Goal: Information Seeking & Learning: Compare options

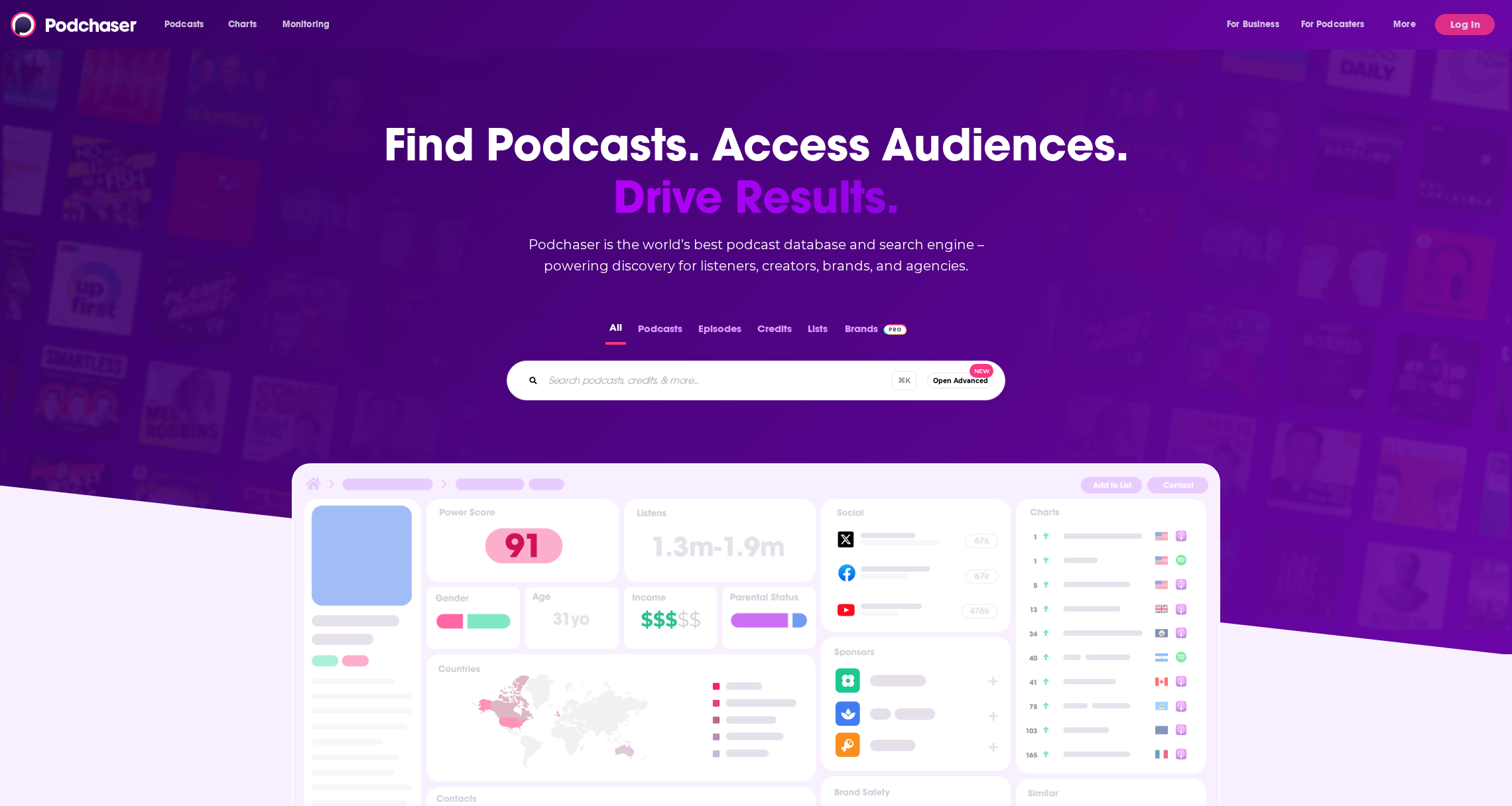
scroll to position [33, 0]
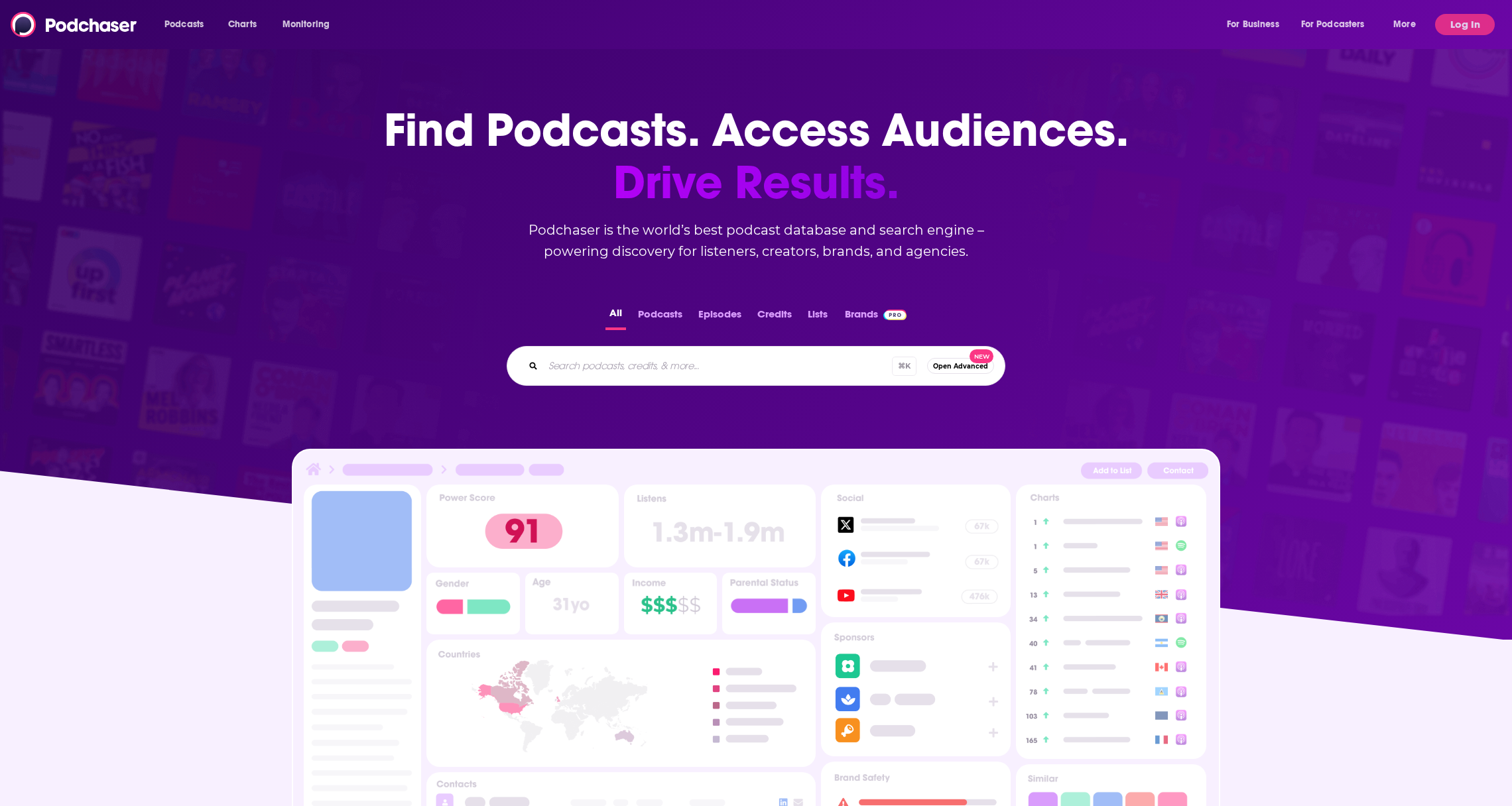
drag, startPoint x: 613, startPoint y: 350, endPoint x: 590, endPoint y: 369, distance: 29.8
click at [602, 358] on div "⌘ K Open Advanced New" at bounding box center [756, 366] width 498 height 40
click at [599, 360] on input "Search podcasts, credits, & more..." at bounding box center [717, 366] width 349 height 21
click at [650, 320] on button "Podcasts" at bounding box center [660, 317] width 53 height 26
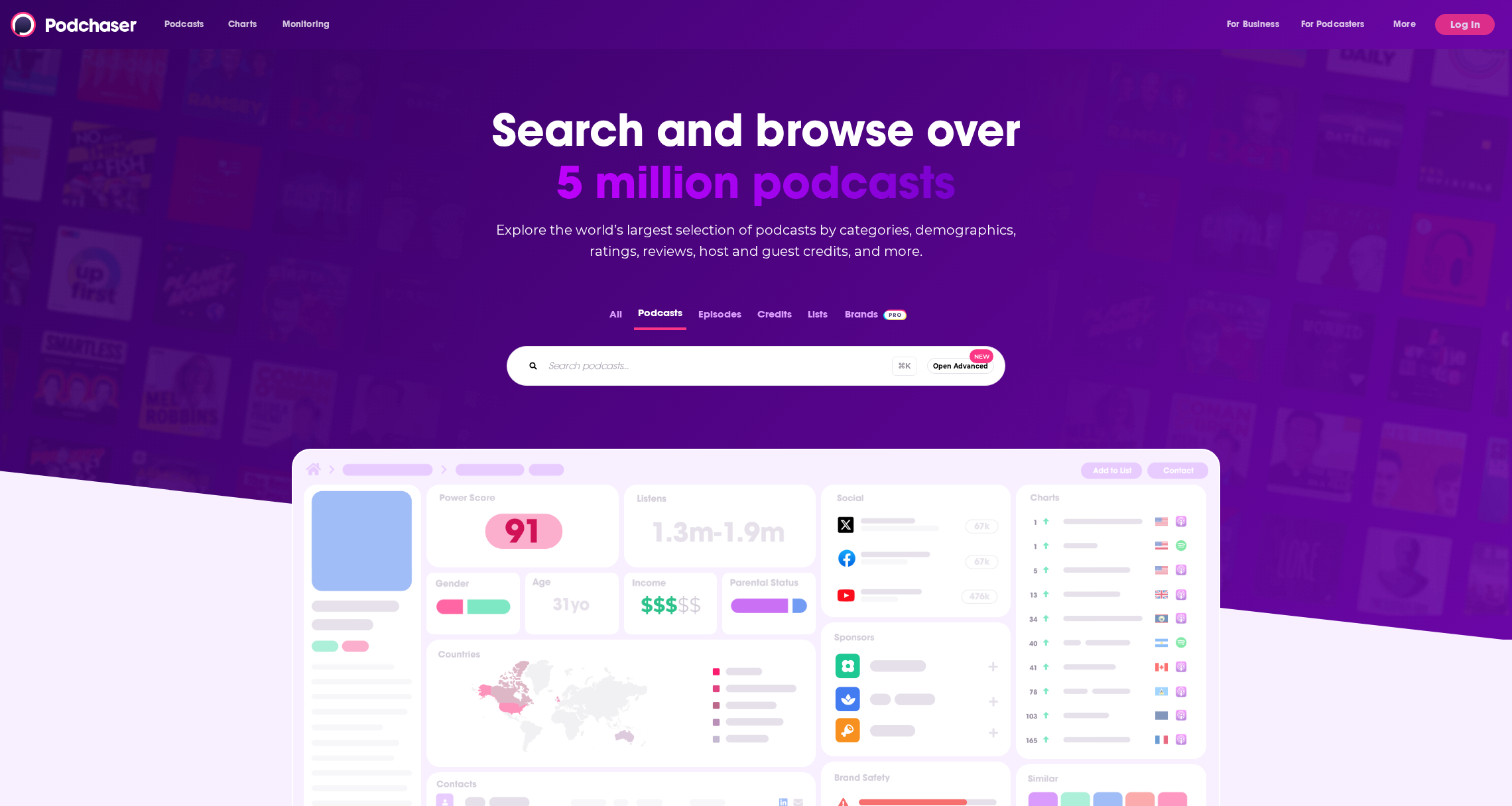
click at [642, 362] on input "Search podcasts..." at bounding box center [717, 366] width 349 height 21
type input "Product Focused Podcasts"
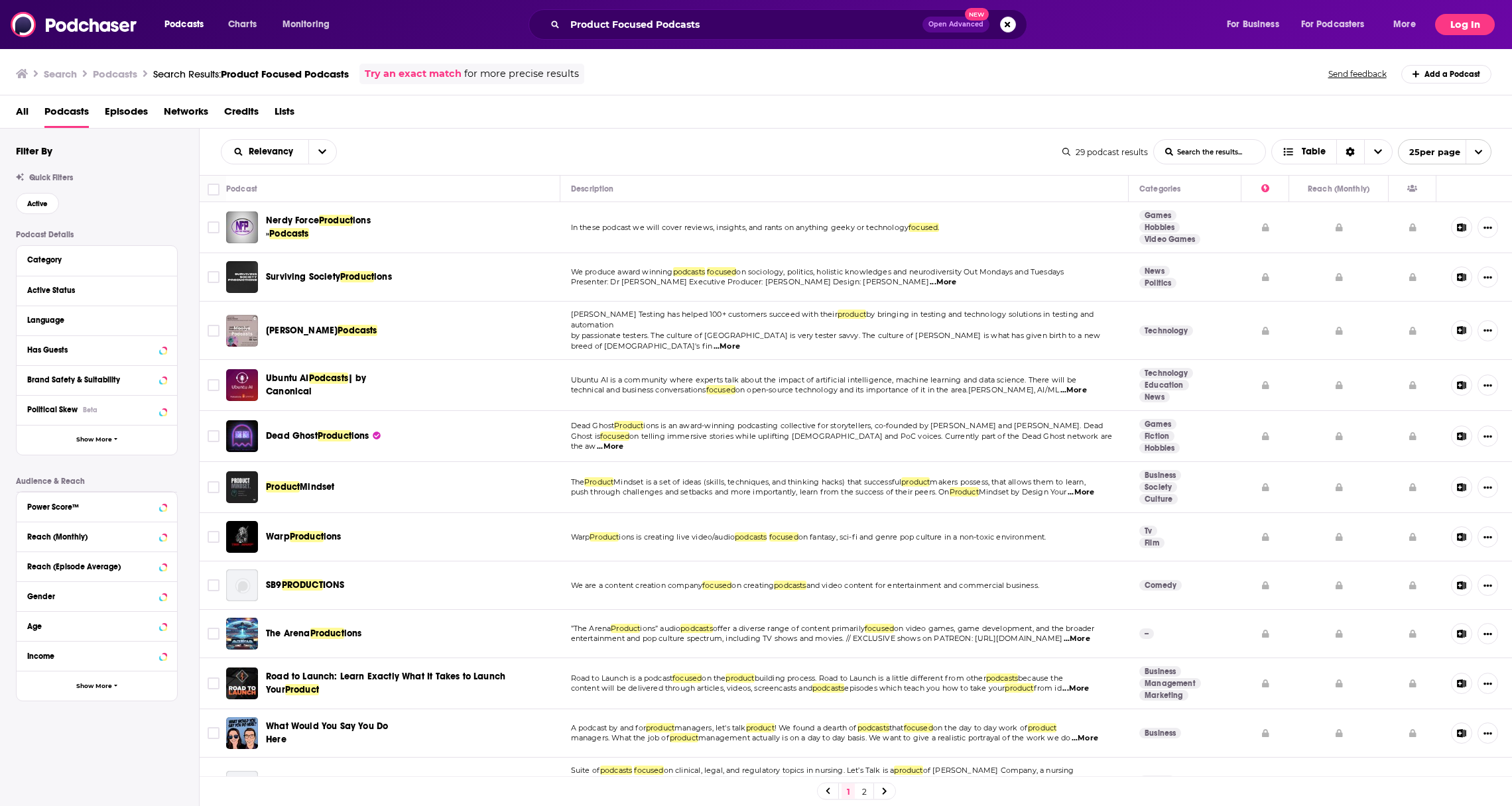
click at [1457, 21] on button "Log In" at bounding box center [1465, 25] width 60 height 21
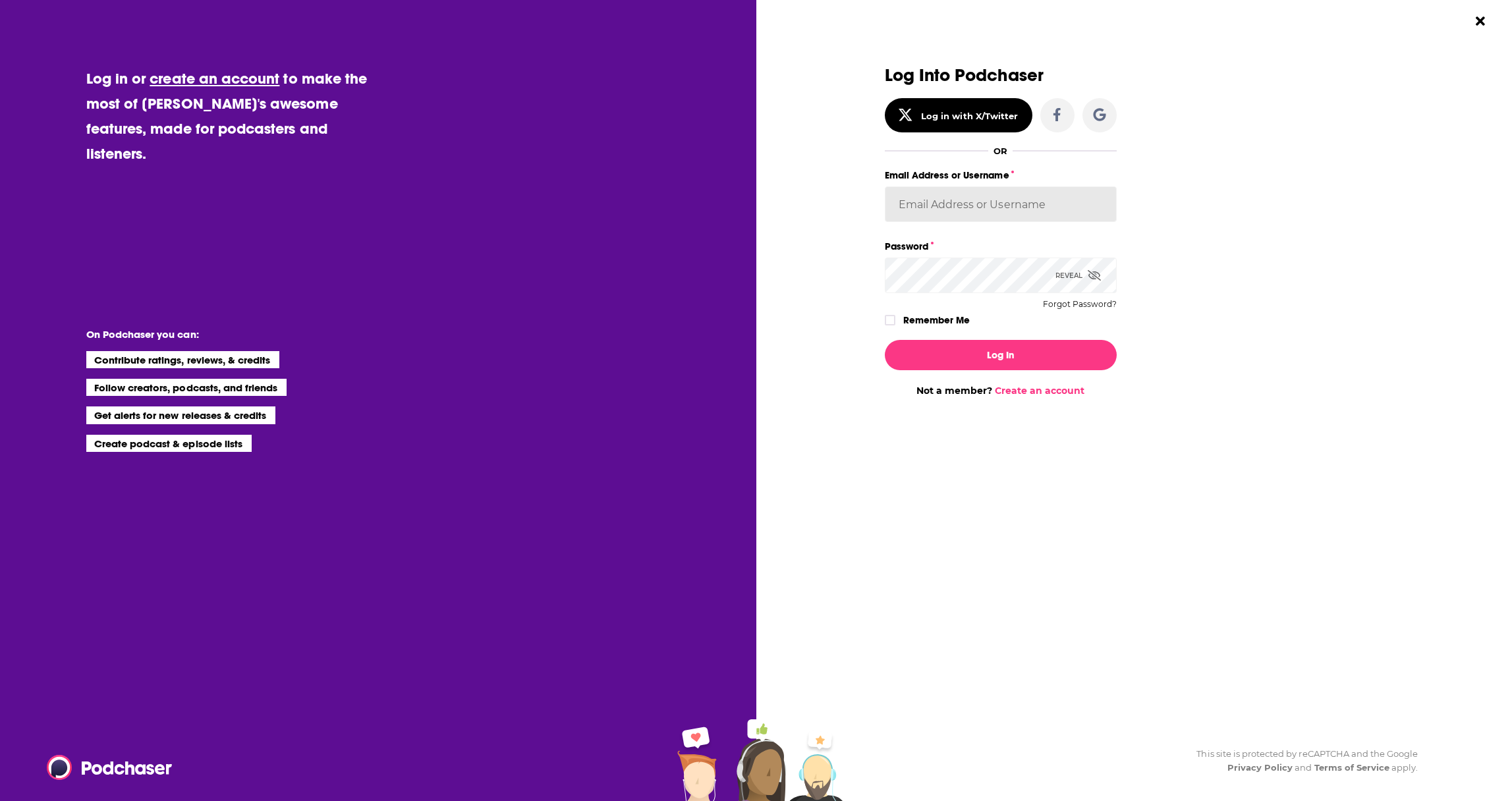
click at [994, 213] on input "Email Address or Username" at bounding box center [1001, 204] width 232 height 35
type input "danikarchmer"
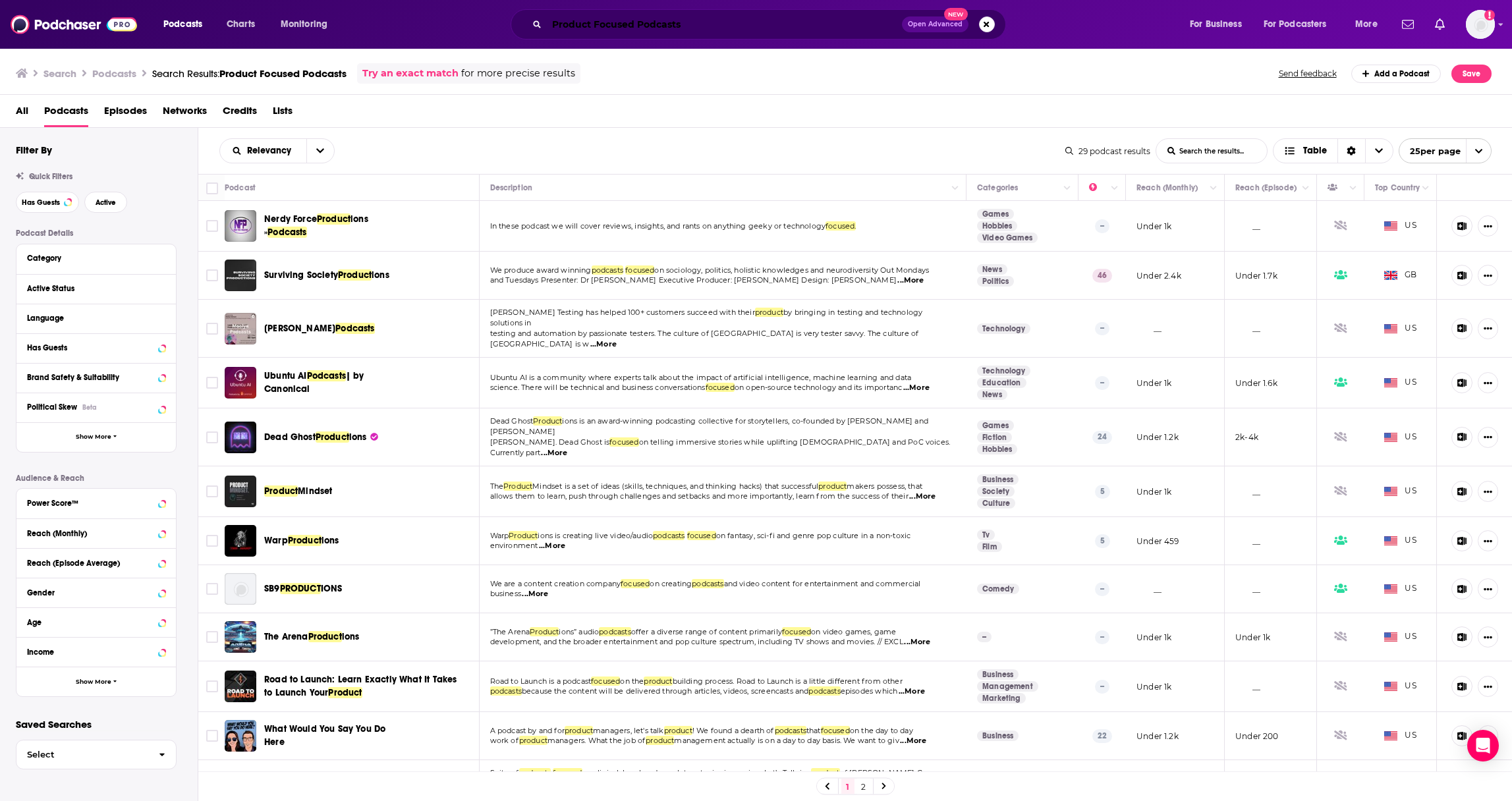
click at [670, 21] on input "Product Focused Podcasts" at bounding box center [724, 25] width 355 height 21
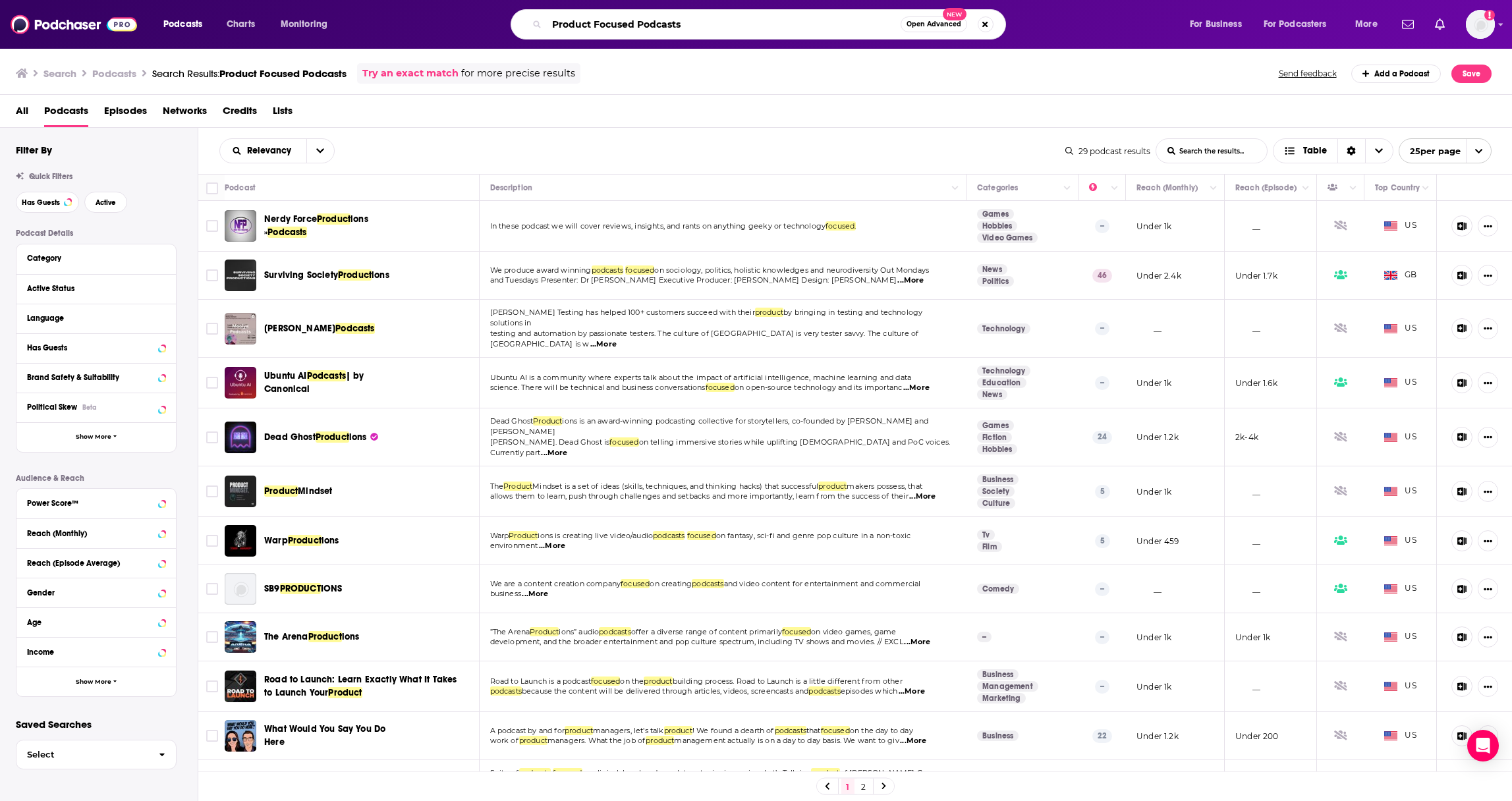
click at [623, 25] on input "Product Focused Podcasts" at bounding box center [723, 25] width 354 height 21
drag, startPoint x: 693, startPoint y: 23, endPoint x: 593, endPoint y: 25, distance: 100.0
click at [593, 25] on input "Product Focused Podcasts" at bounding box center [723, 25] width 354 height 21
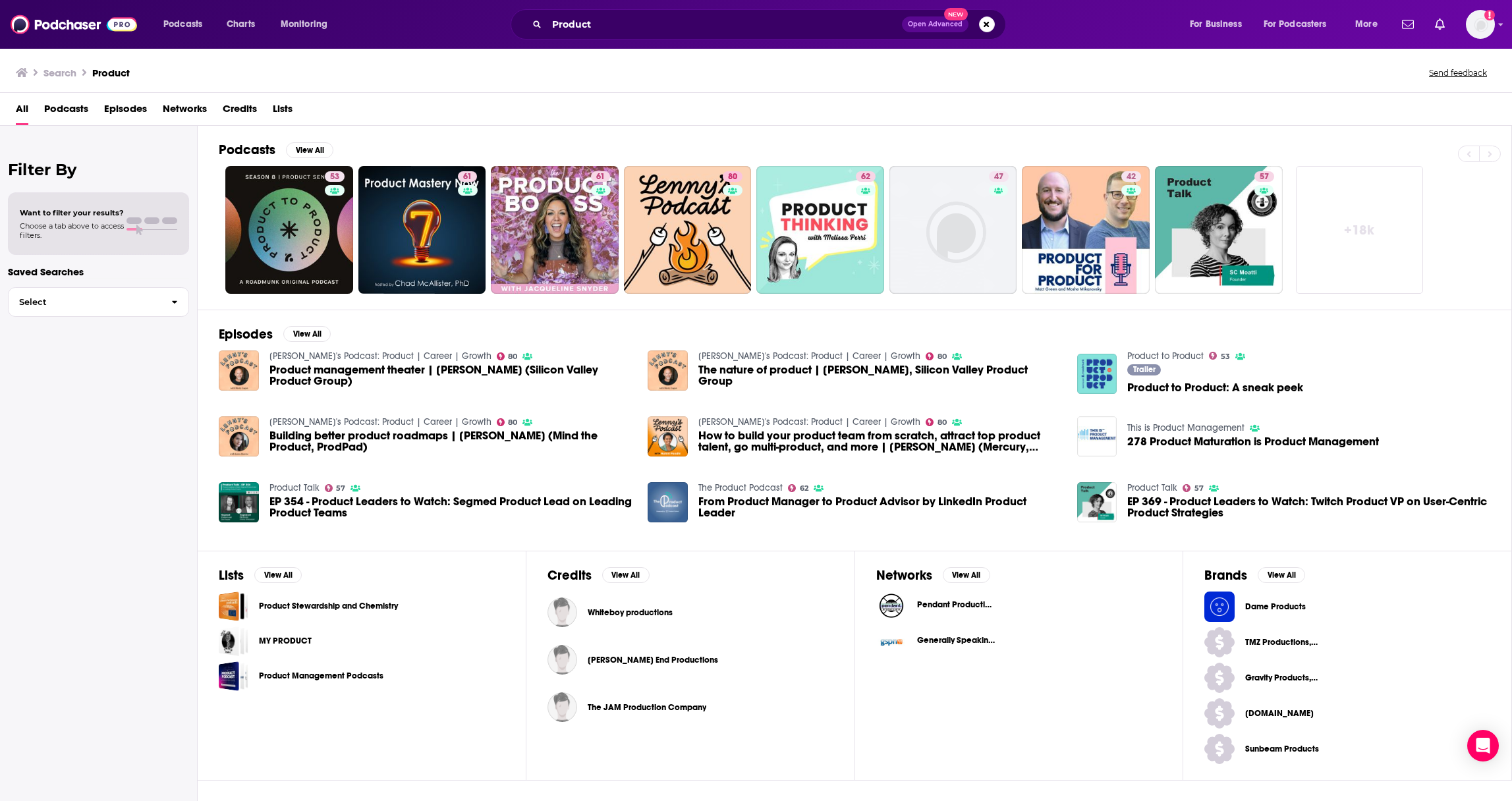
click at [645, 37] on div "Product Open Advanced New" at bounding box center [758, 24] width 495 height 30
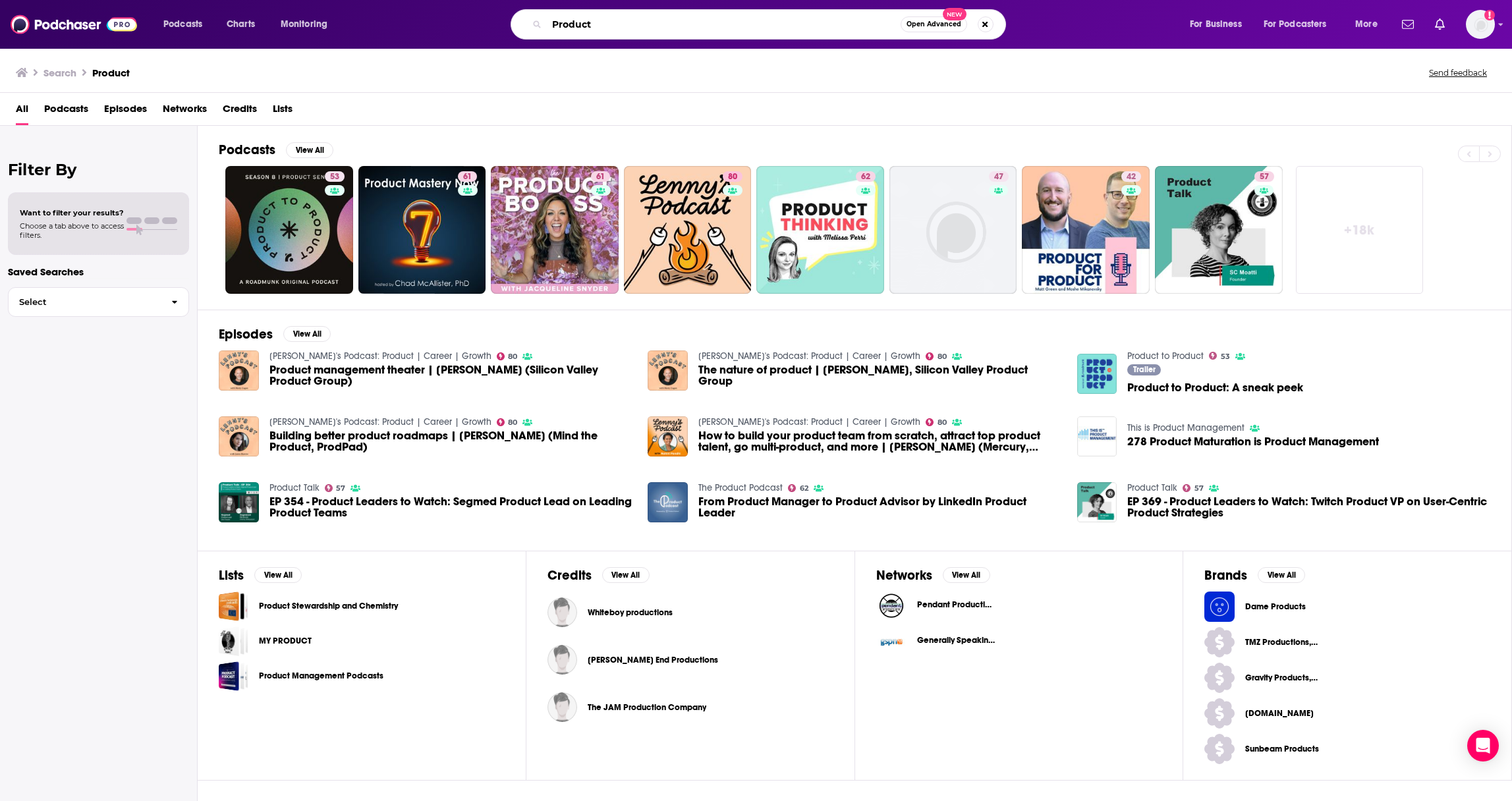
click at [650, 22] on input "Product" at bounding box center [723, 25] width 354 height 21
paste input "The Product Experience"
type input "The Product Experience"
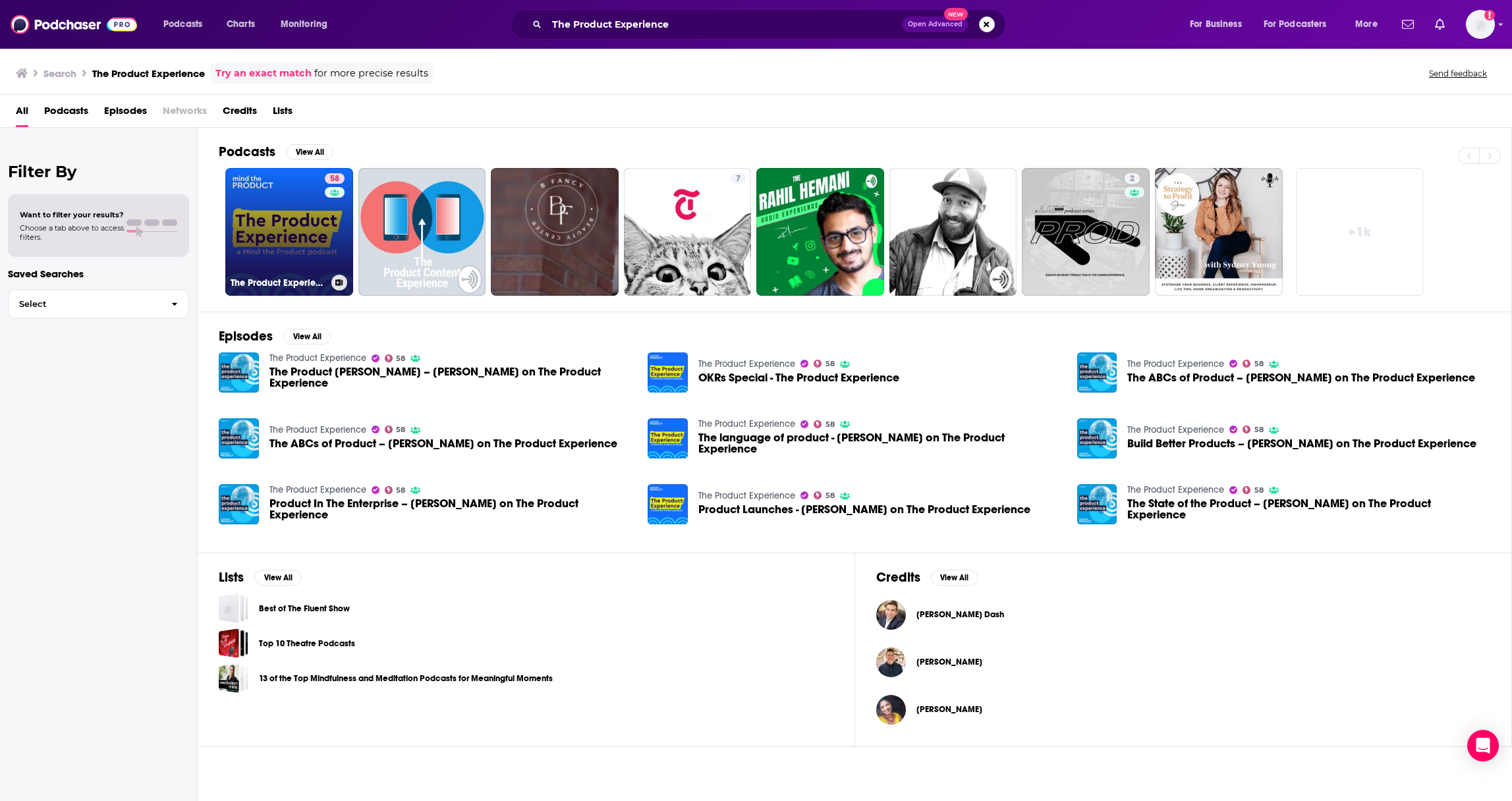
click at [320, 242] on link "58 The Product Experience" at bounding box center [289, 232] width 128 height 128
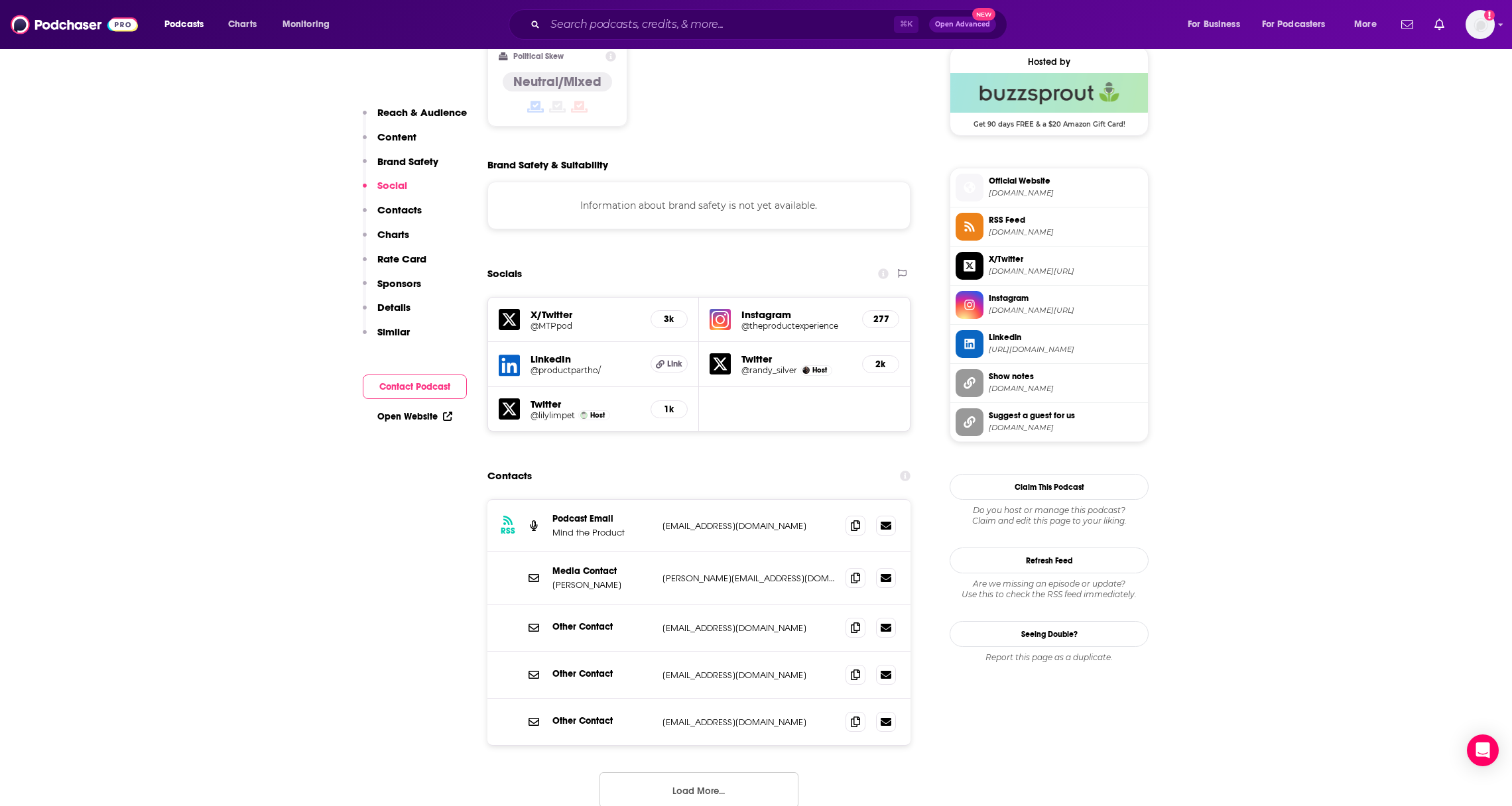
scroll to position [1161, 0]
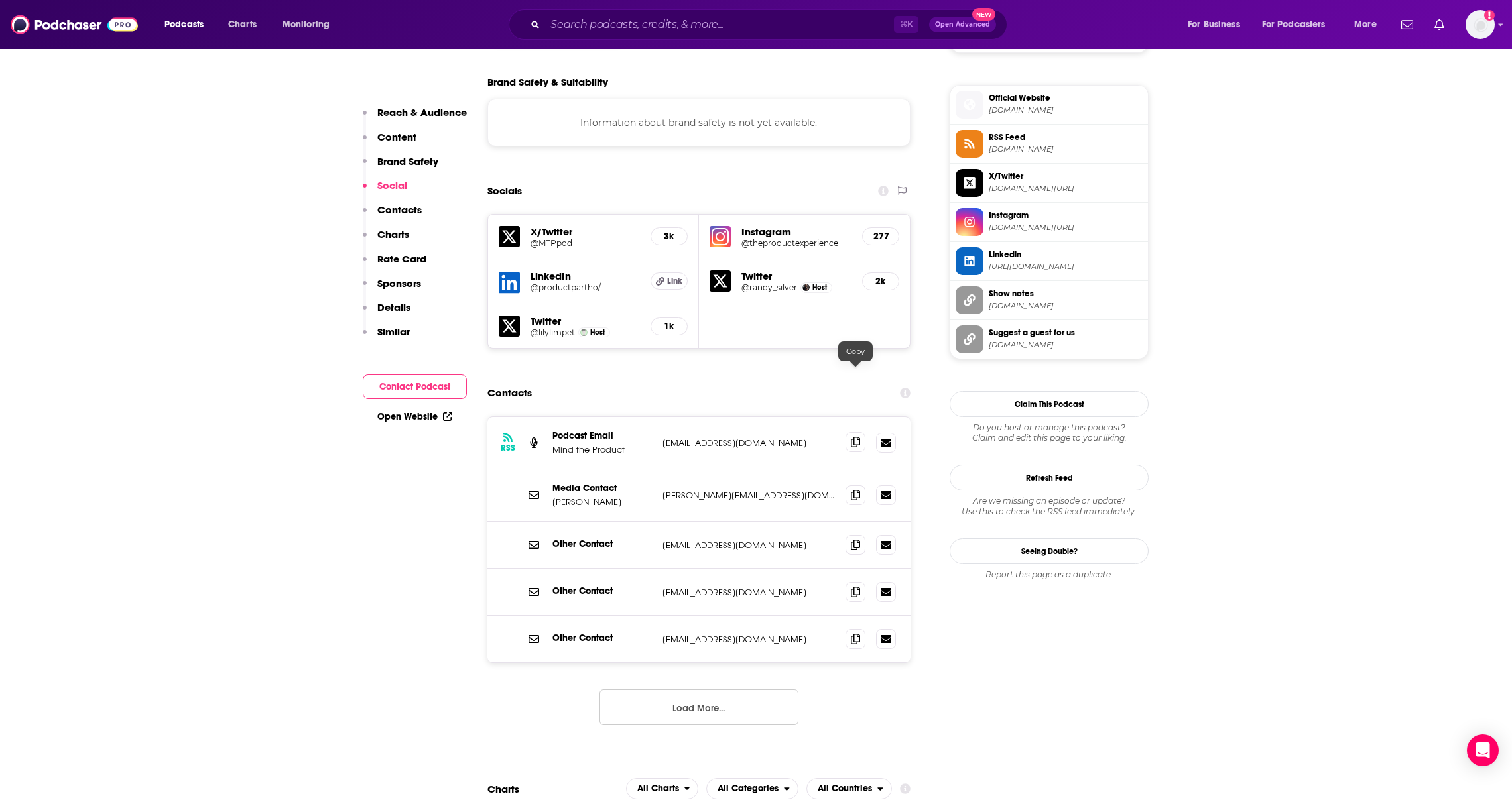
click at [851, 432] on span at bounding box center [855, 442] width 20 height 20
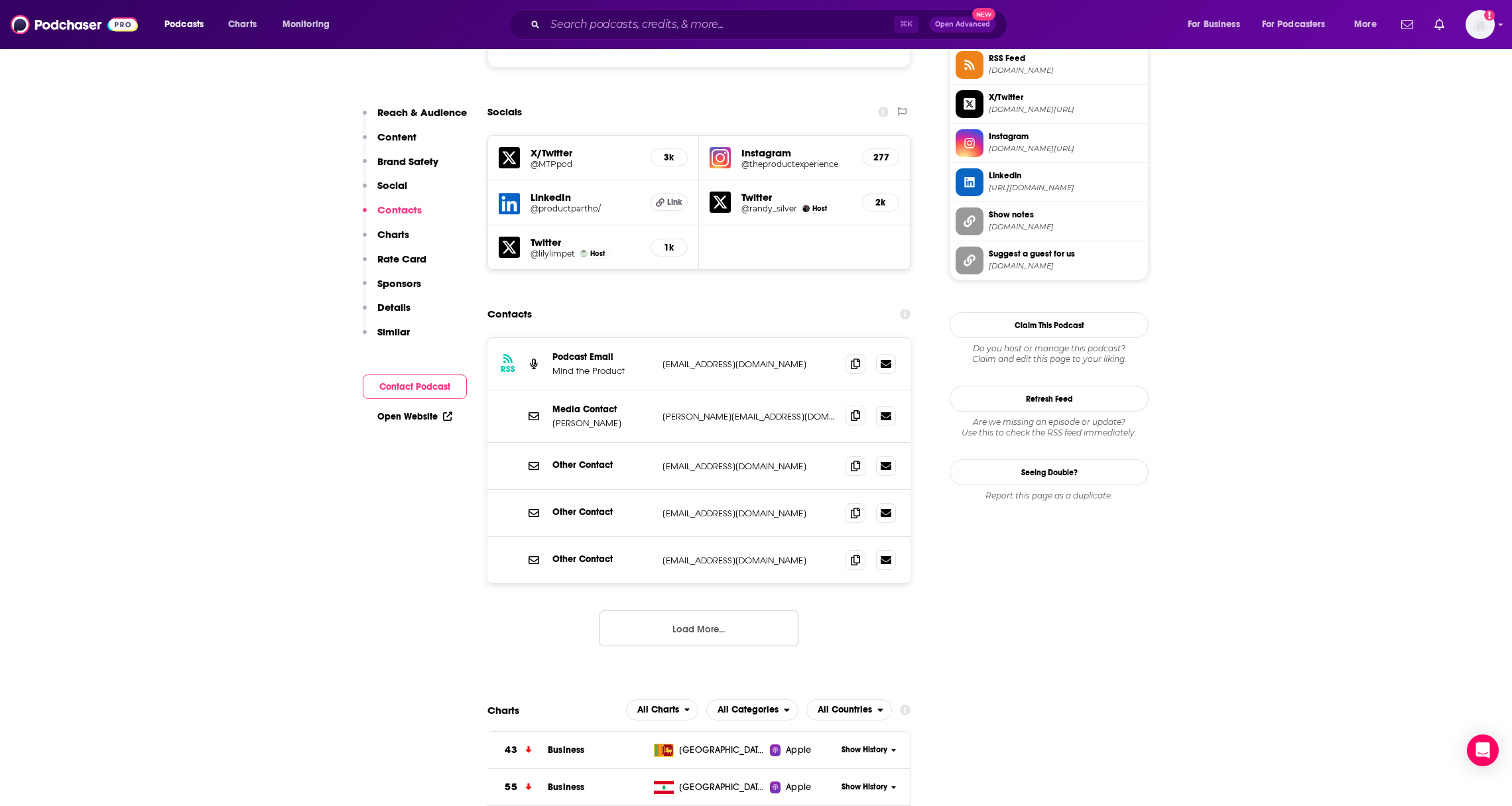
scroll to position [1246, 0]
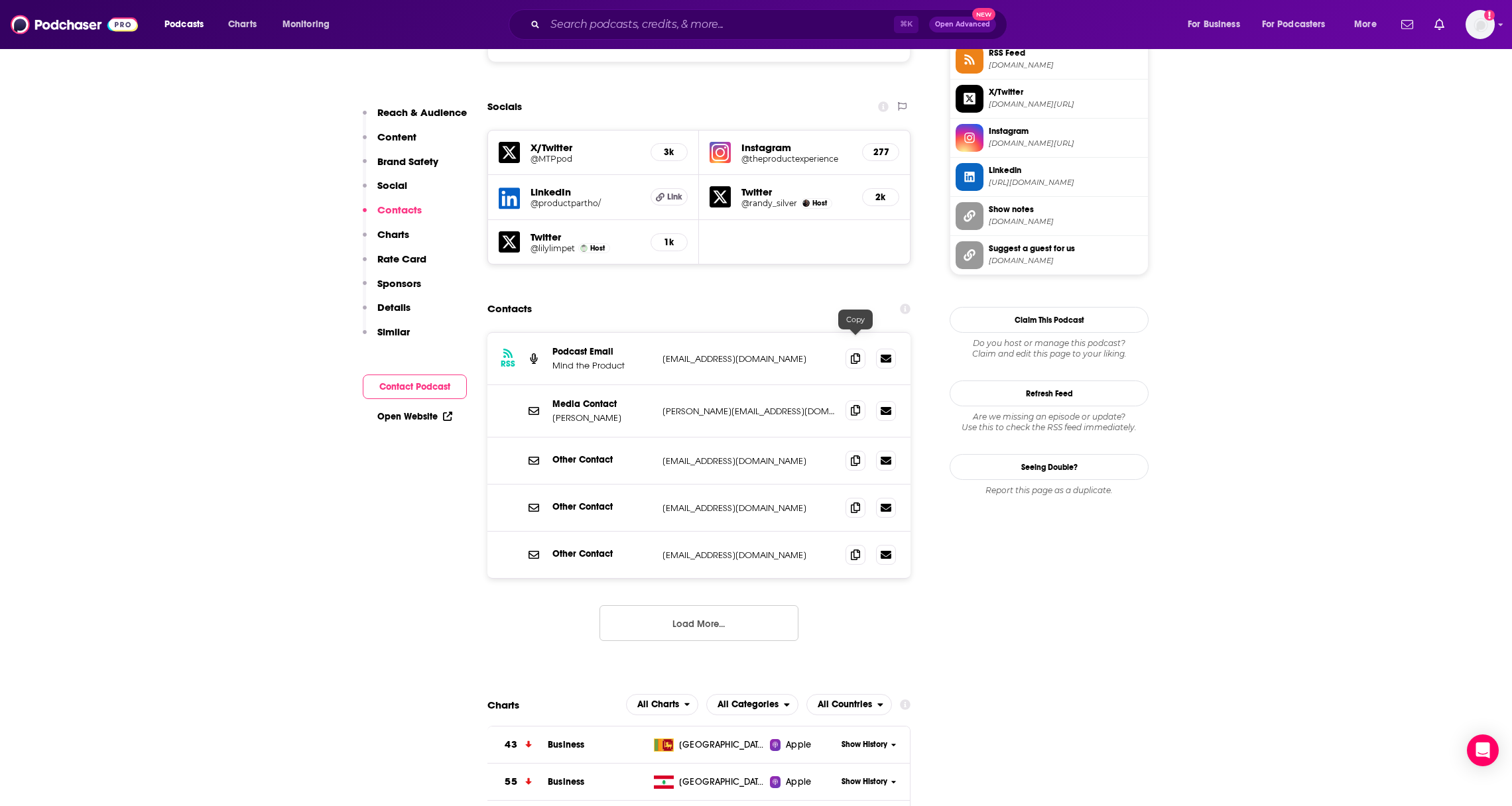
click at [846, 400] on span at bounding box center [855, 410] width 20 height 20
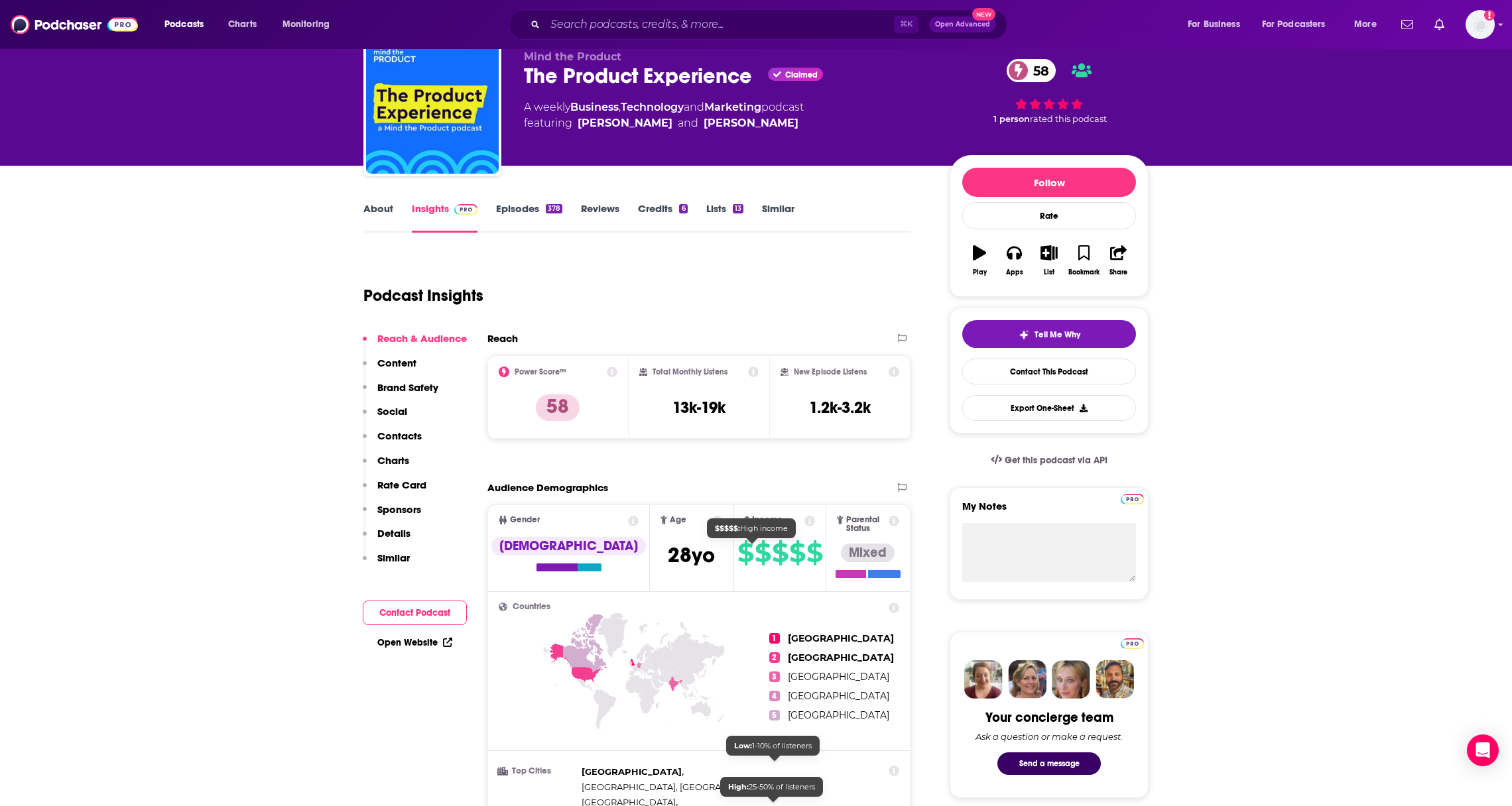
scroll to position [0, 0]
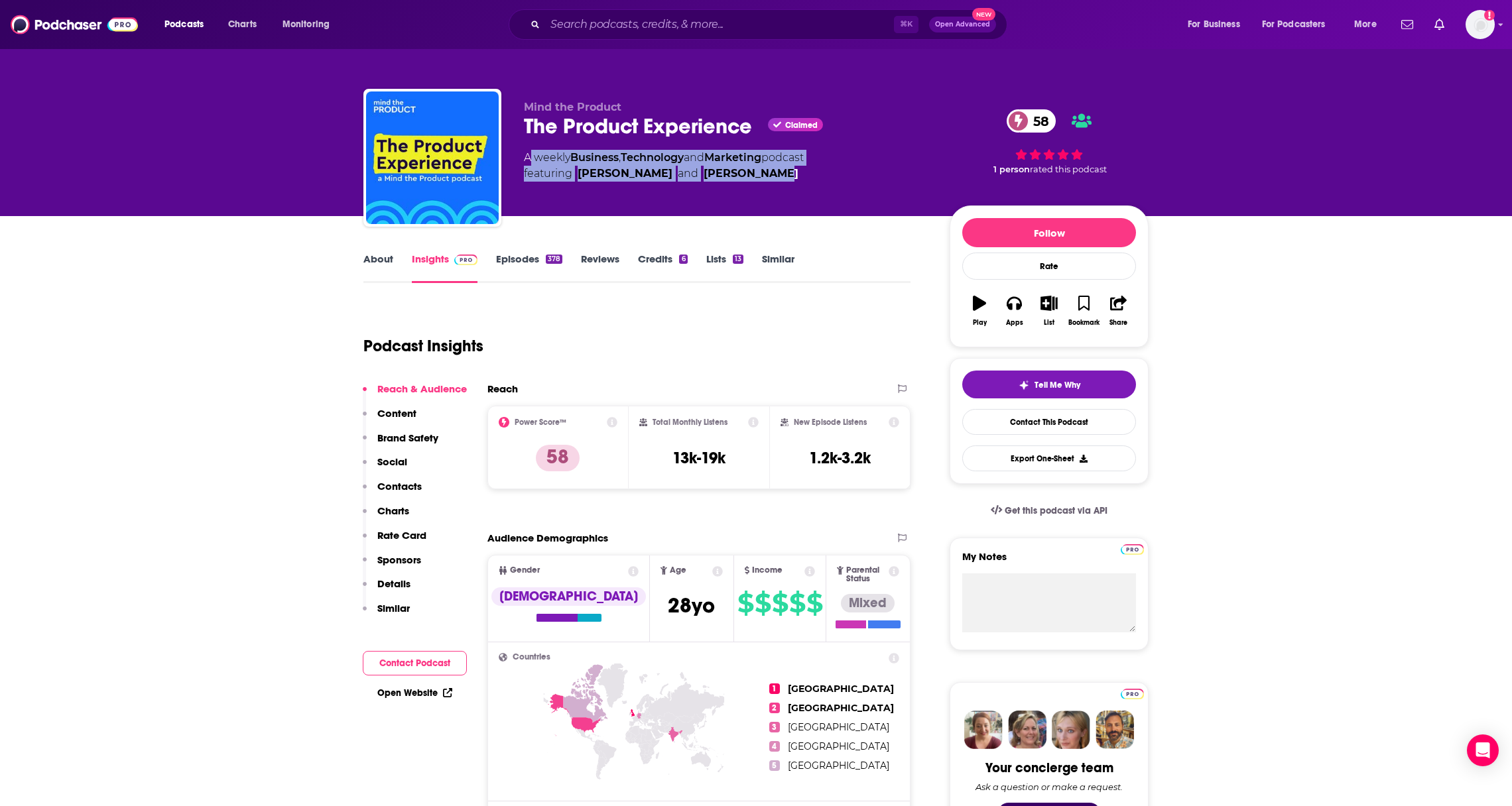
drag, startPoint x: 758, startPoint y: 178, endPoint x: 527, endPoint y: 156, distance: 232.0
click at [527, 156] on div "A weekly Business , Technology and Marketing podcast featuring Lily Smith and R…" at bounding box center [664, 166] width 280 height 32
click at [513, 261] on link "Episodes 378" at bounding box center [529, 267] width 66 height 31
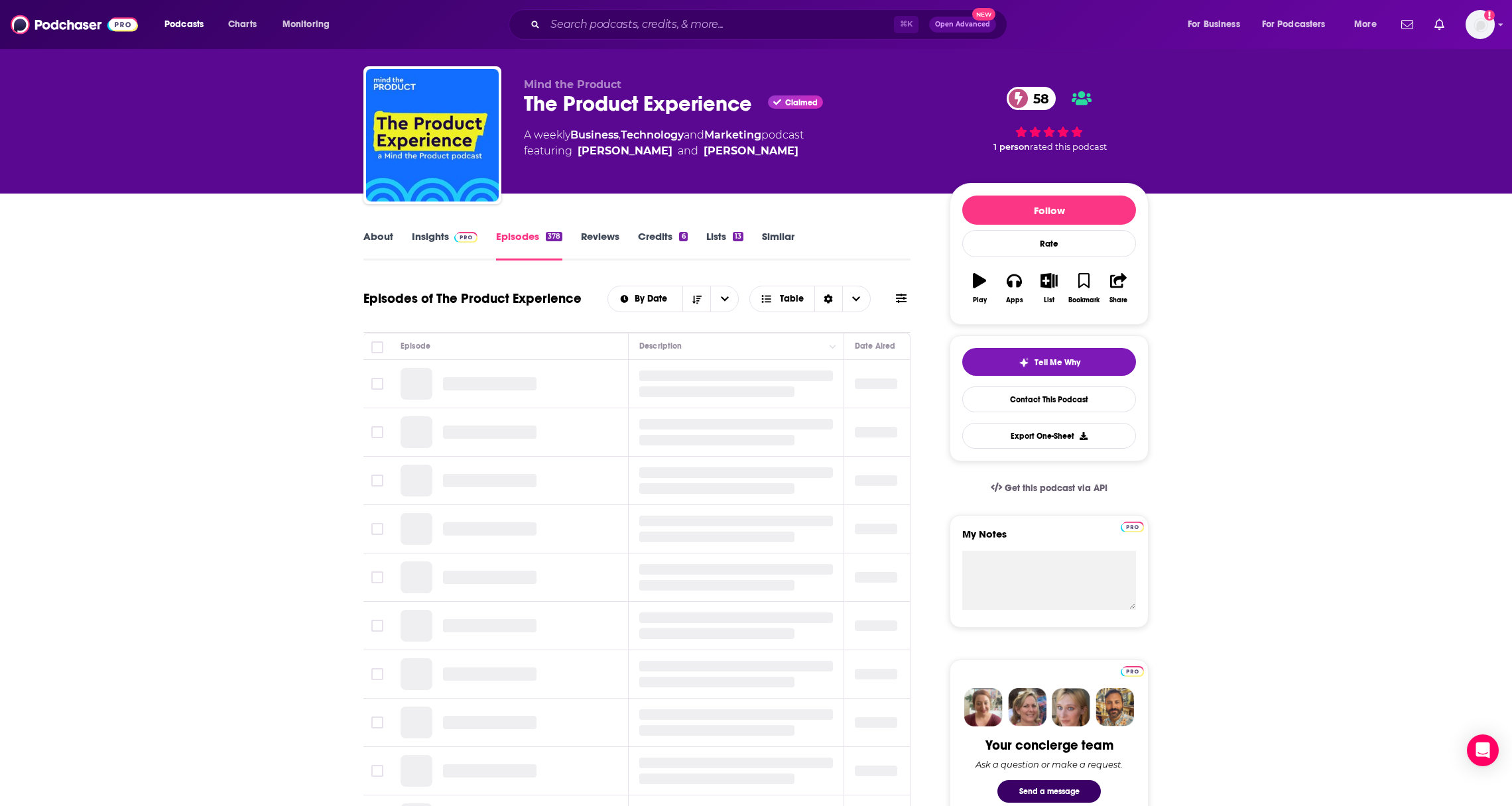
scroll to position [25, 0]
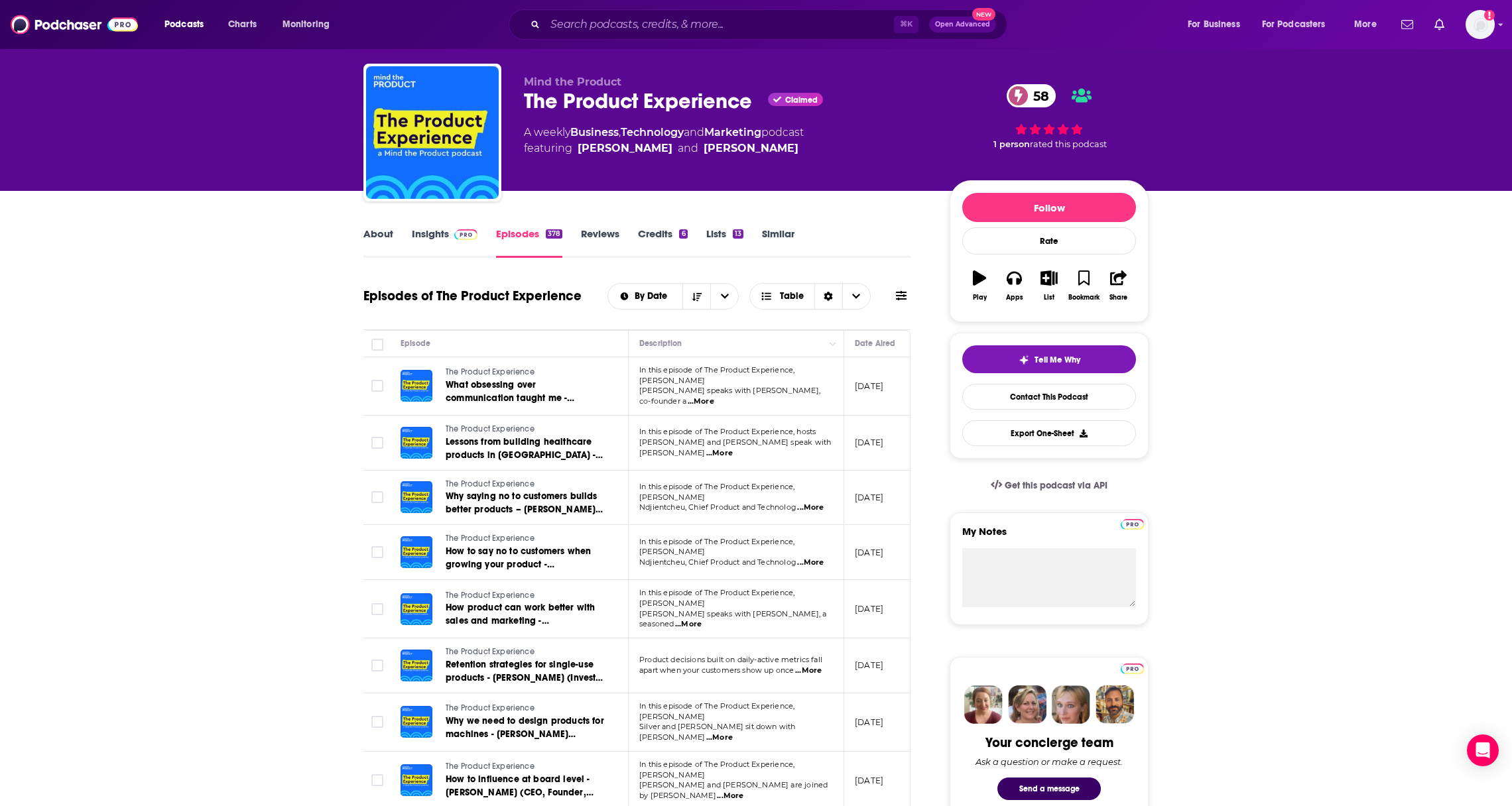
click at [777, 232] on link "Similar" at bounding box center [778, 242] width 33 height 31
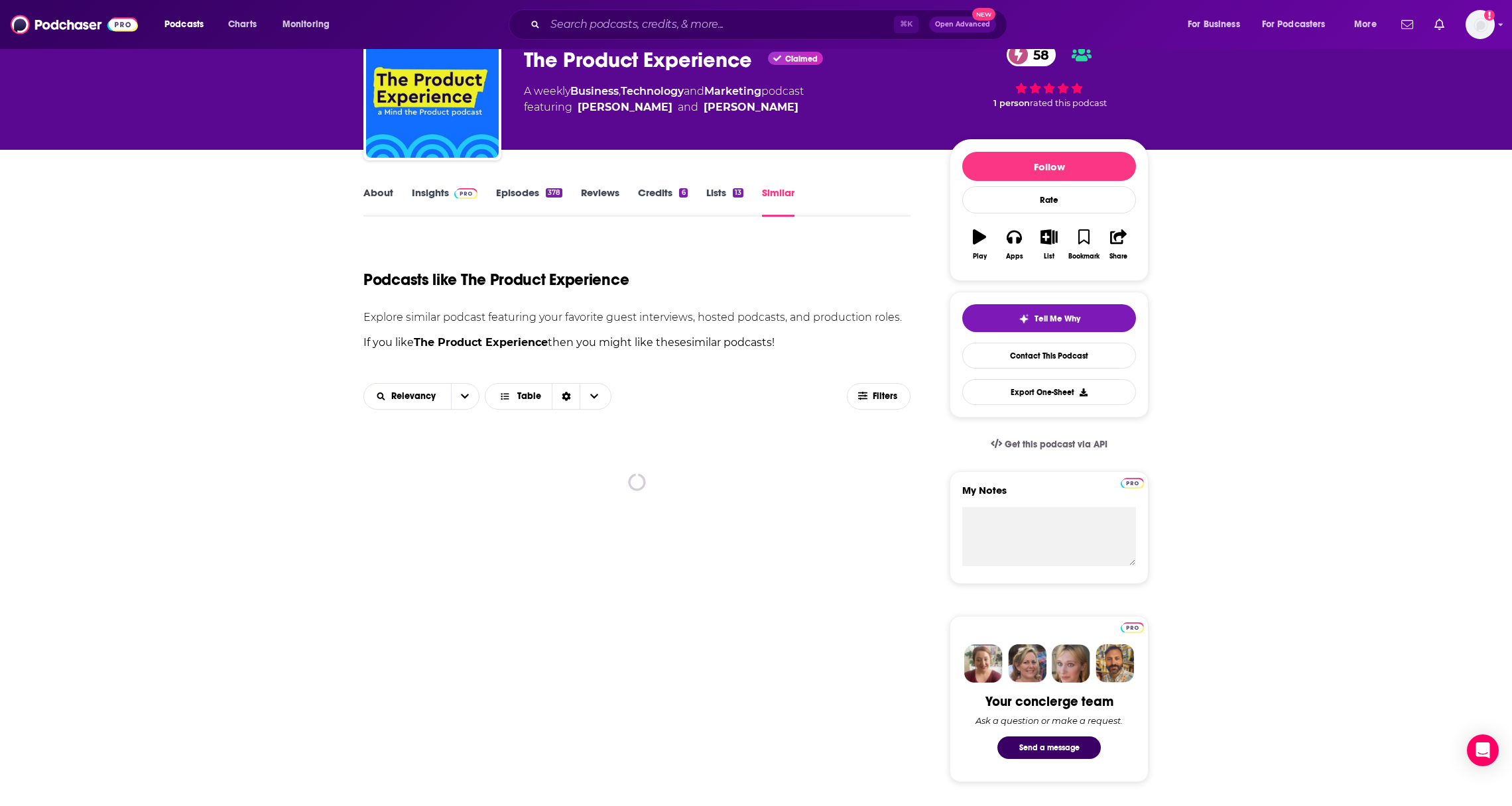
scroll to position [139, 0]
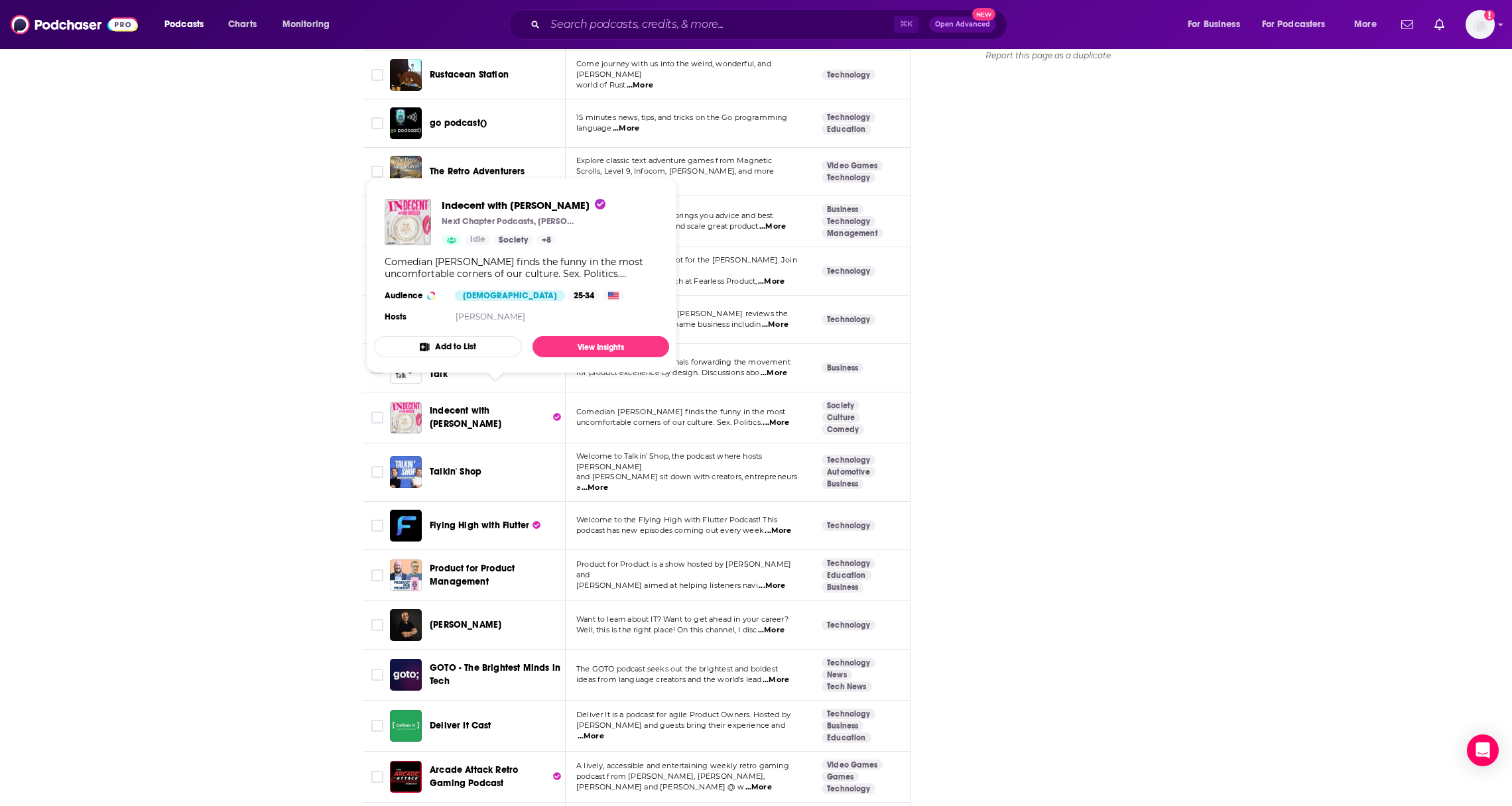
scroll to position [2040, 0]
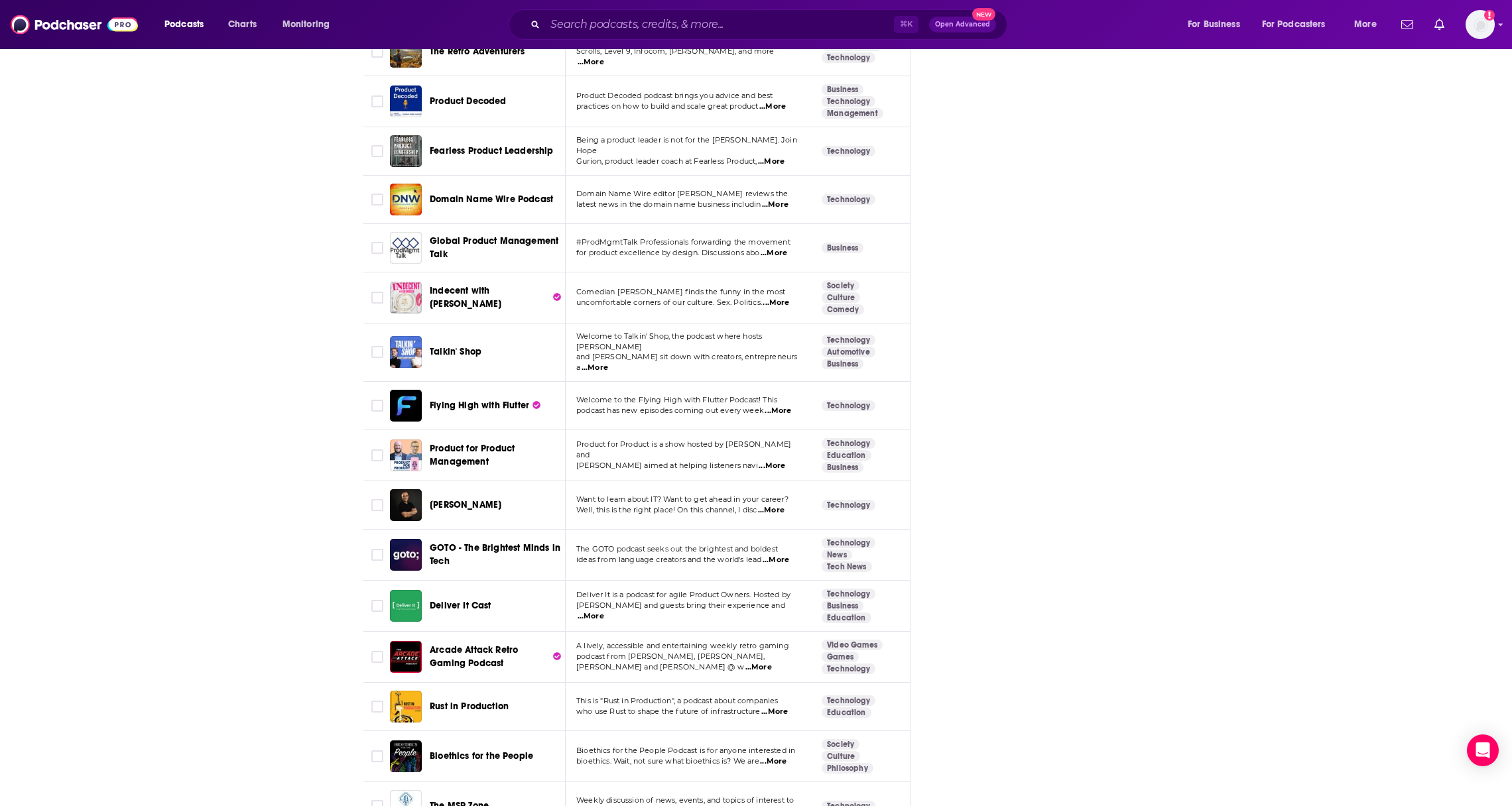
click at [232, 557] on div "About Insights Episodes 378 Reviews Credits 6 Lists 13 Similar Podcasts like Th…" at bounding box center [756, 779] width 1512 height 5206
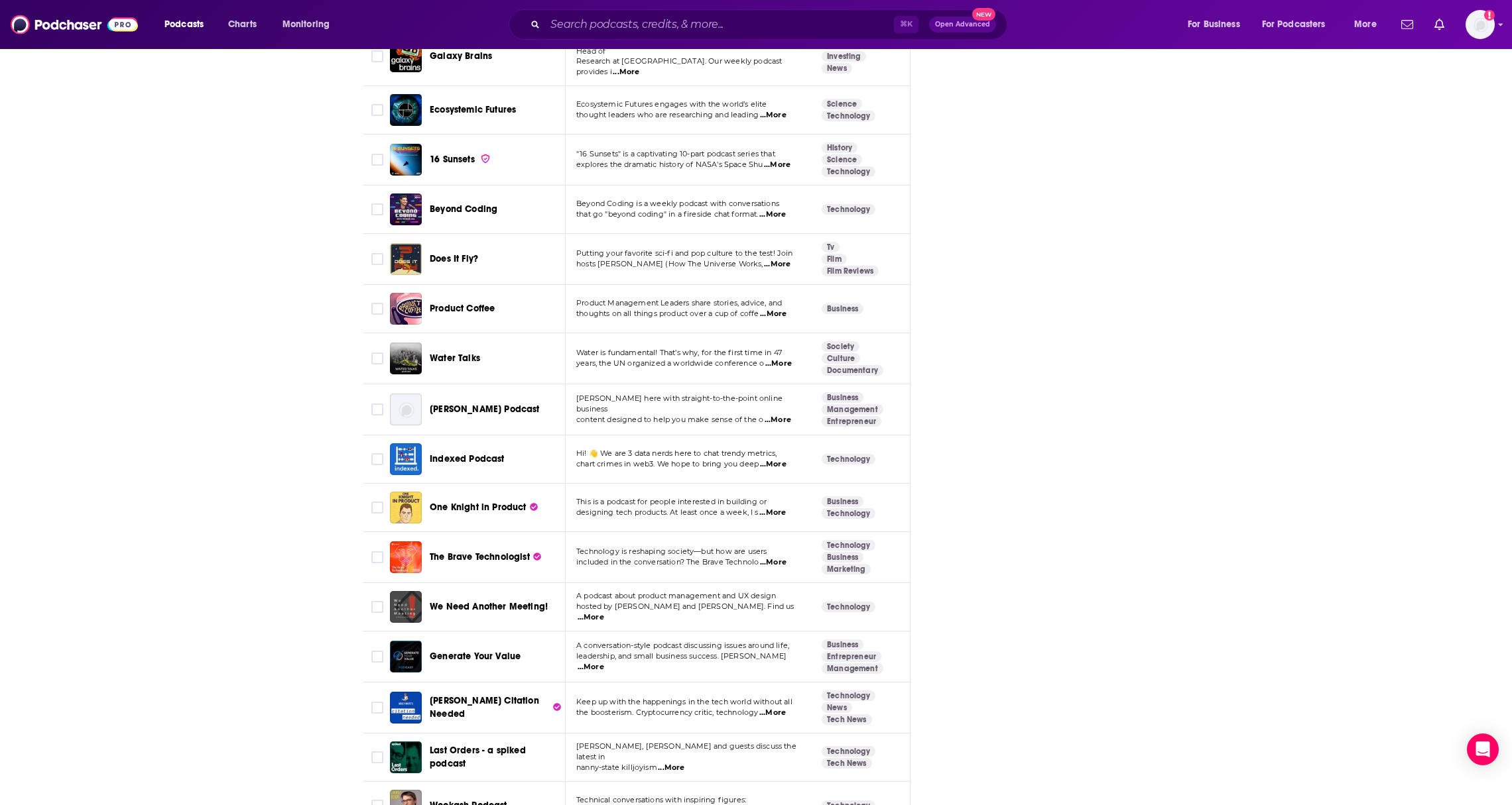
scroll to position [2368, 0]
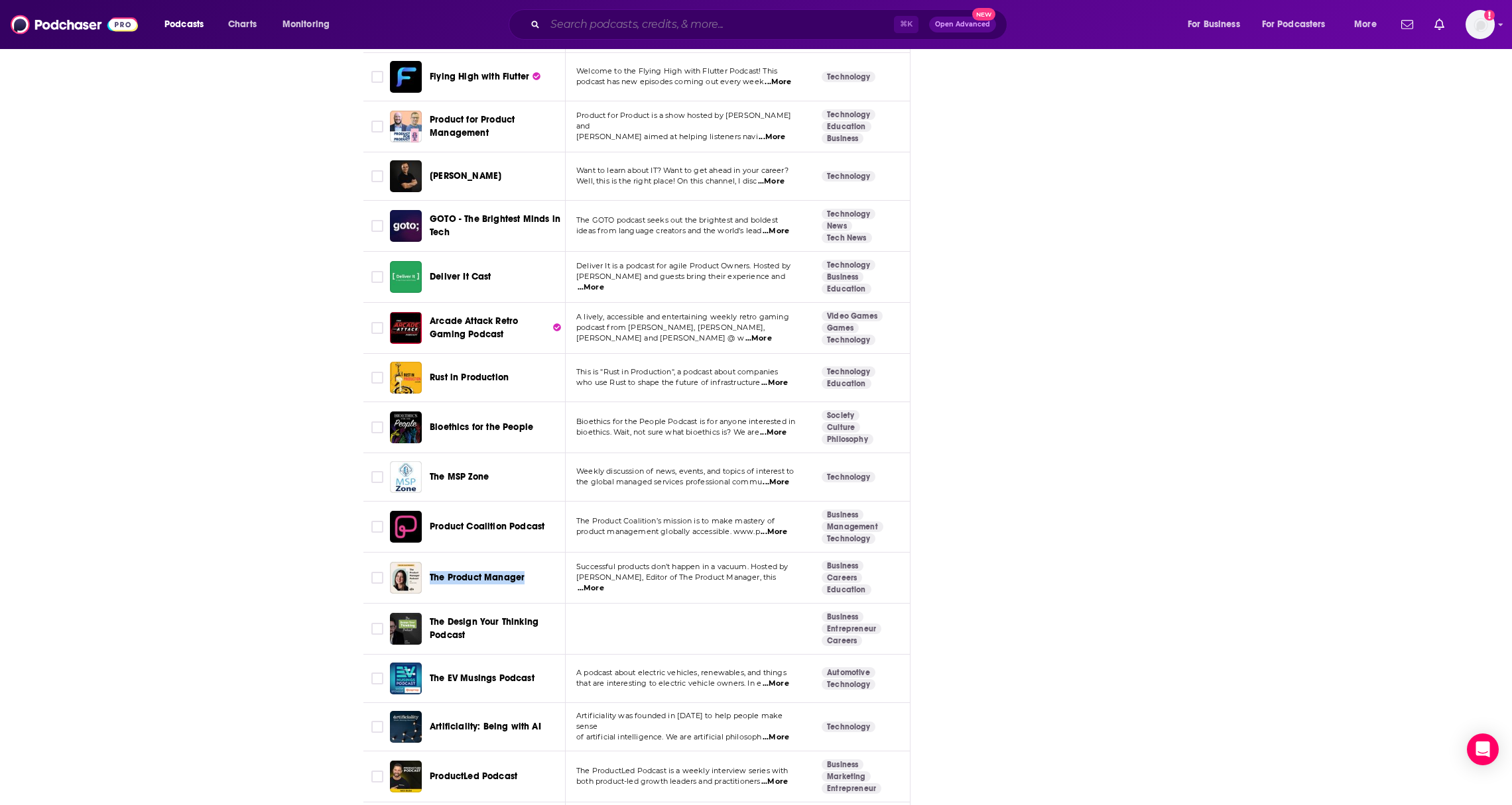
click at [697, 35] on input "Search podcasts, credits, & more..." at bounding box center [719, 25] width 349 height 21
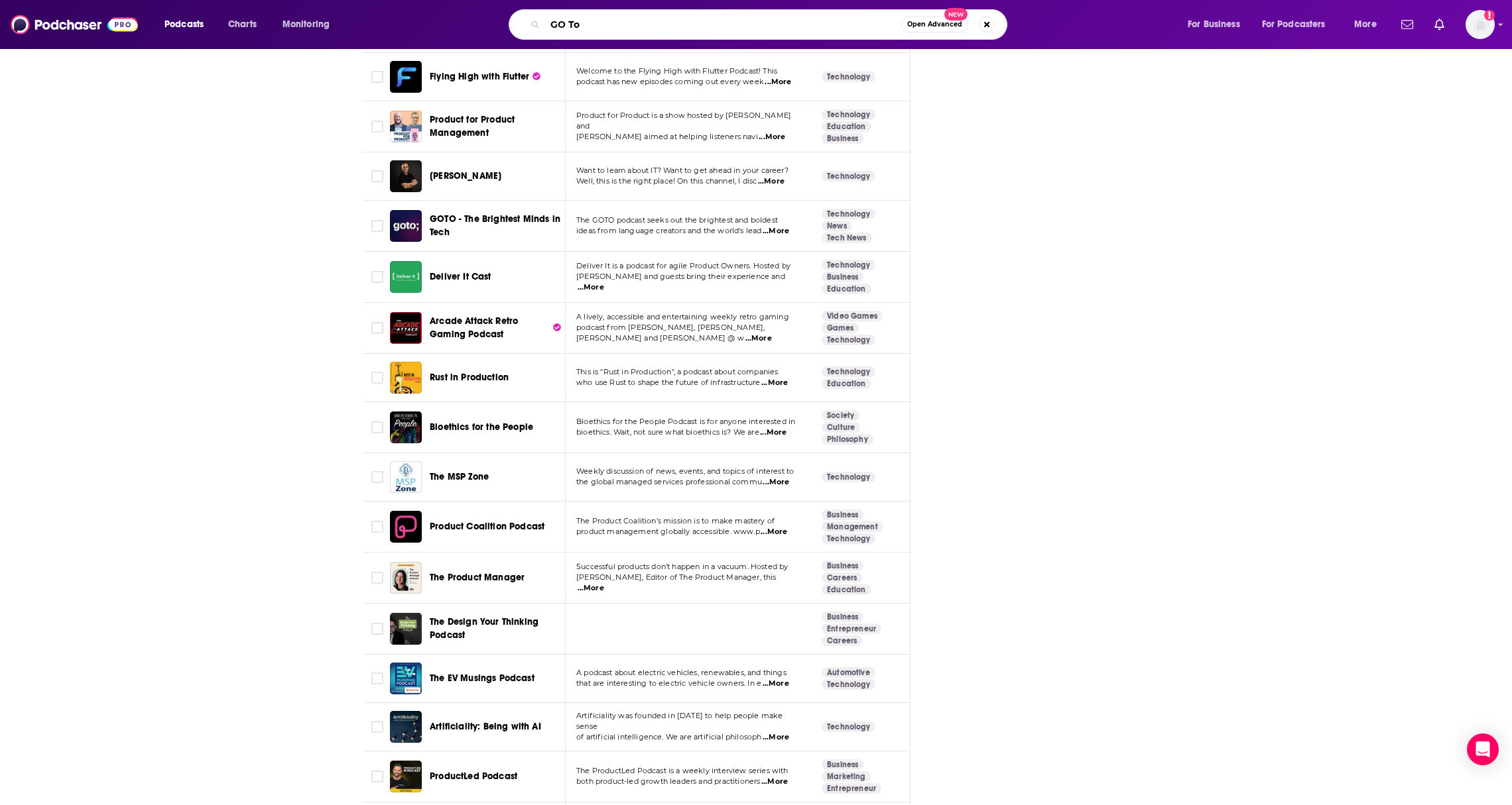
type input "GO To"
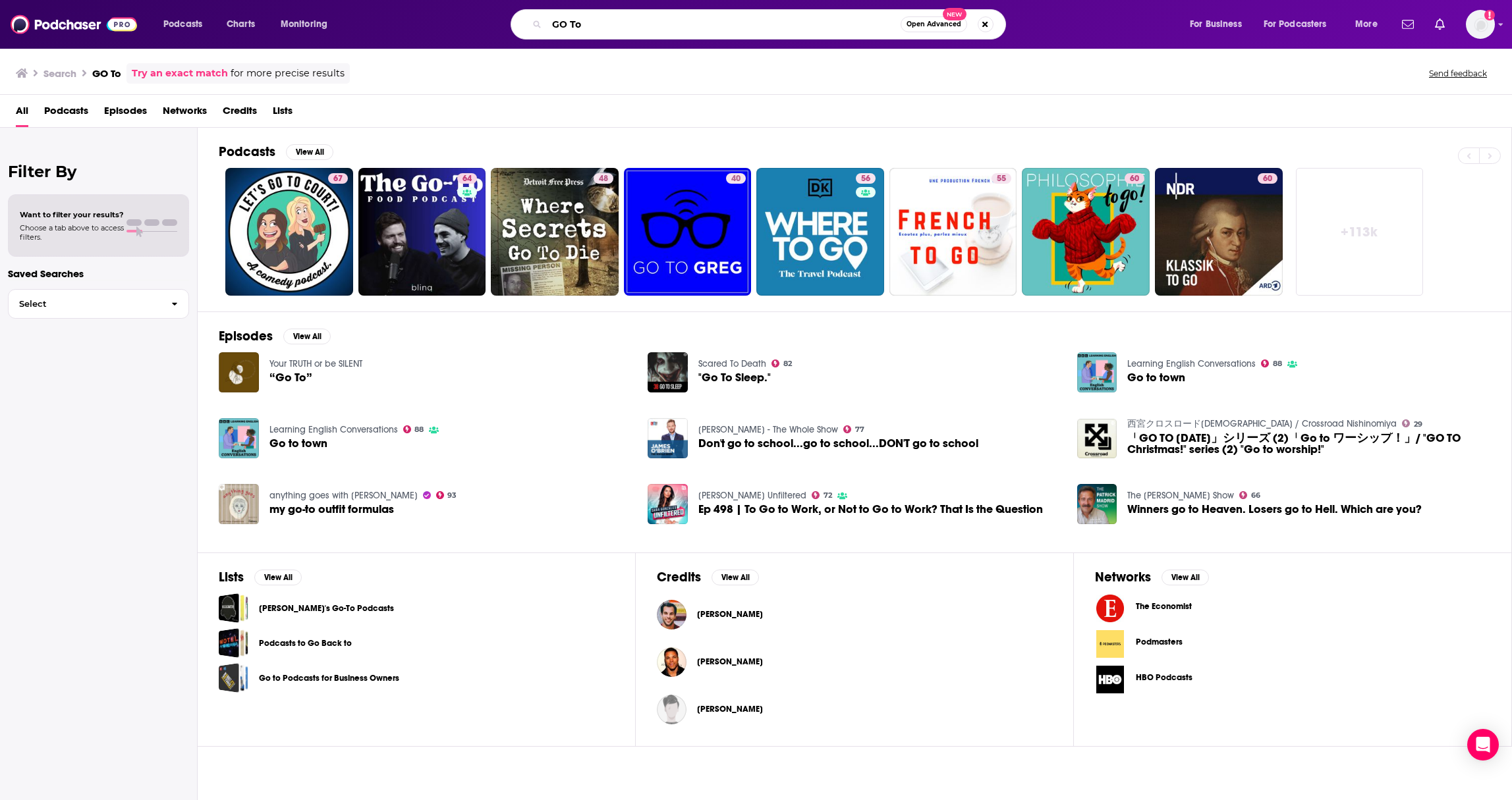
click at [708, 30] on input "GO To" at bounding box center [723, 25] width 354 height 21
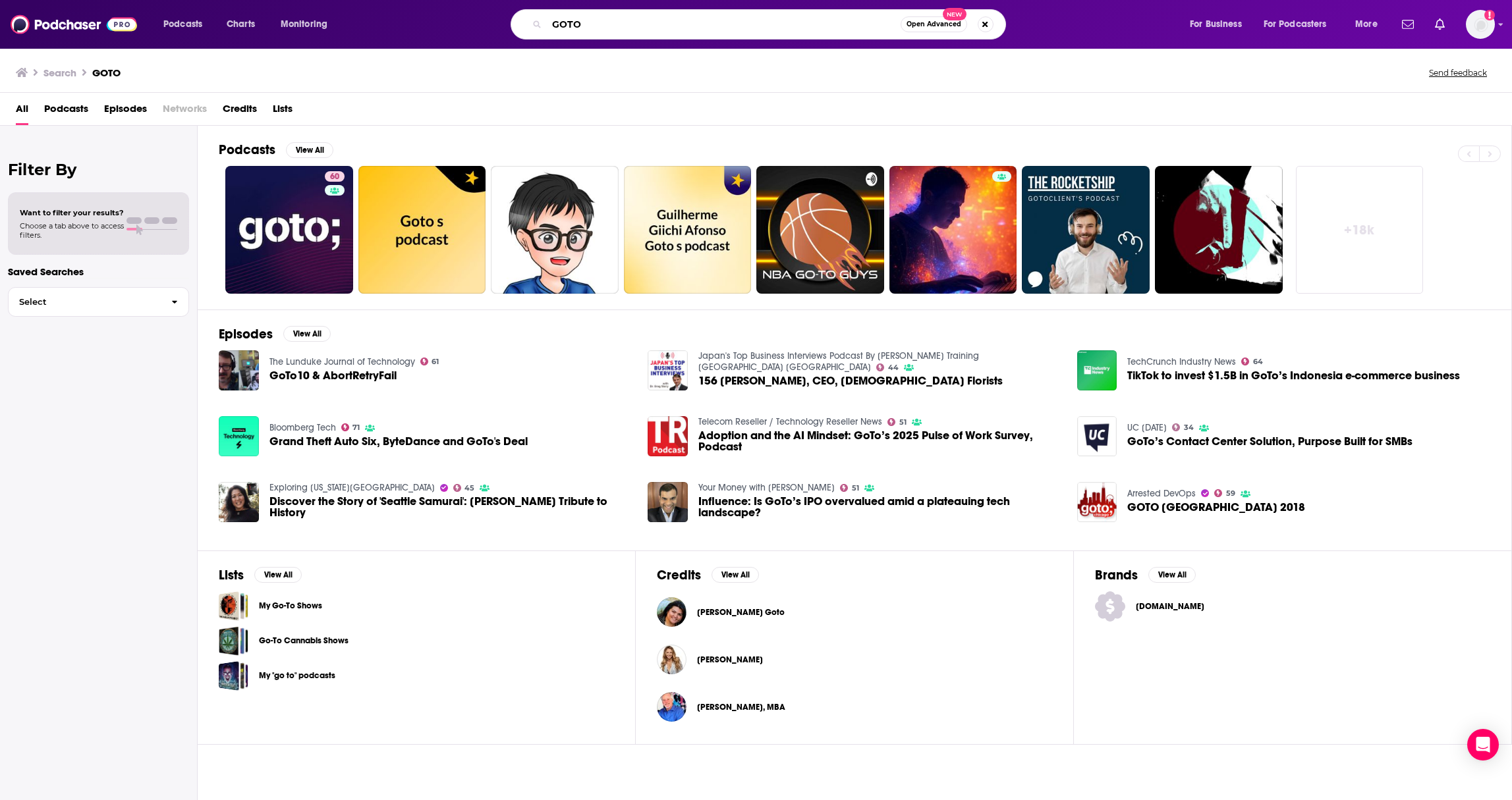
click at [709, 25] on input "GOTO" at bounding box center [723, 25] width 354 height 21
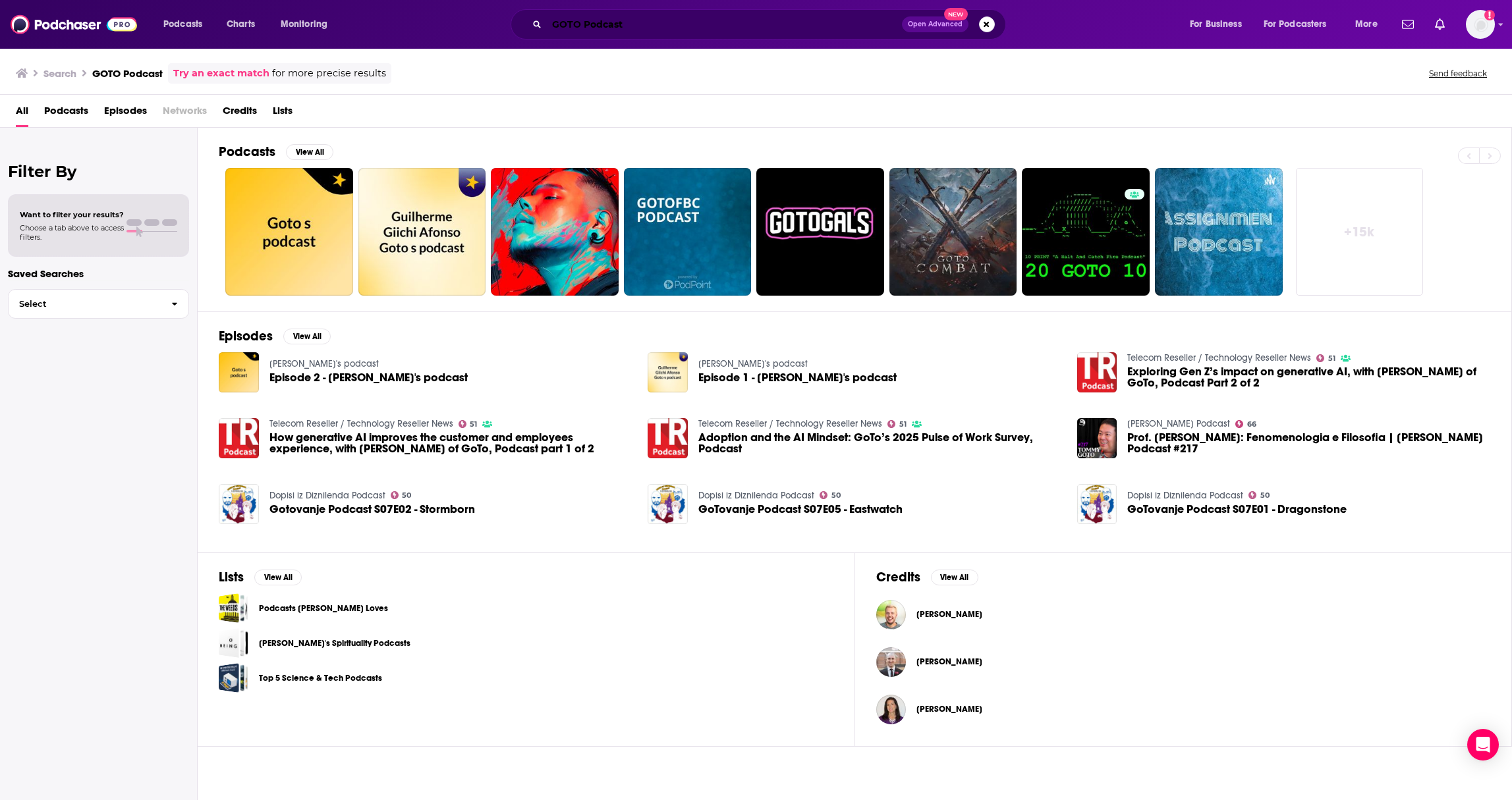
click at [608, 23] on input "GOTO Podcast" at bounding box center [724, 25] width 355 height 21
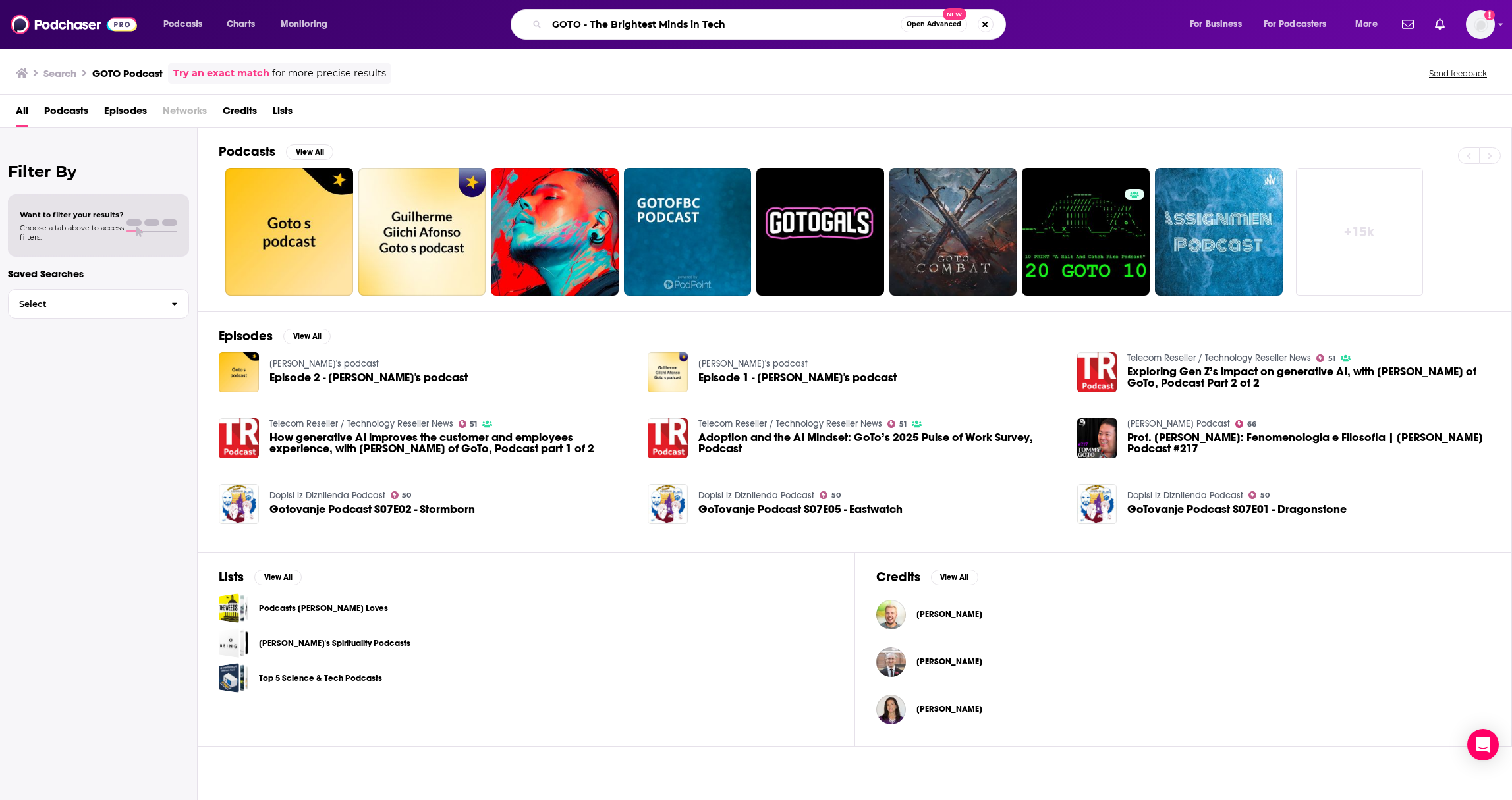
type input "GOTO - The Brightest Minds in Tech"
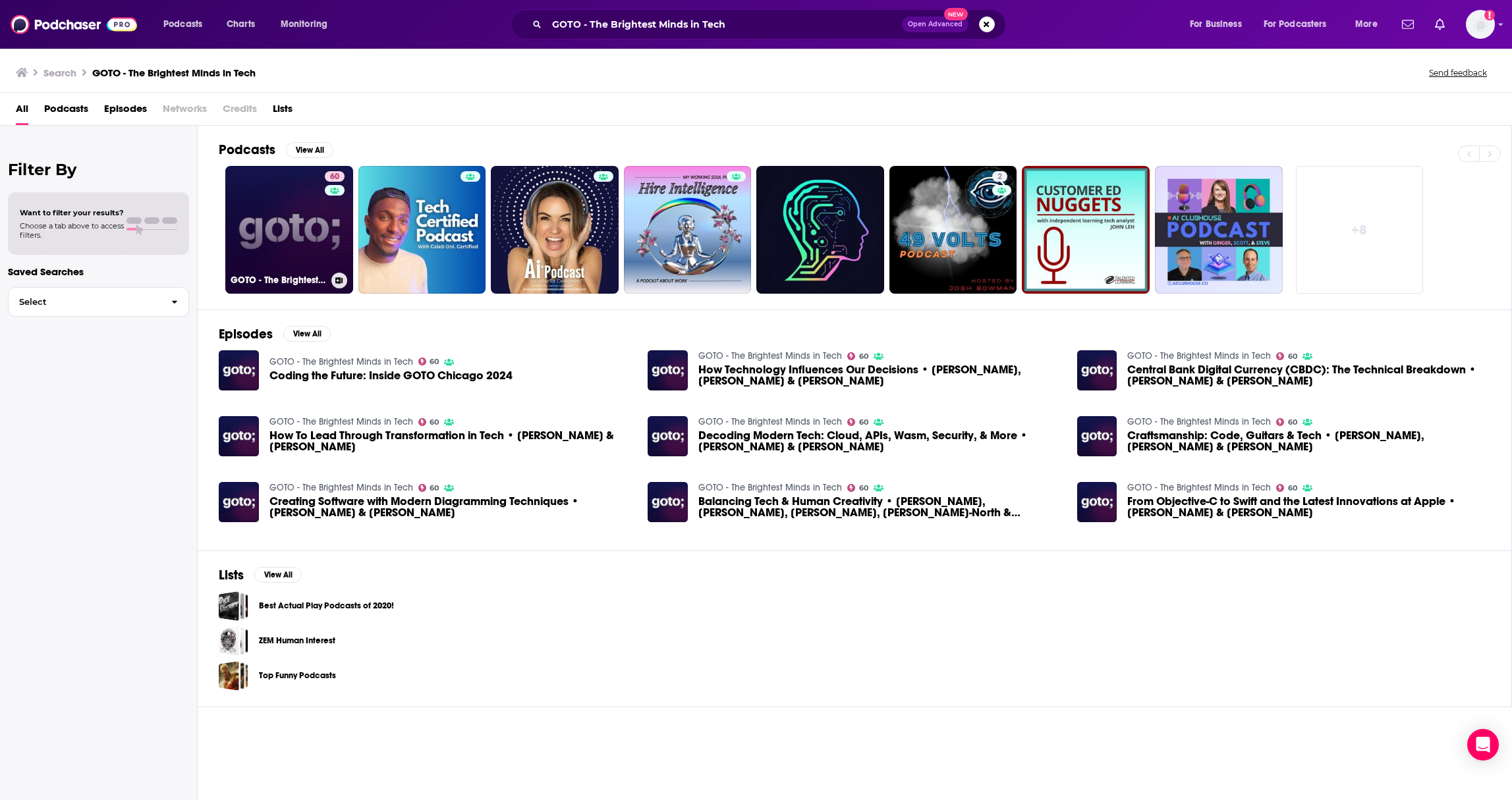
click at [321, 230] on link "60 GOTO - The Brightest Minds in Tech" at bounding box center [289, 229] width 128 height 128
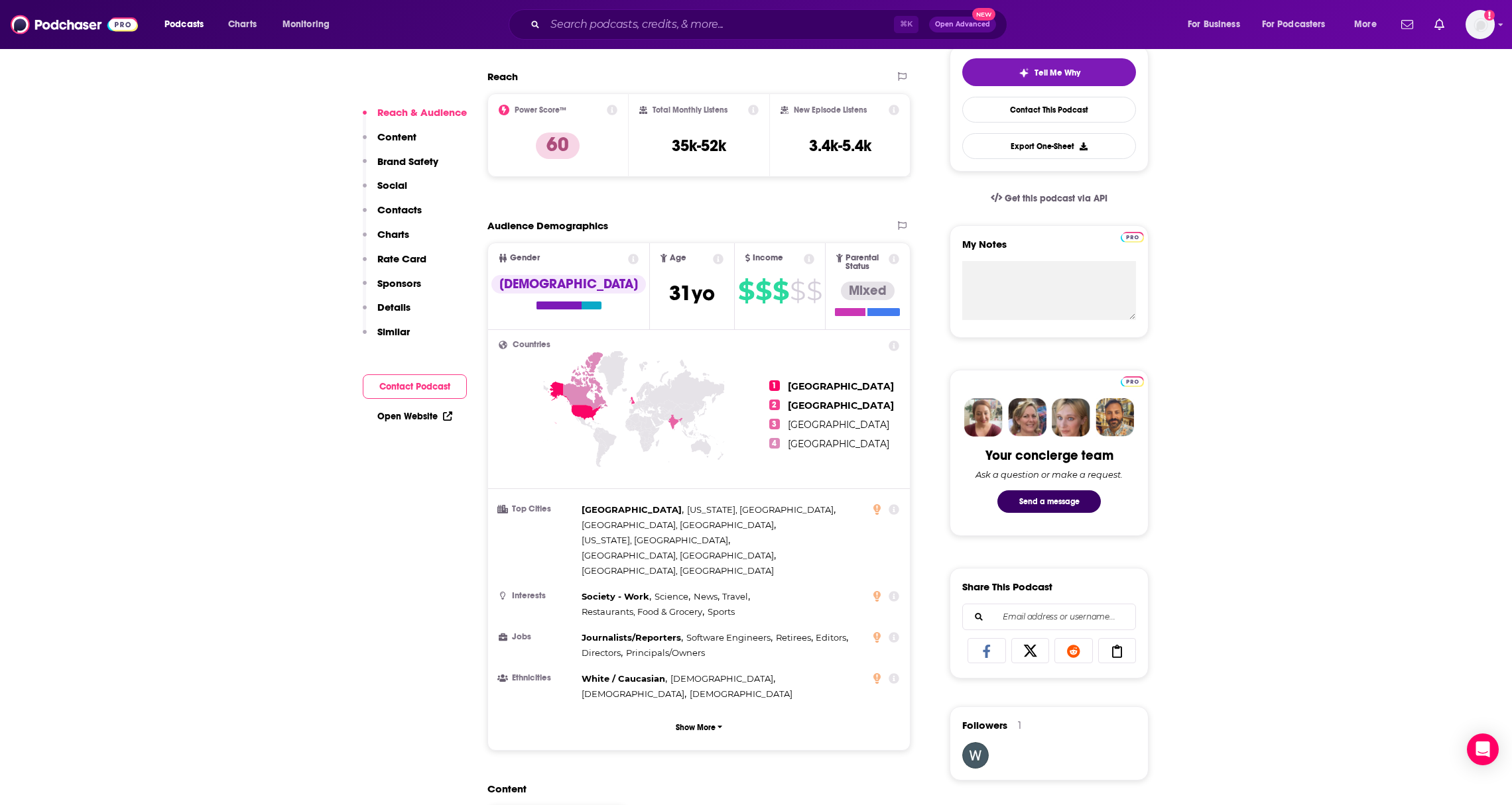
scroll to position [142, 0]
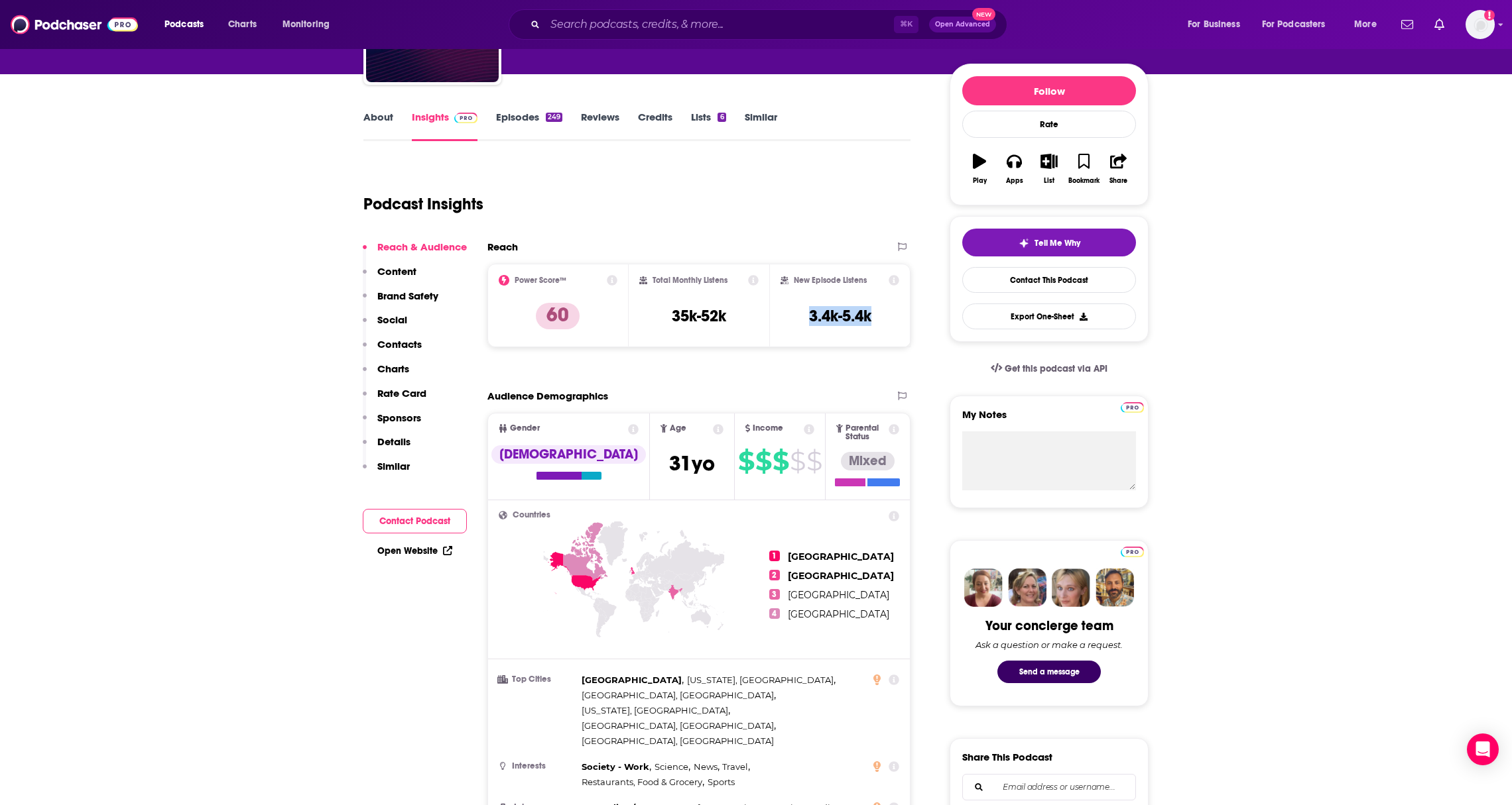
drag, startPoint x: 876, startPoint y: 314, endPoint x: 790, endPoint y: 317, distance: 86.1
click at [790, 317] on div "New Episode Listens 3.4k-5.4k" at bounding box center [840, 306] width 119 height 61
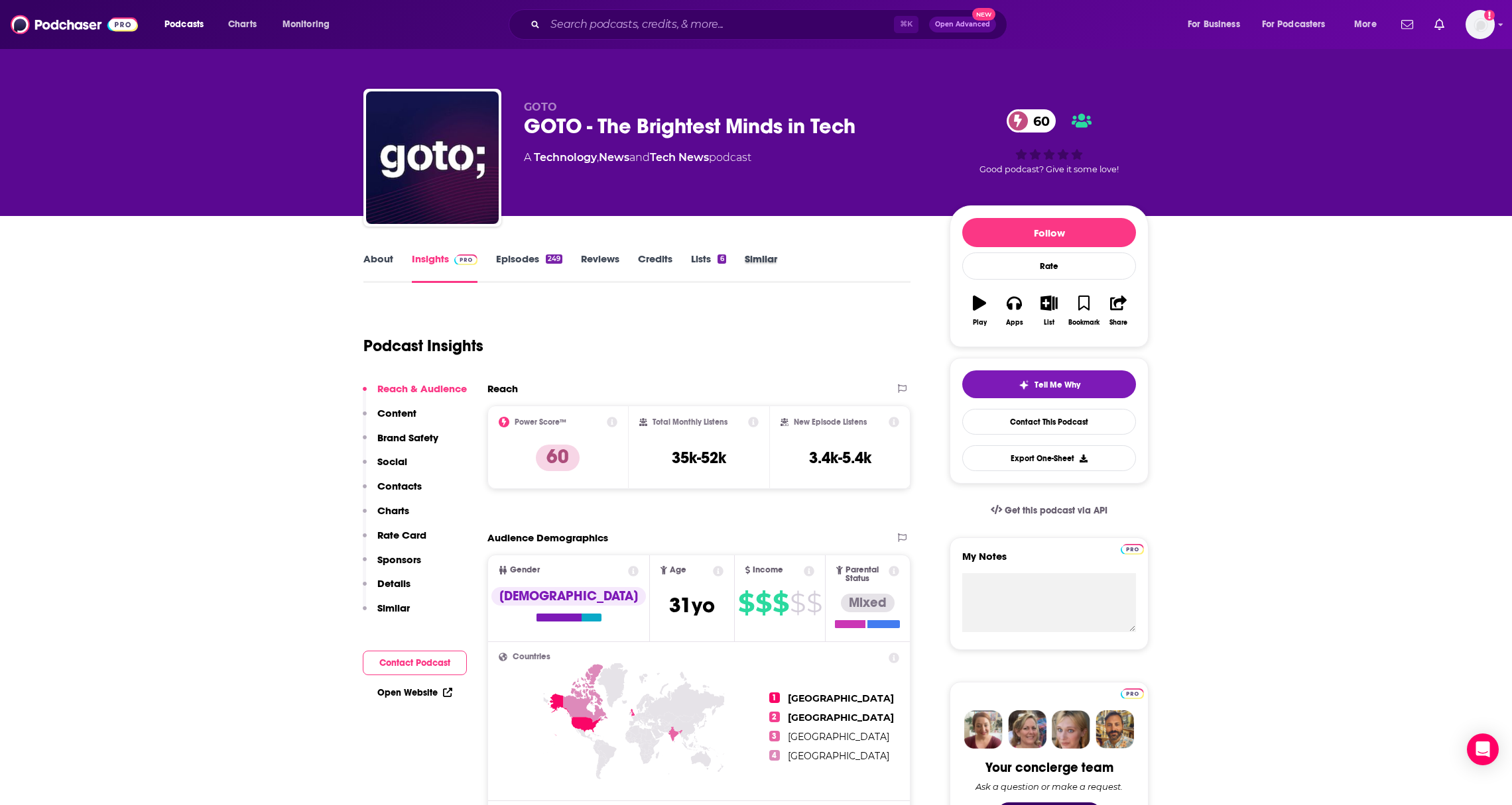
click at [779, 253] on div "Similar" at bounding box center [771, 267] width 51 height 31
click at [764, 261] on link "Similar" at bounding box center [761, 267] width 33 height 31
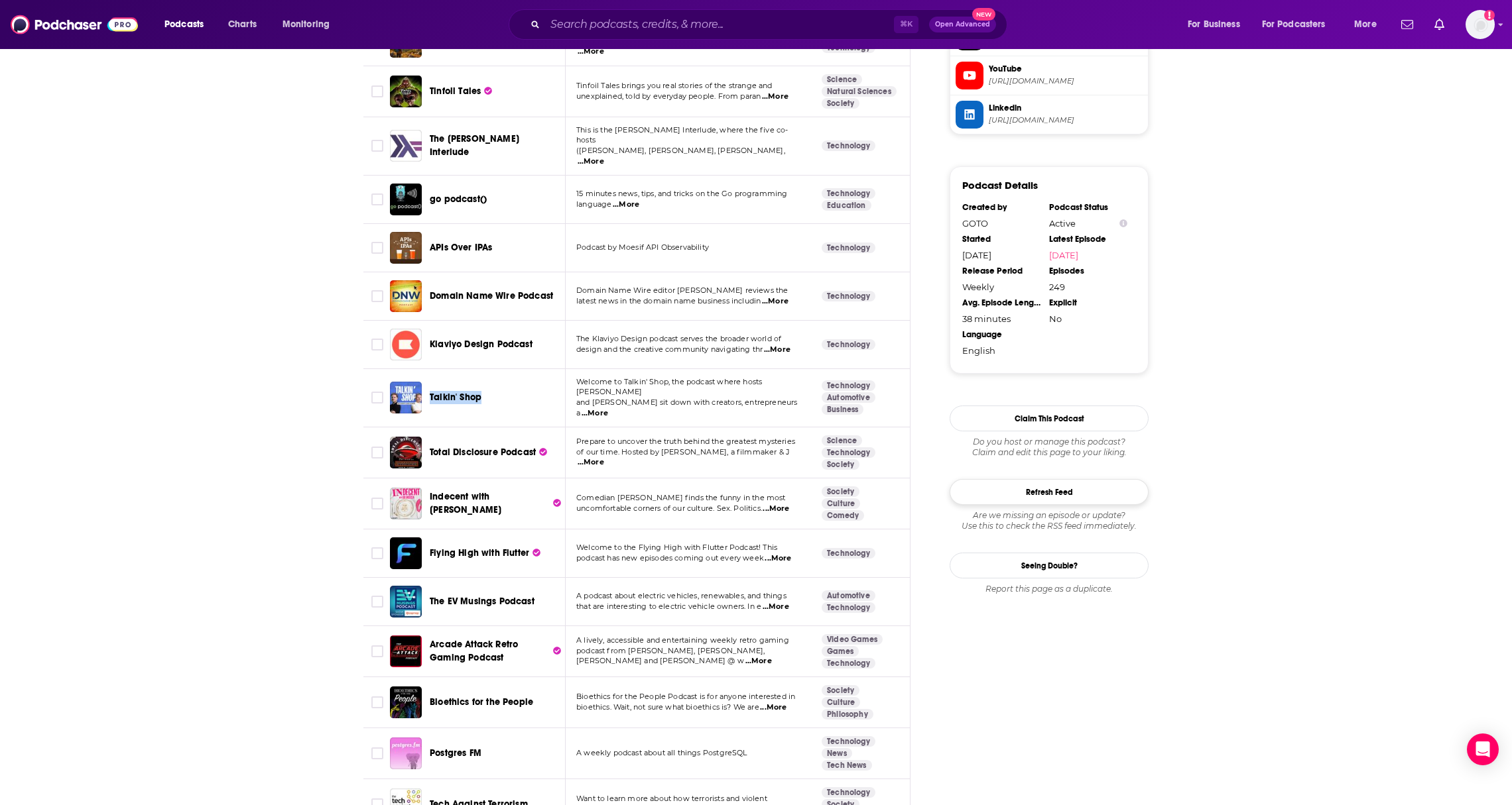
scroll to position [1594, 0]
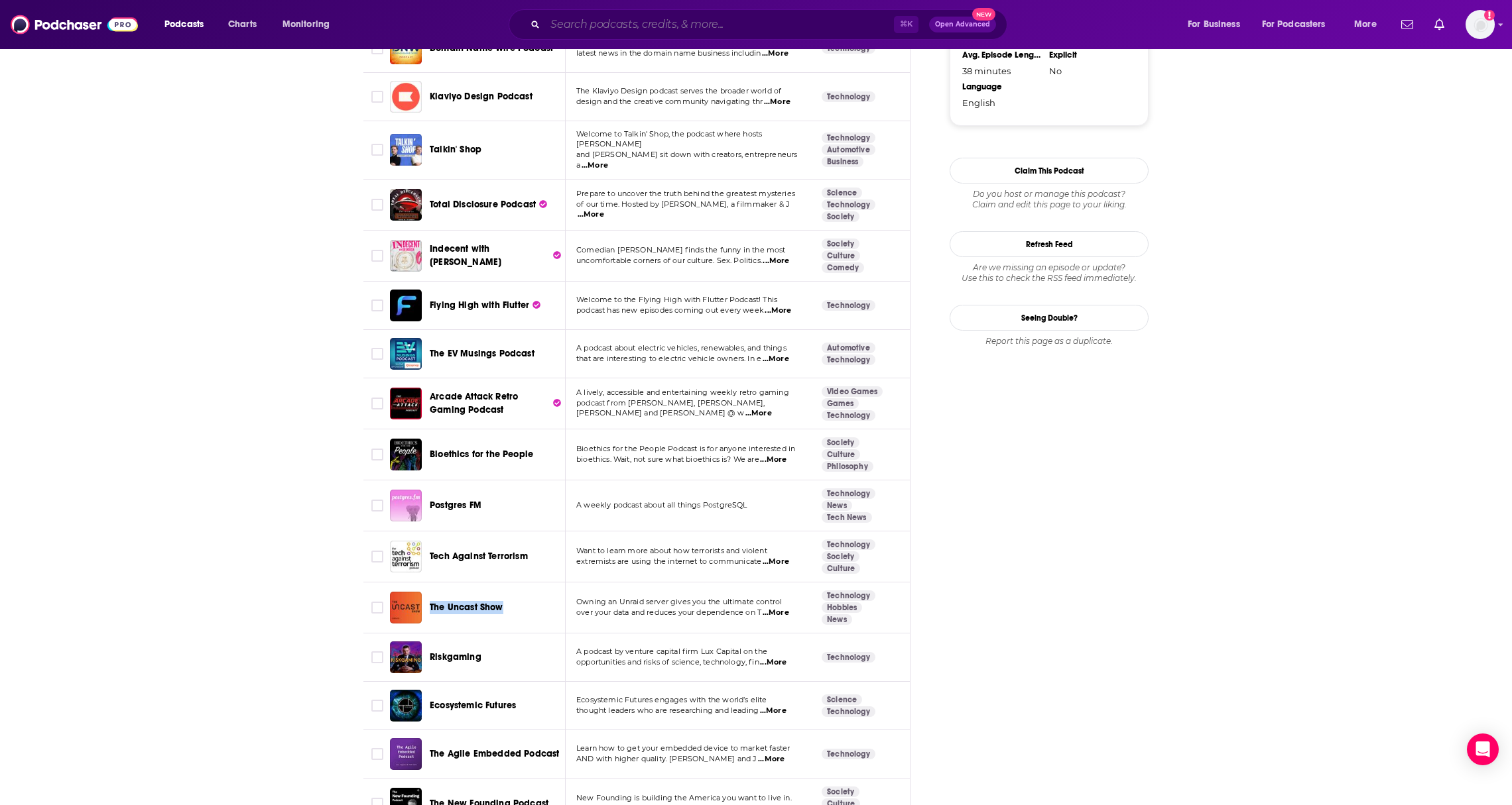
click at [693, 27] on input "Search podcasts, credits, & more..." at bounding box center [719, 25] width 349 height 21
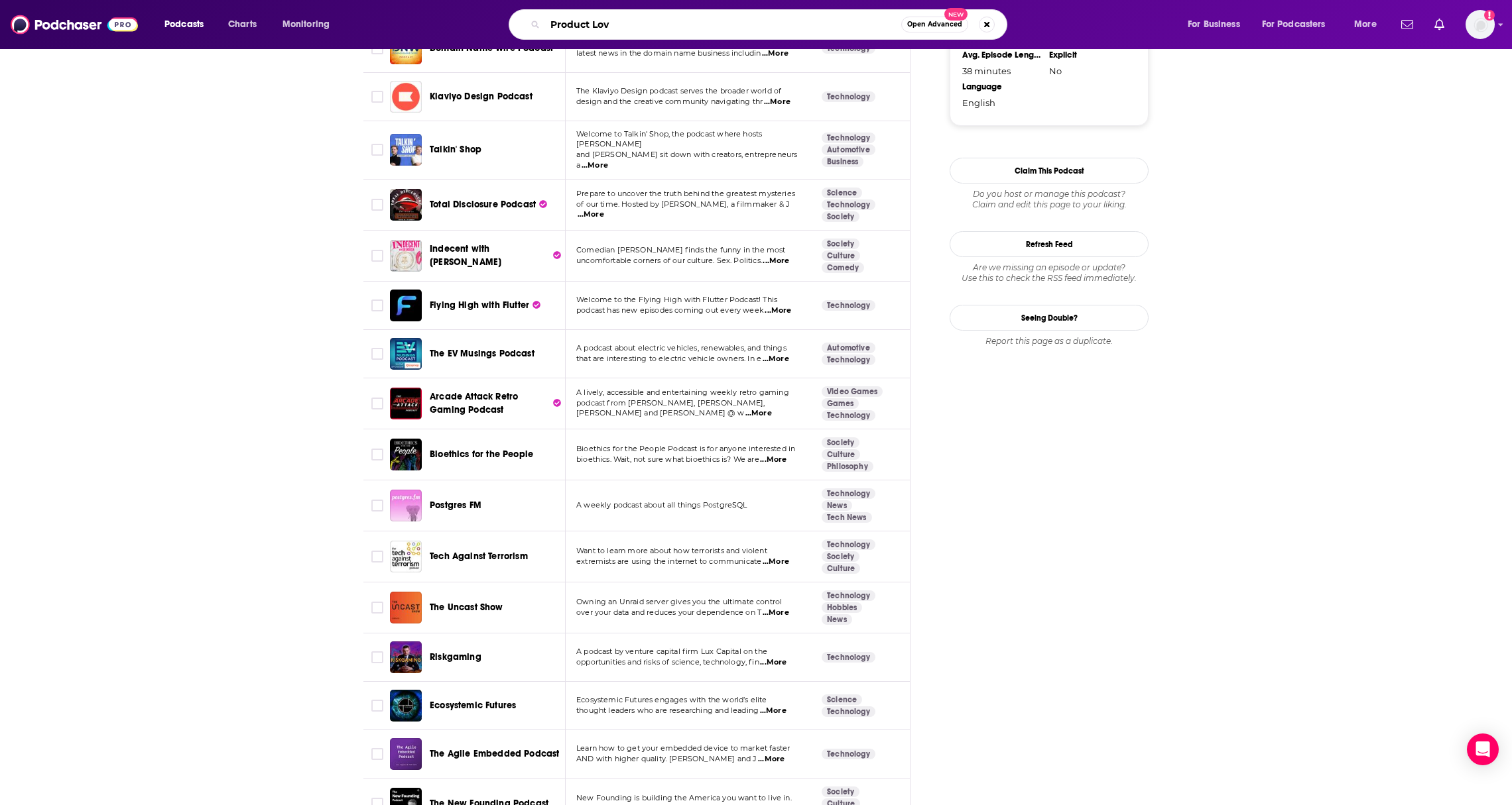
type input "Product Love"
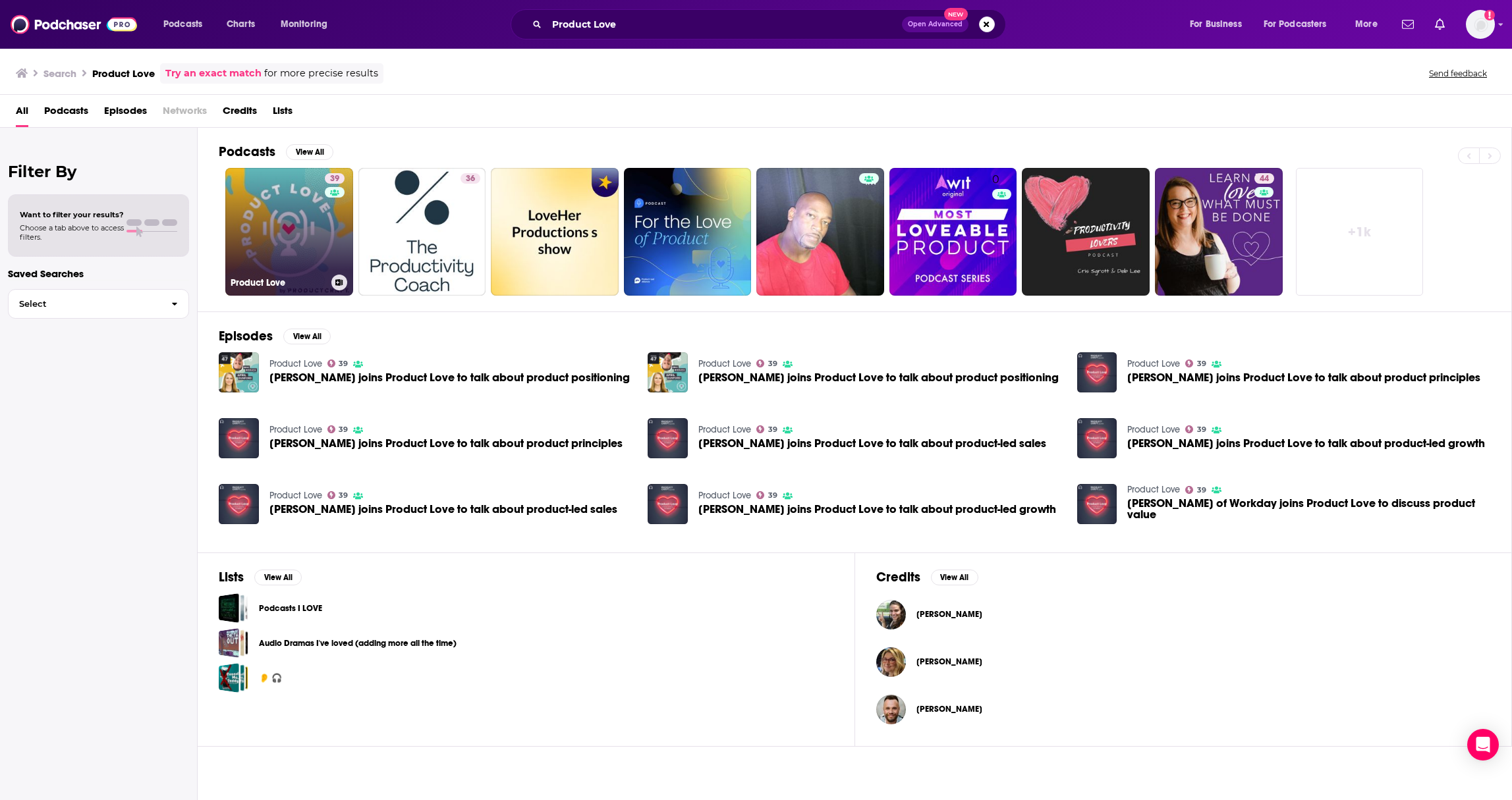
click at [299, 230] on link "39 Product Love" at bounding box center [289, 232] width 128 height 128
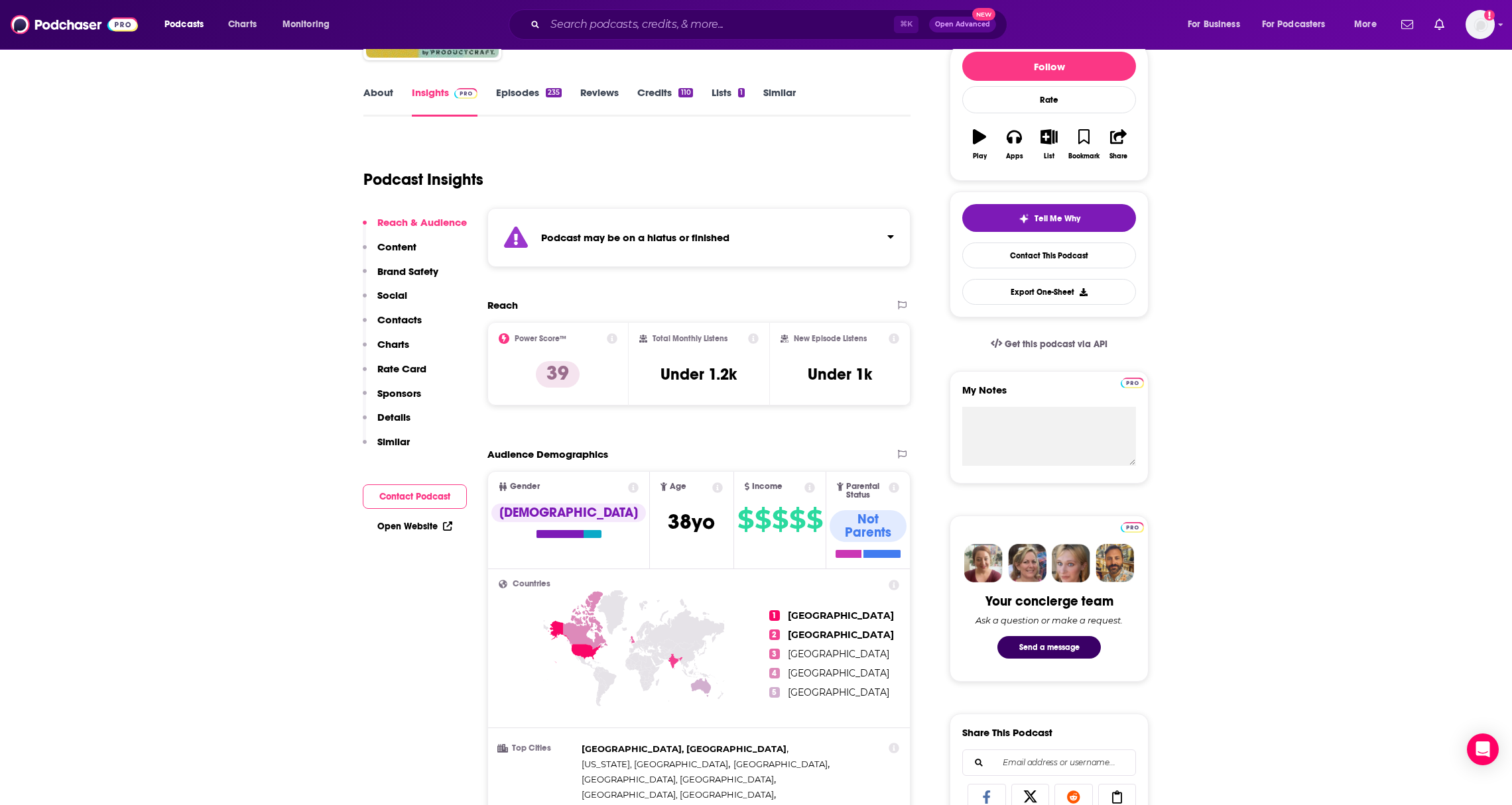
scroll to position [141, 0]
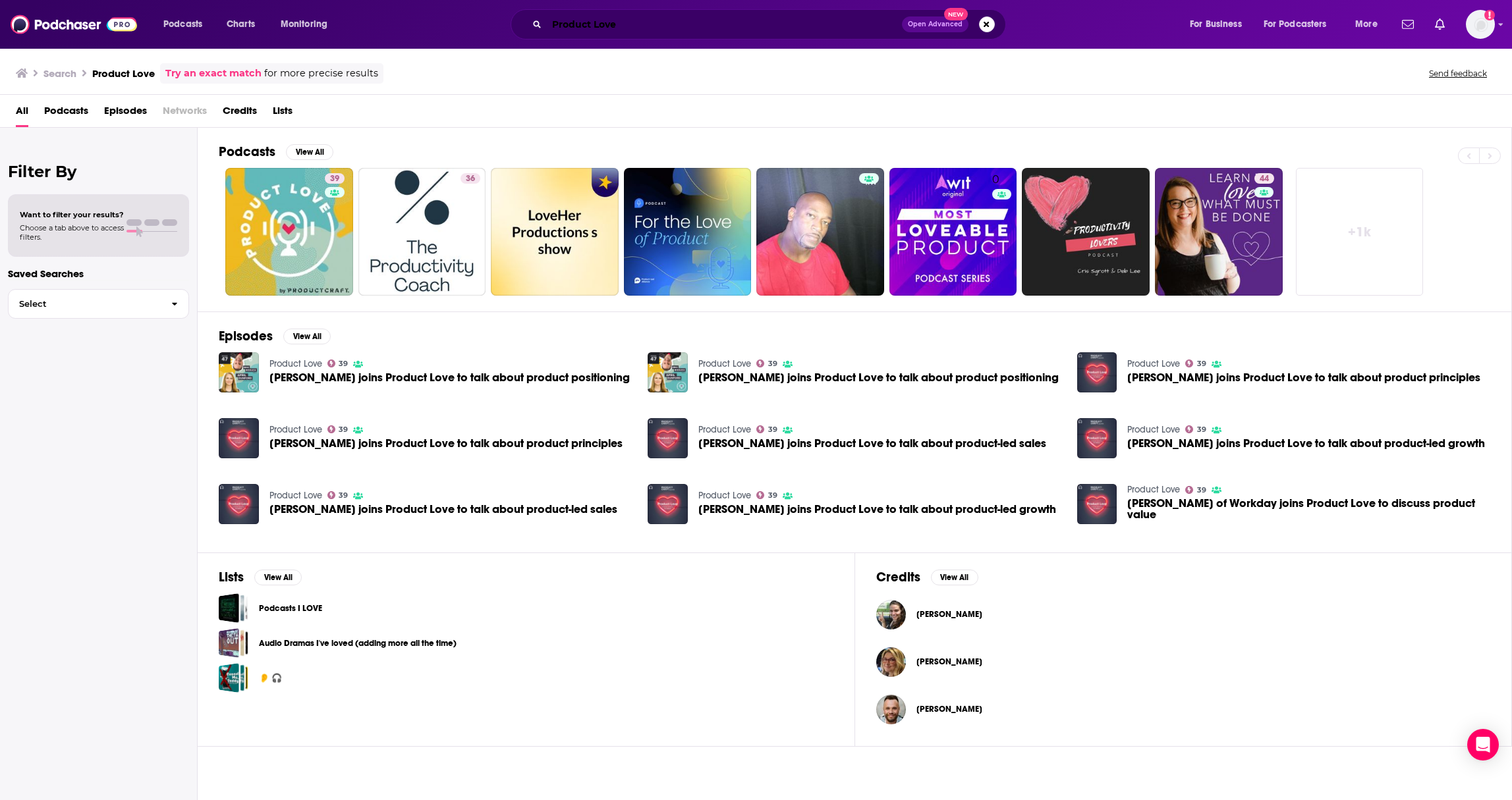
click at [681, 33] on input "Product Love" at bounding box center [724, 25] width 355 height 21
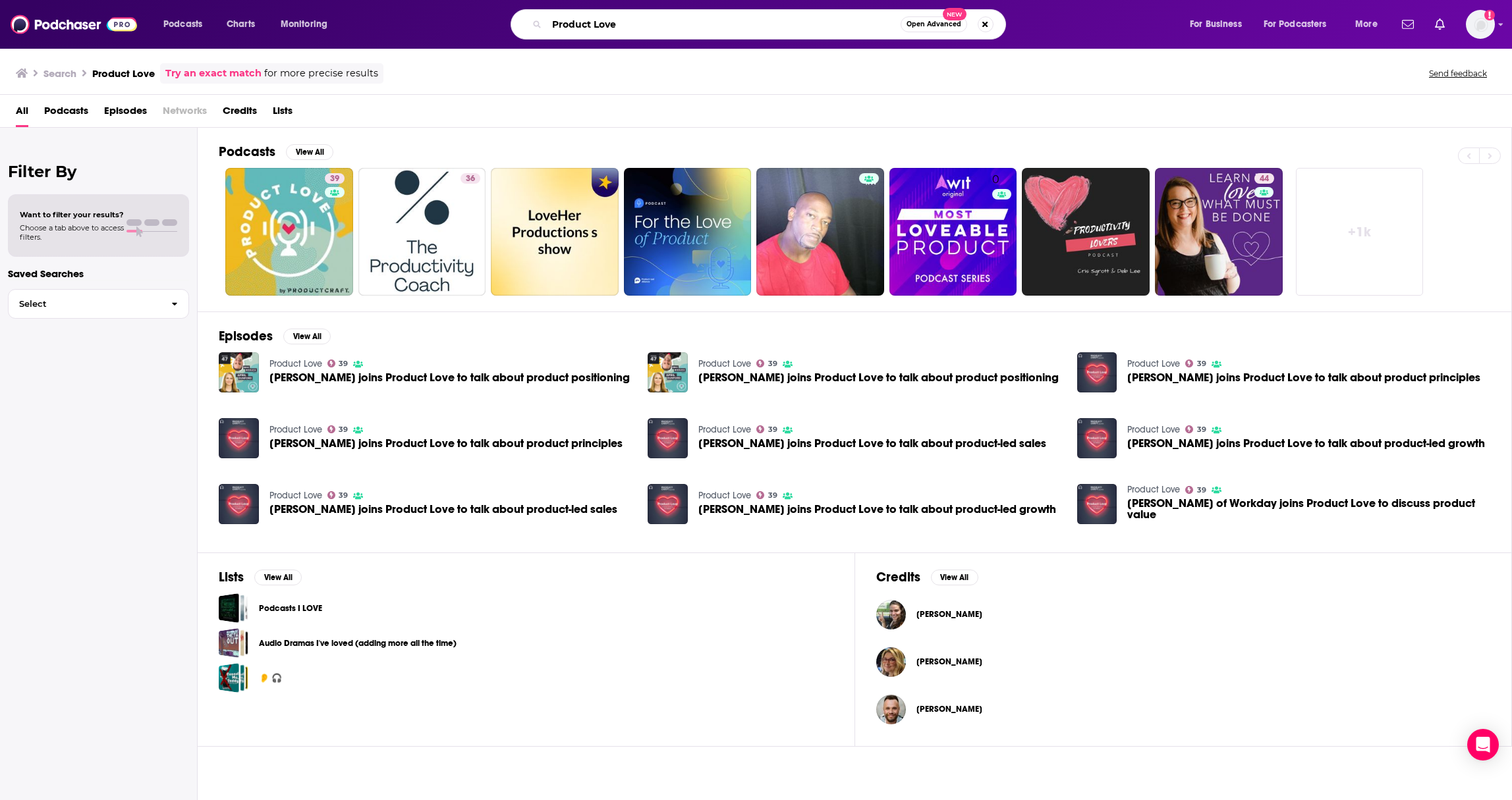
click at [681, 33] on input "Product Love" at bounding box center [723, 25] width 354 height 21
type input "Product [PERSON_NAME] Radio"
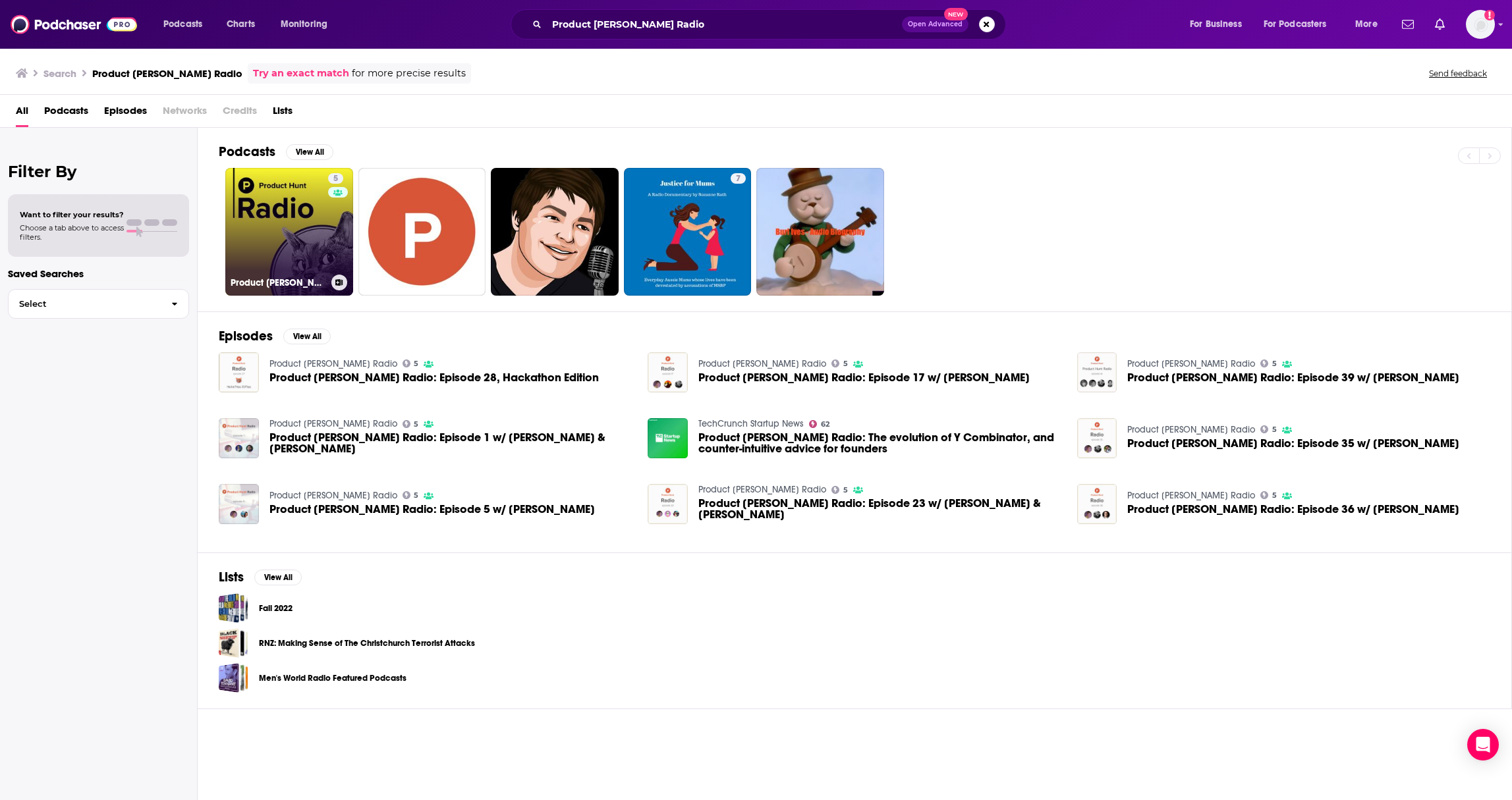
click at [287, 230] on link "5 Product Hunt Radio" at bounding box center [289, 232] width 128 height 128
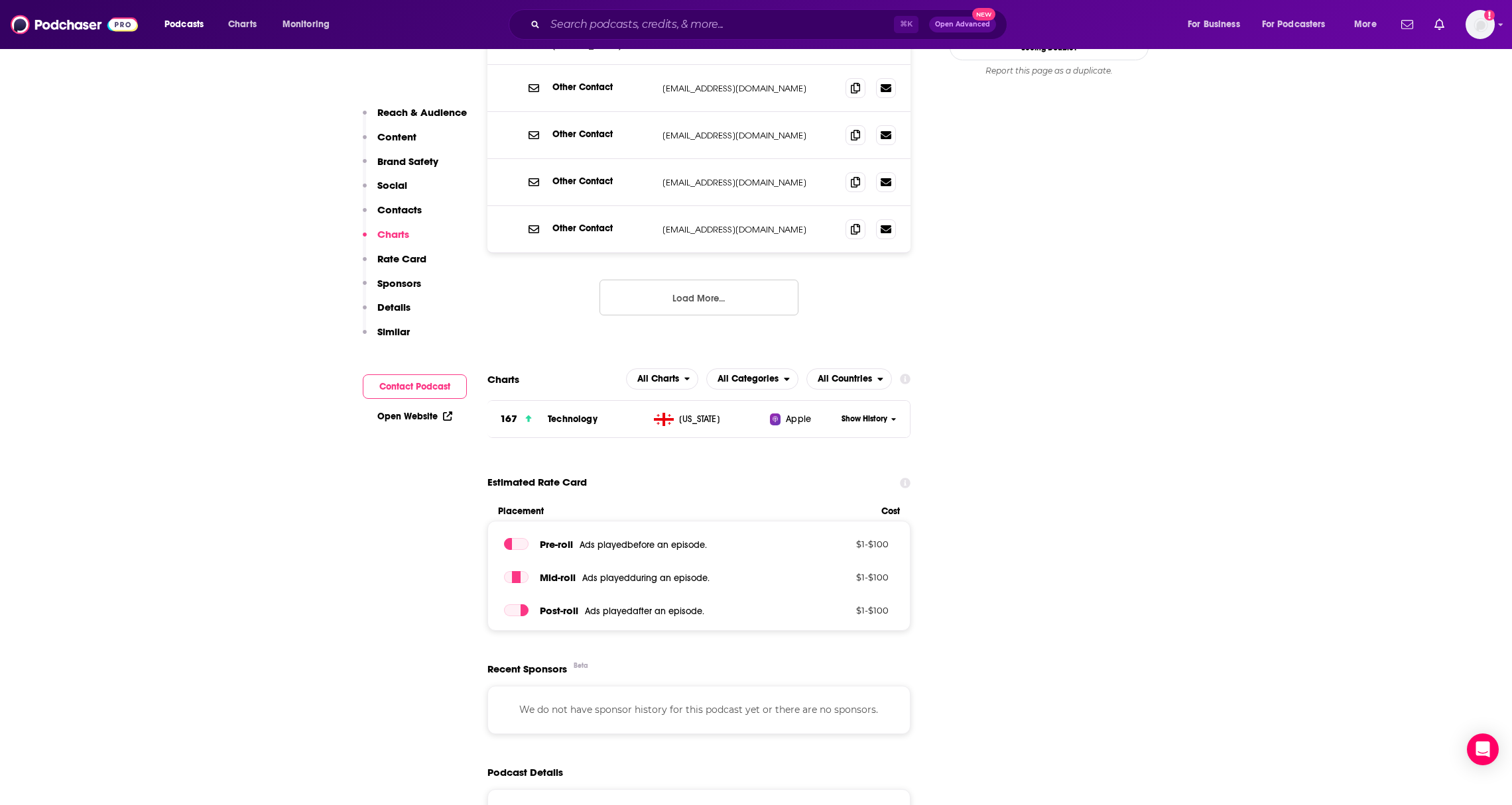
scroll to position [1554, 0]
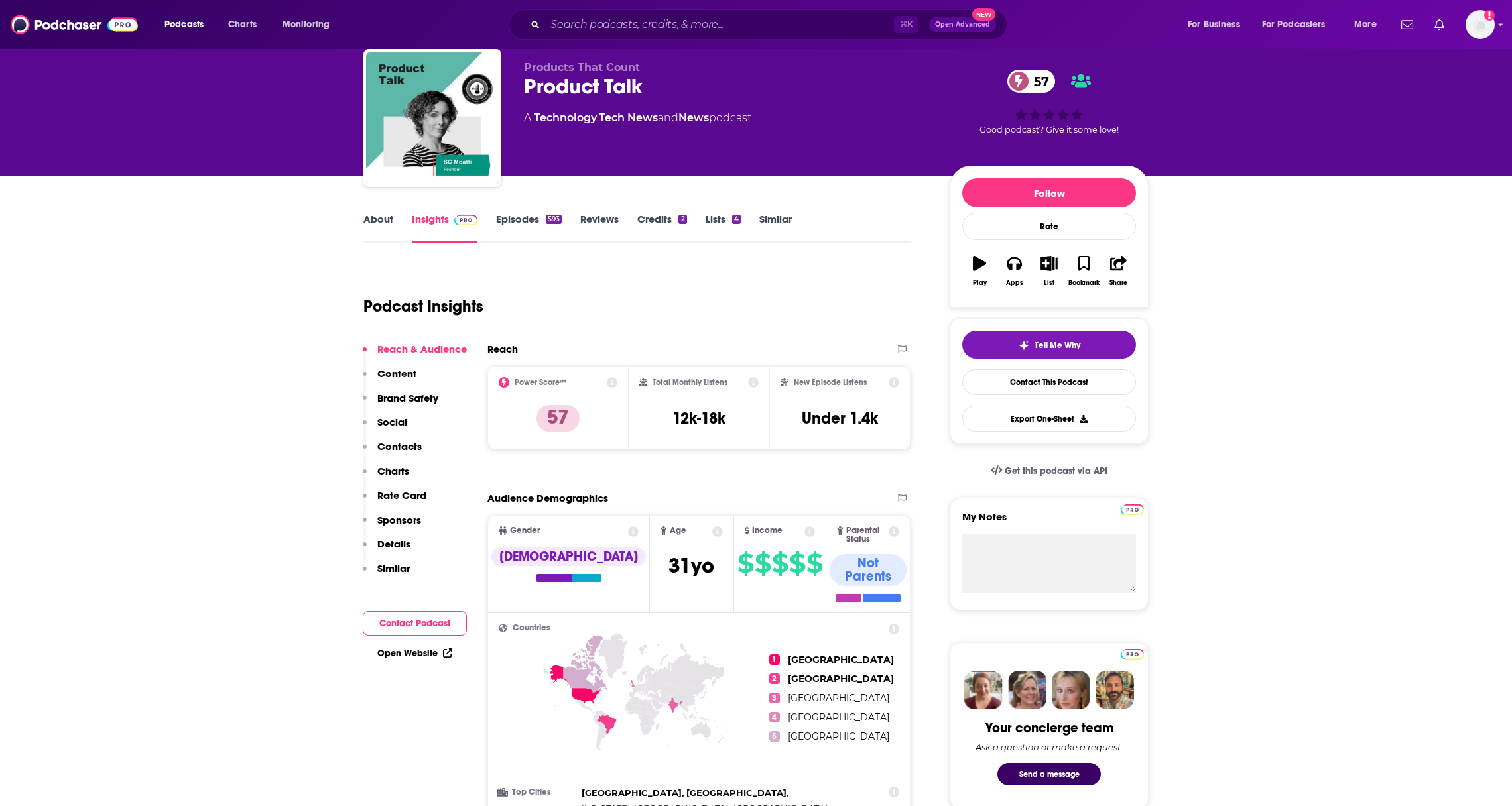
scroll to position [59, 0]
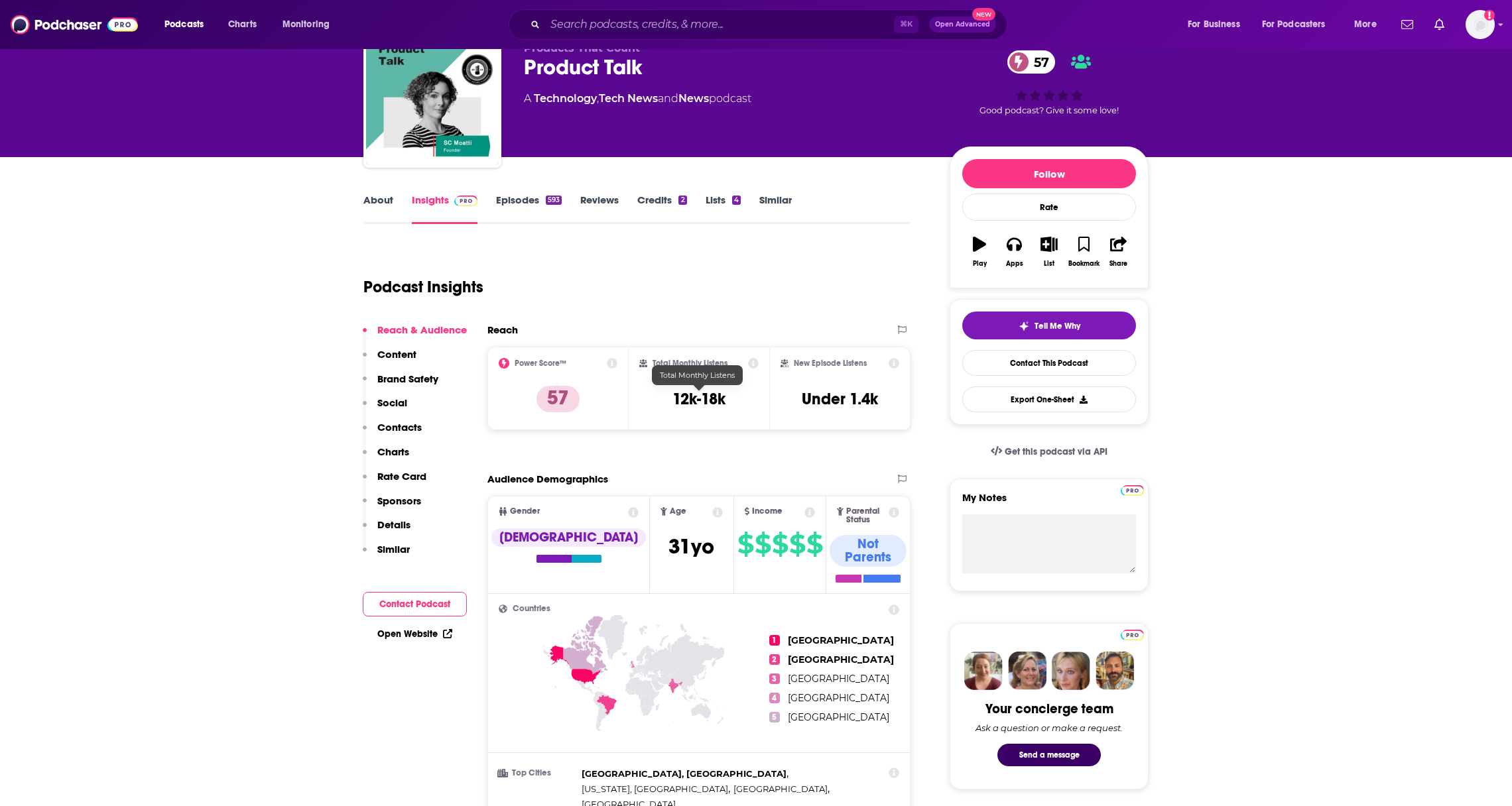
click at [684, 399] on h3 "12k-18k" at bounding box center [699, 399] width 53 height 20
copy div "12k-18k"
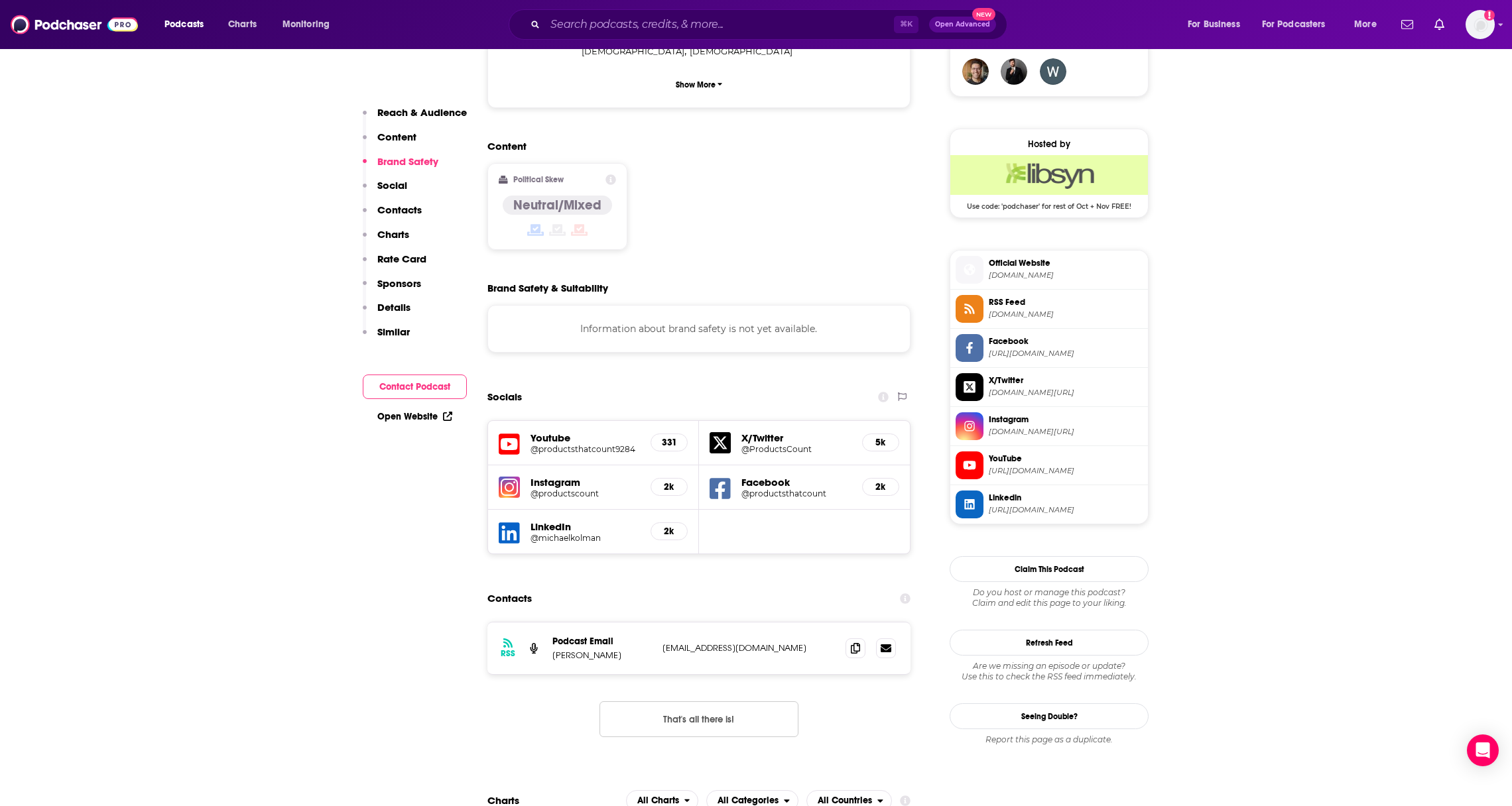
scroll to position [999, 0]
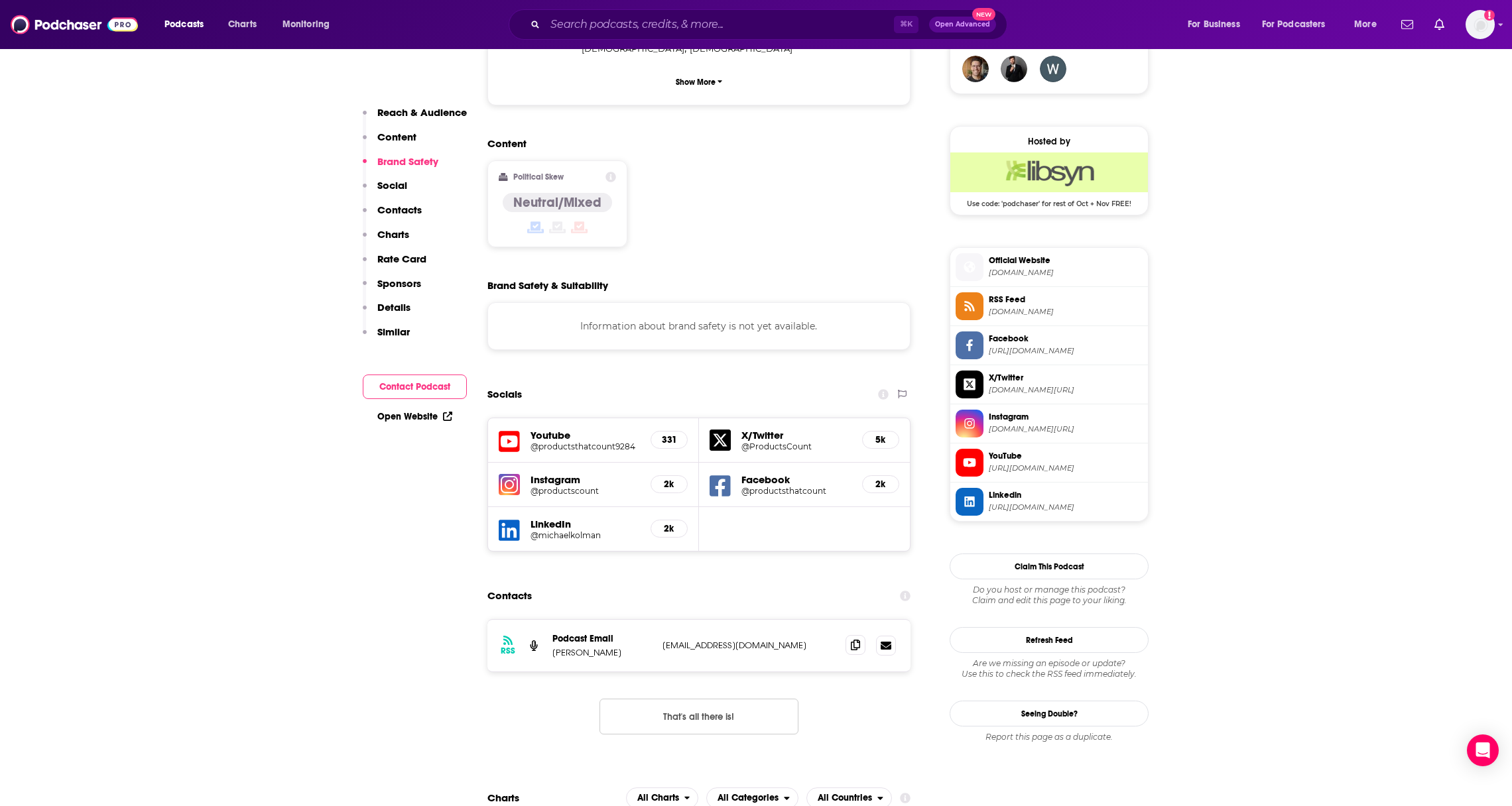
click at [847, 635] on span at bounding box center [855, 645] width 20 height 20
drag, startPoint x: 652, startPoint y: 573, endPoint x: 624, endPoint y: 575, distance: 28.1
click at [624, 620] on div "RSS Podcast Email Sophie-Charlotte Moatti scmoatti@gmail.com scmoatti@gmail.com" at bounding box center [699, 645] width 423 height 52
copy p "Moatti"
drag, startPoint x: 557, startPoint y: 573, endPoint x: 632, endPoint y: 572, distance: 75.0
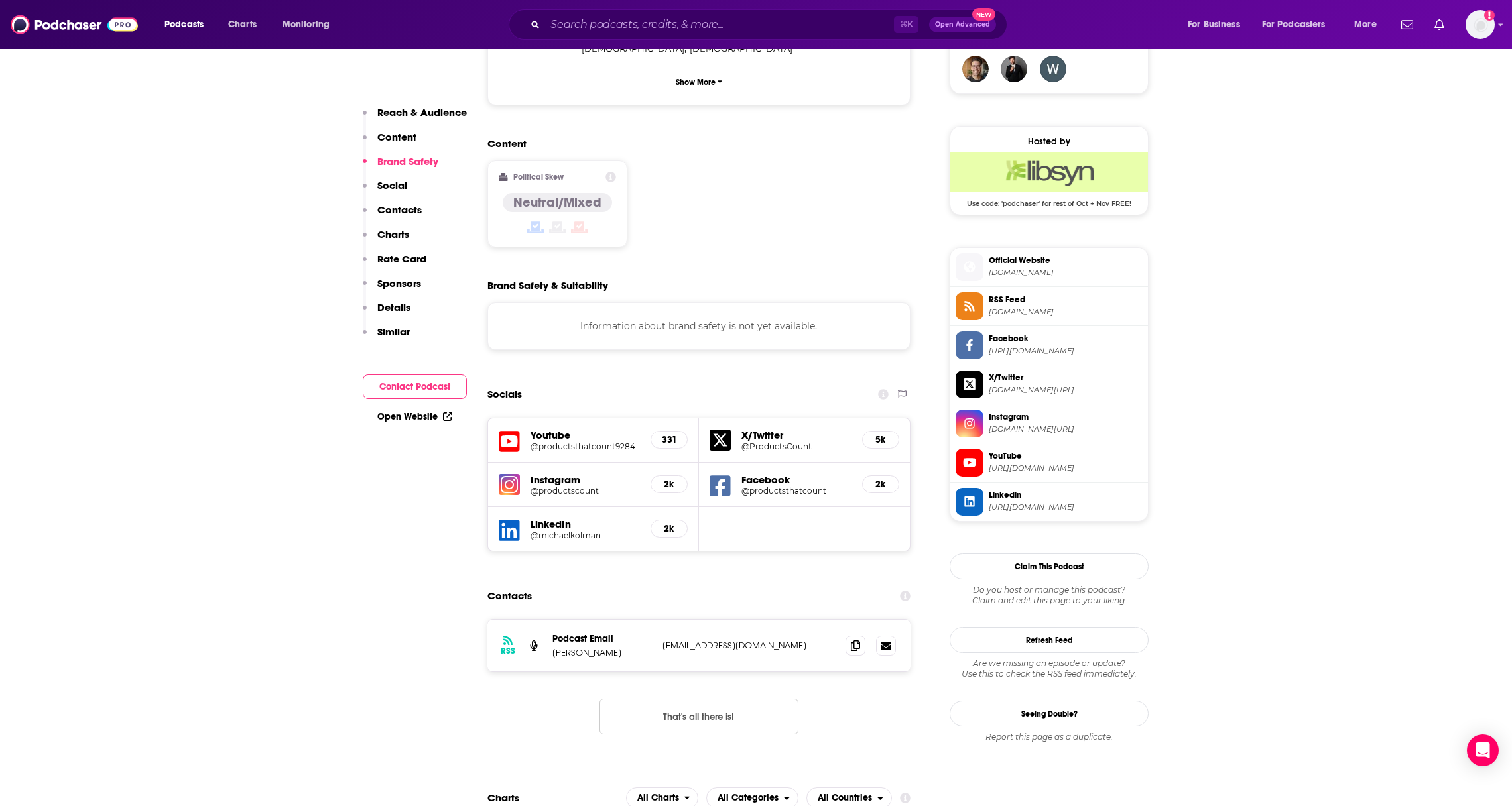
click at [632, 647] on p "Sophie-Charlotte Moatti" at bounding box center [602, 652] width 100 height 11
drag, startPoint x: 623, startPoint y: 572, endPoint x: 542, endPoint y: 577, distance: 81.2
click at [542, 620] on div "RSS Podcast Email Sophie-Charlotte Moatti scmoatti@gmail.com scmoatti@gmail.com" at bounding box center [699, 645] width 423 height 52
drag, startPoint x: 554, startPoint y: 575, endPoint x: 604, endPoint y: 578, distance: 50.1
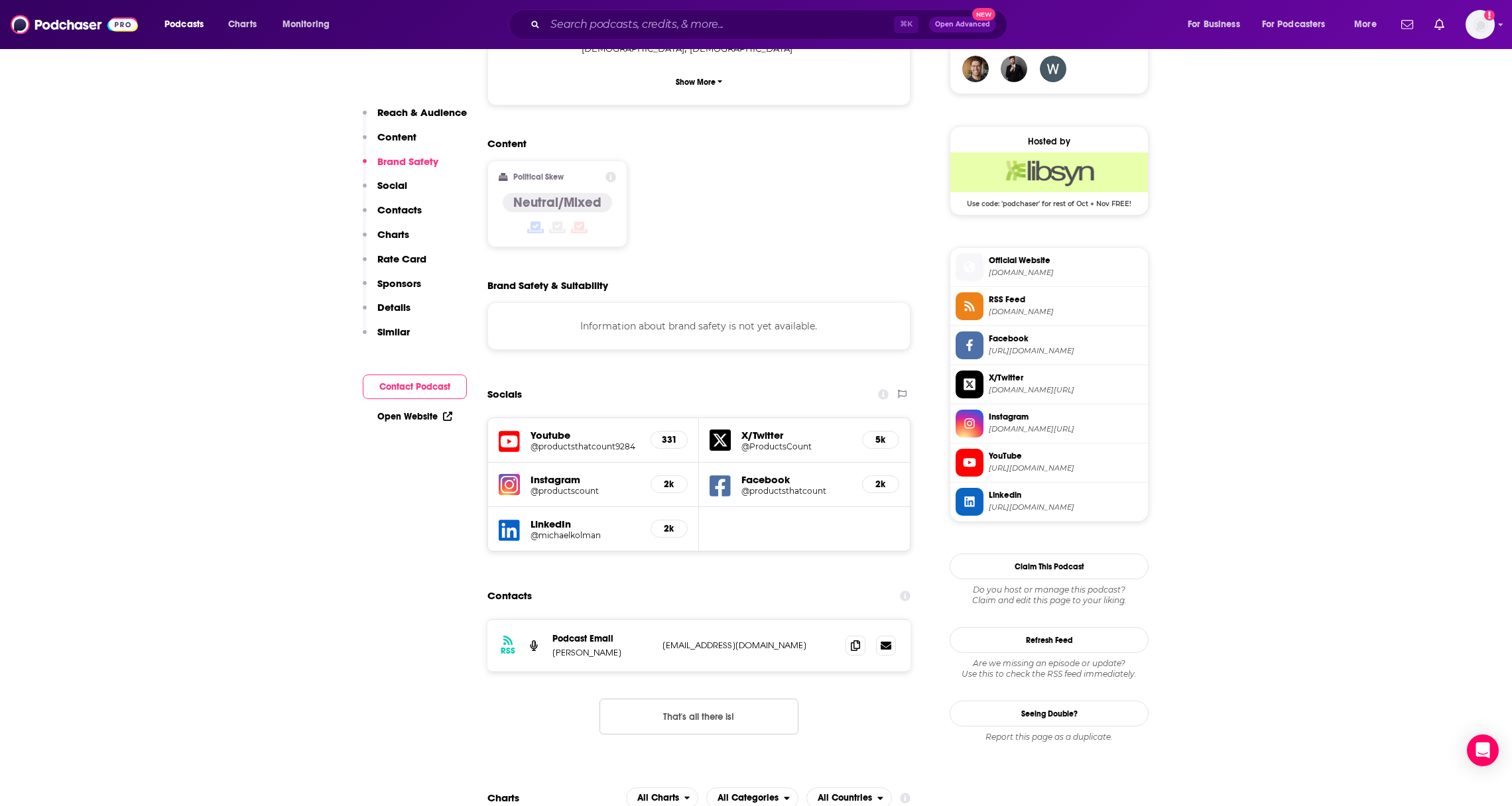
click at [604, 647] on p "Sophie-Charlotte Moatti" at bounding box center [602, 652] width 100 height 11
drag, startPoint x: 618, startPoint y: 574, endPoint x: 547, endPoint y: 577, distance: 71.1
click at [547, 620] on div "RSS Podcast Email Sophie-Charlotte Moatti scmoatti@gmail.com scmoatti@gmail.com" at bounding box center [699, 645] width 423 height 52
copy p "Sophie-Charlotte"
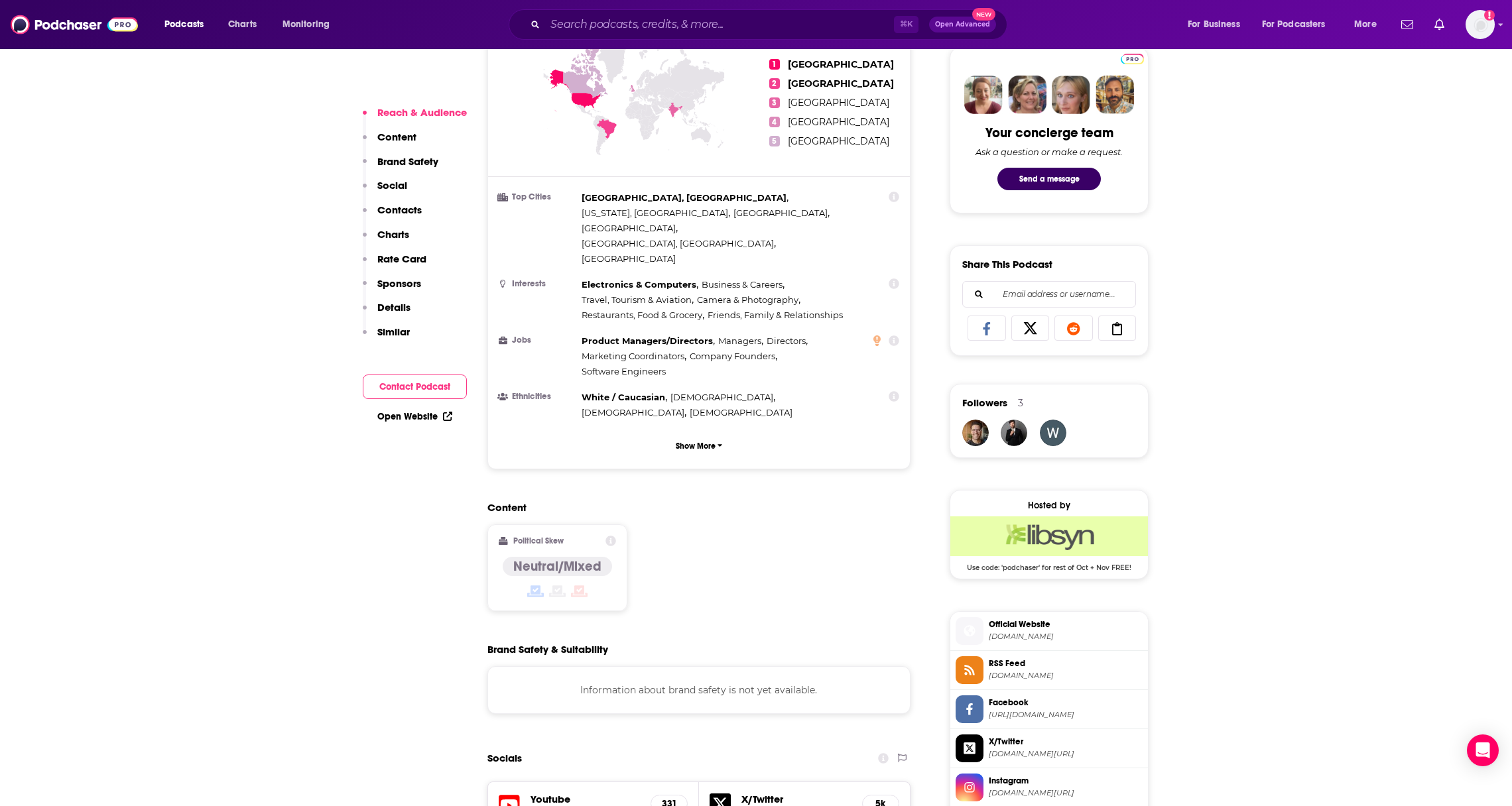
scroll to position [770, 0]
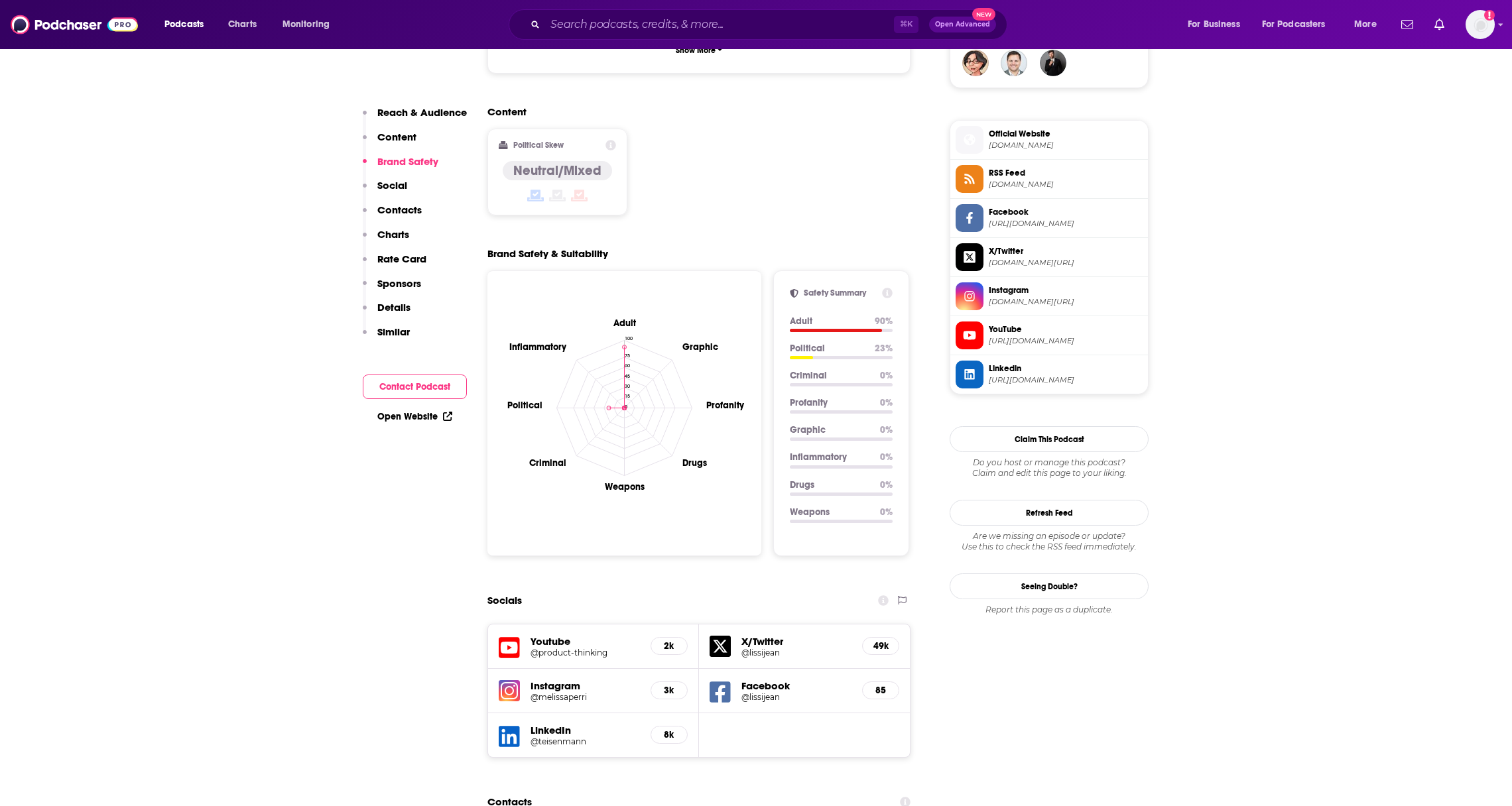
scroll to position [1361, 0]
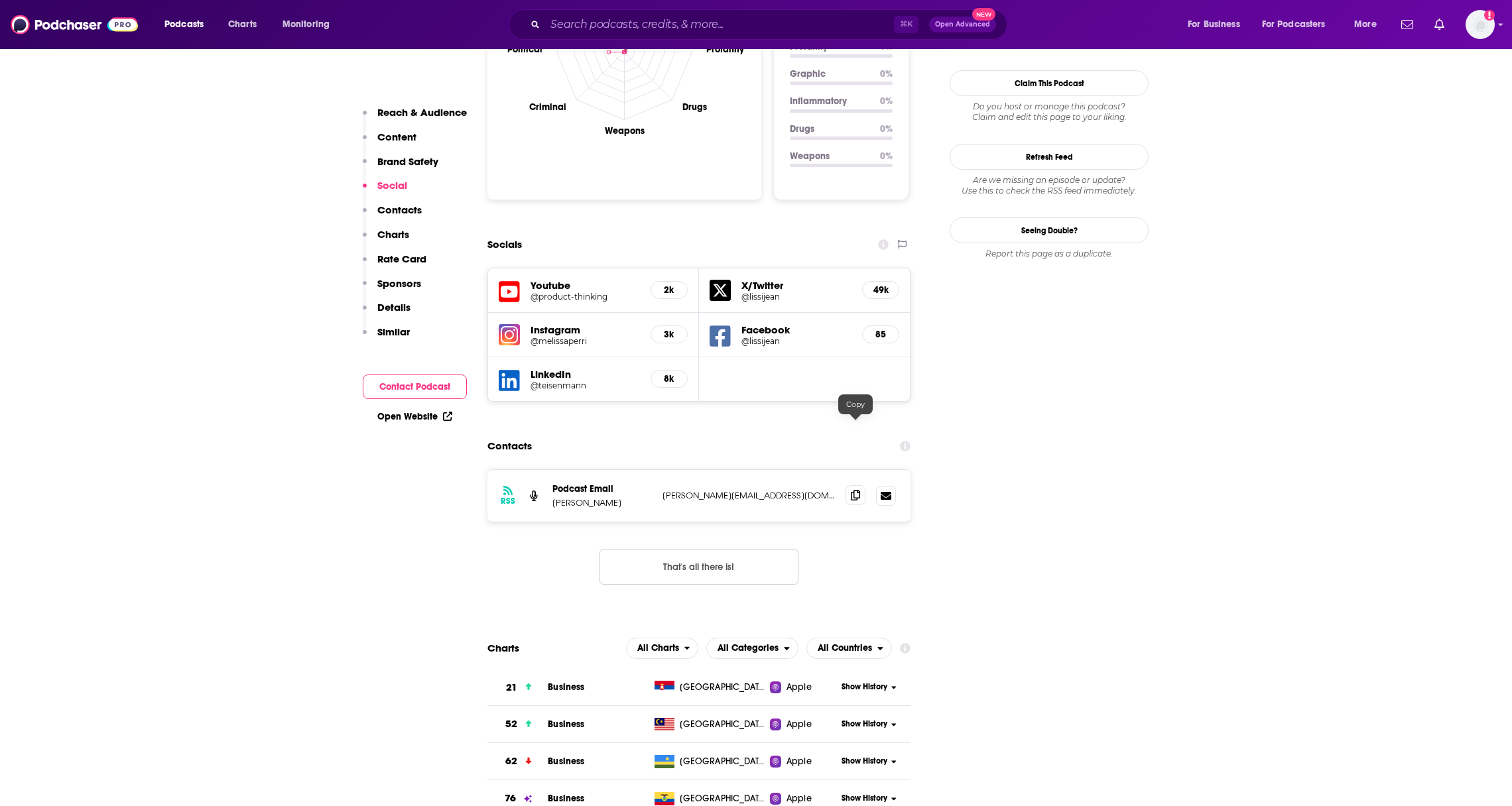
click at [853, 490] on icon at bounding box center [855, 495] width 9 height 11
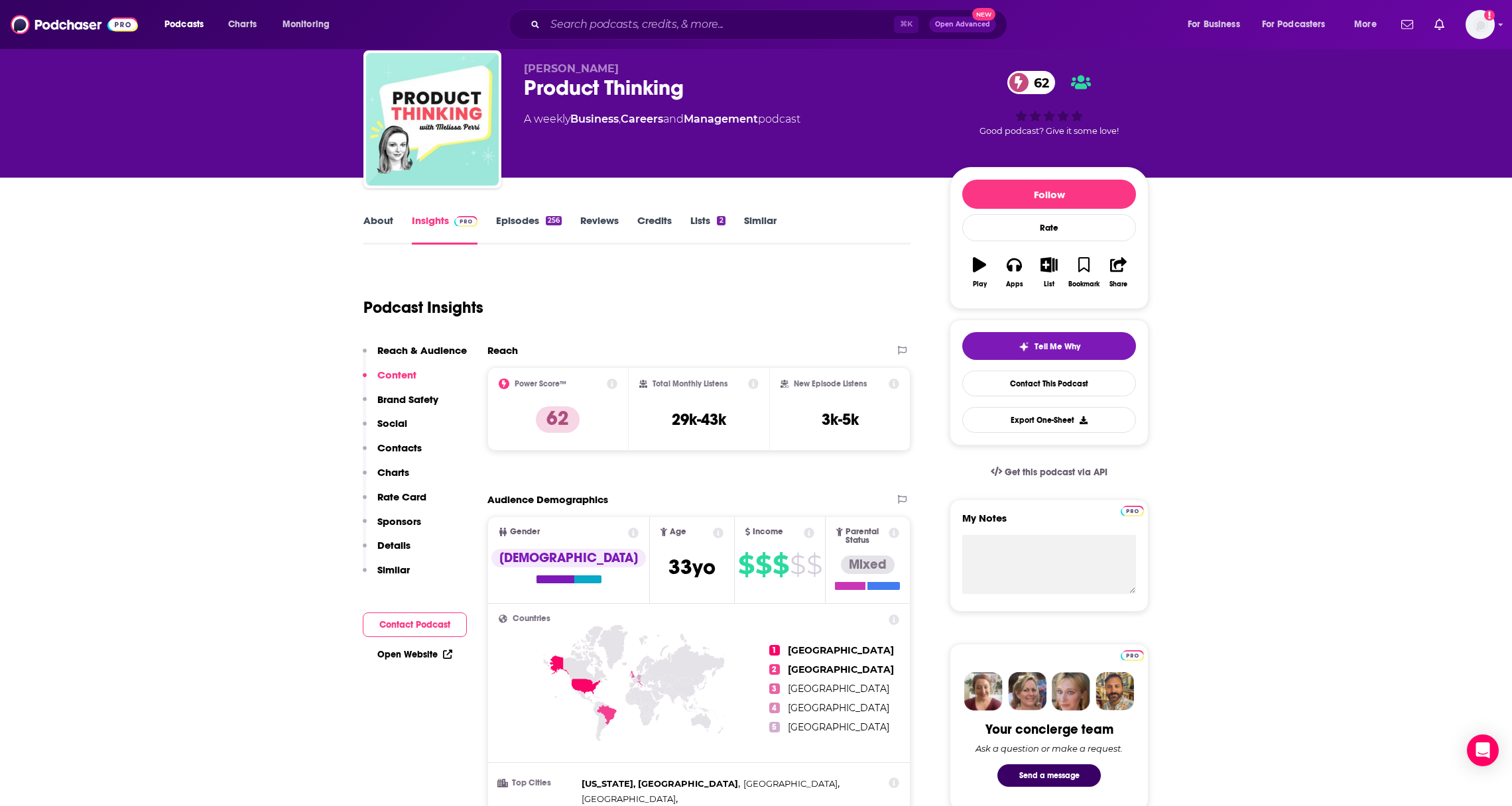
scroll to position [0, 0]
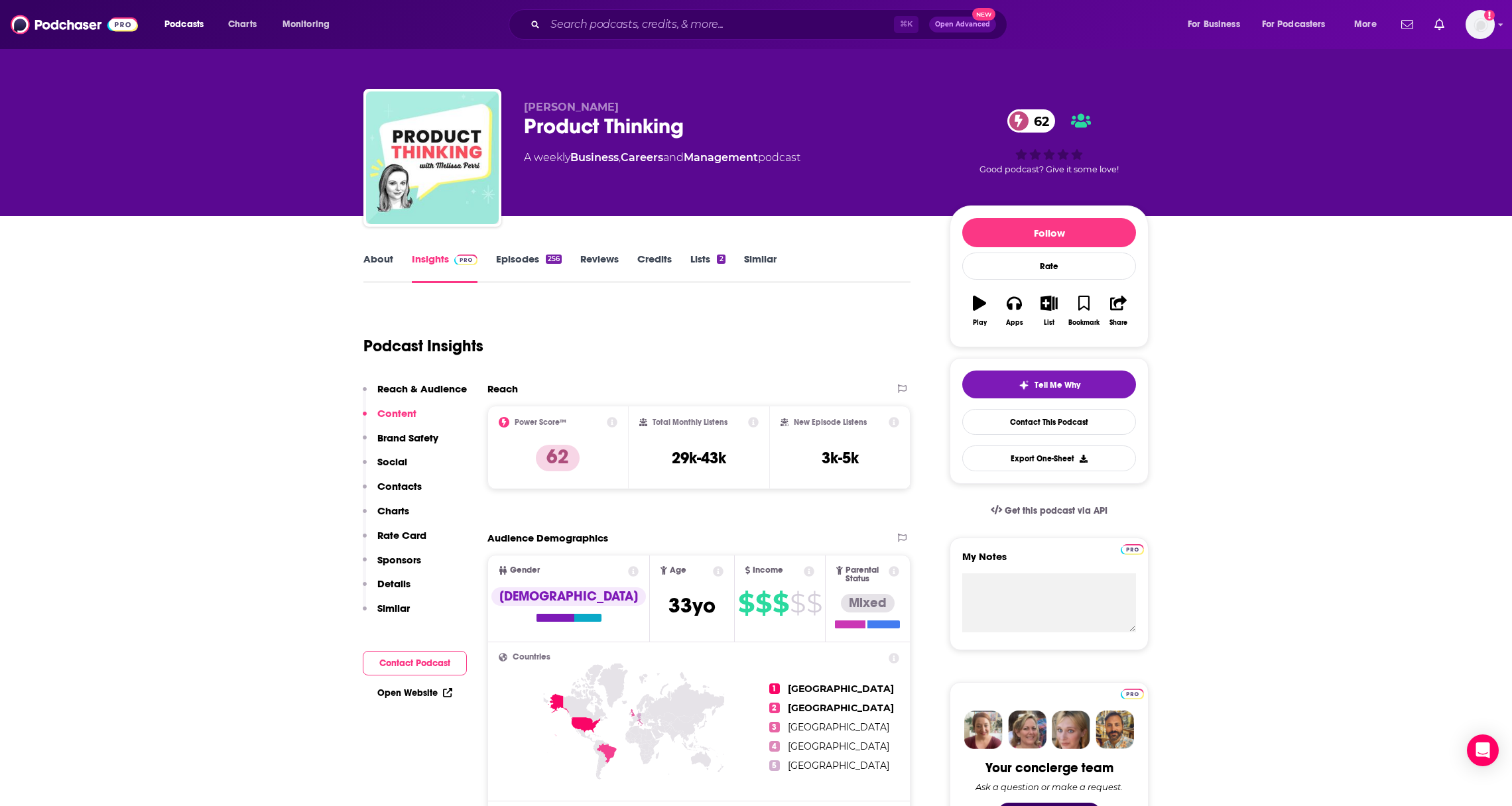
drag, startPoint x: 736, startPoint y: 113, endPoint x: 552, endPoint y: 131, distance: 184.9
click at [552, 133] on div "Product Thinking 62" at bounding box center [726, 127] width 404 height 26
drag, startPoint x: 704, startPoint y: 127, endPoint x: 525, endPoint y: 133, distance: 179.1
click at [525, 133] on div "Product Thinking 62" at bounding box center [726, 127] width 404 height 26
copy h2 "Product Thinking"
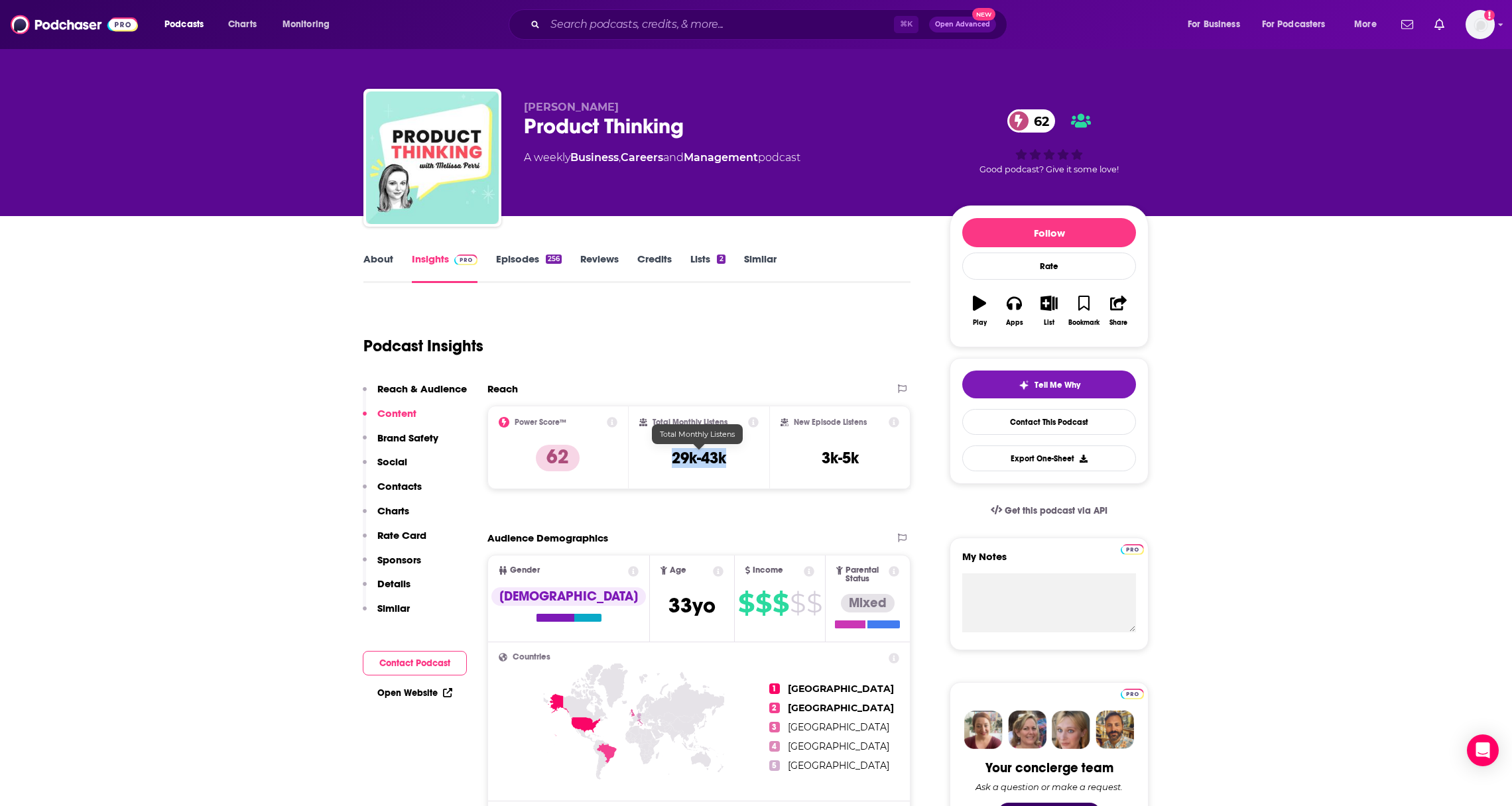
drag, startPoint x: 736, startPoint y: 458, endPoint x: 656, endPoint y: 455, distance: 80.1
click at [656, 455] on div "Total Monthly Listens 29k-43k" at bounding box center [699, 448] width 120 height 61
copy h3 "29k-43k"
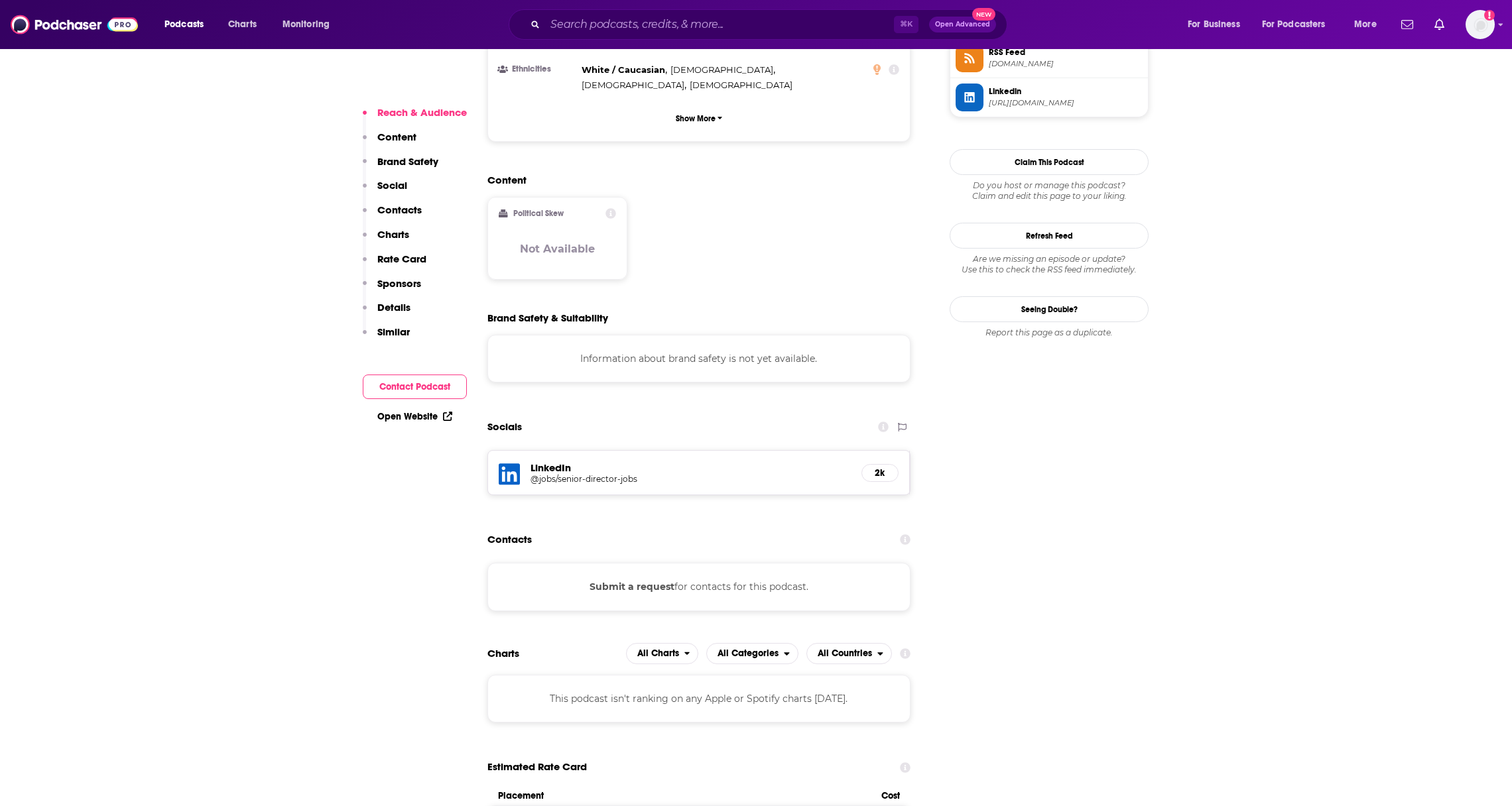
scroll to position [1203, 0]
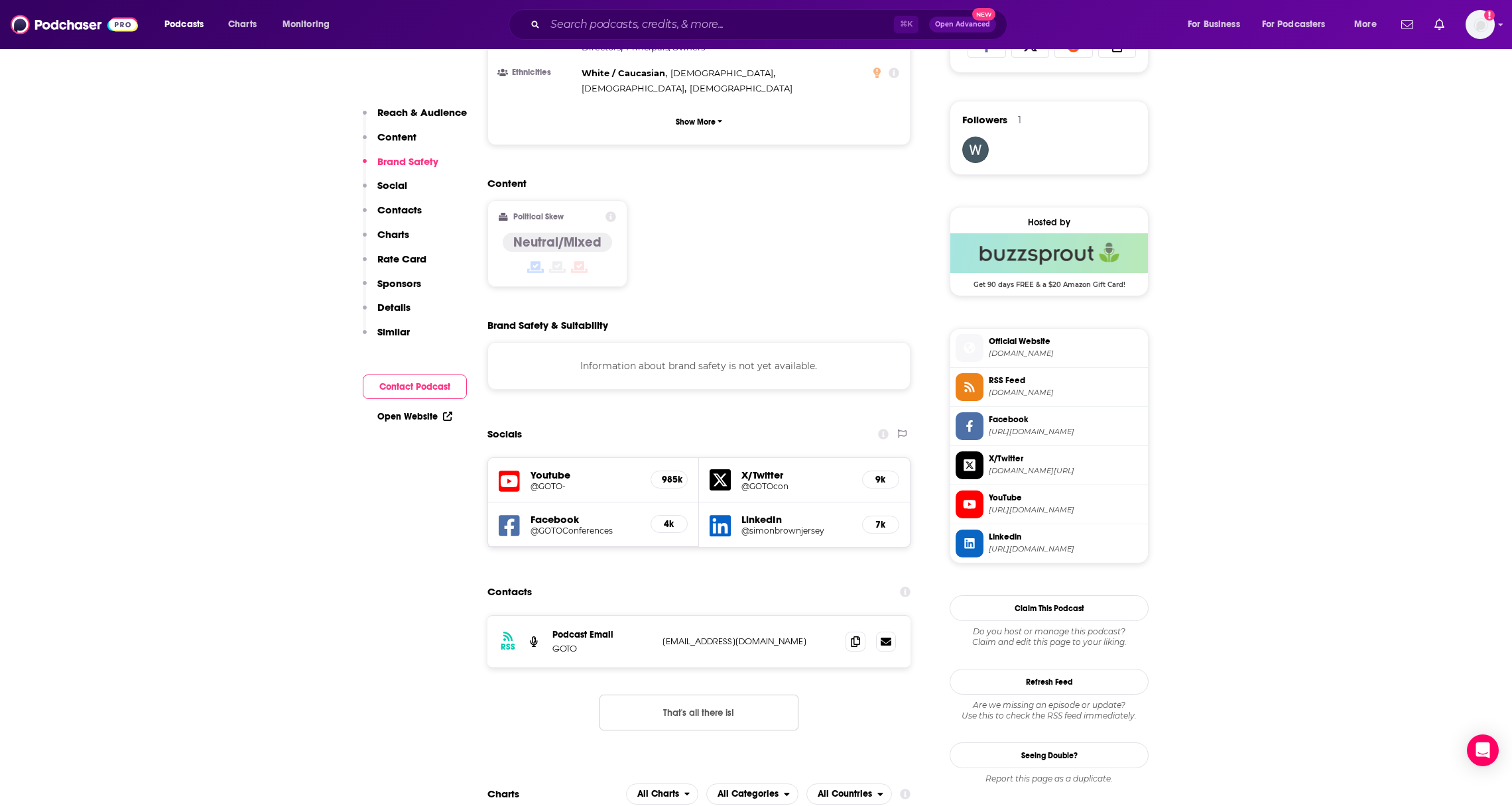
scroll to position [964, 0]
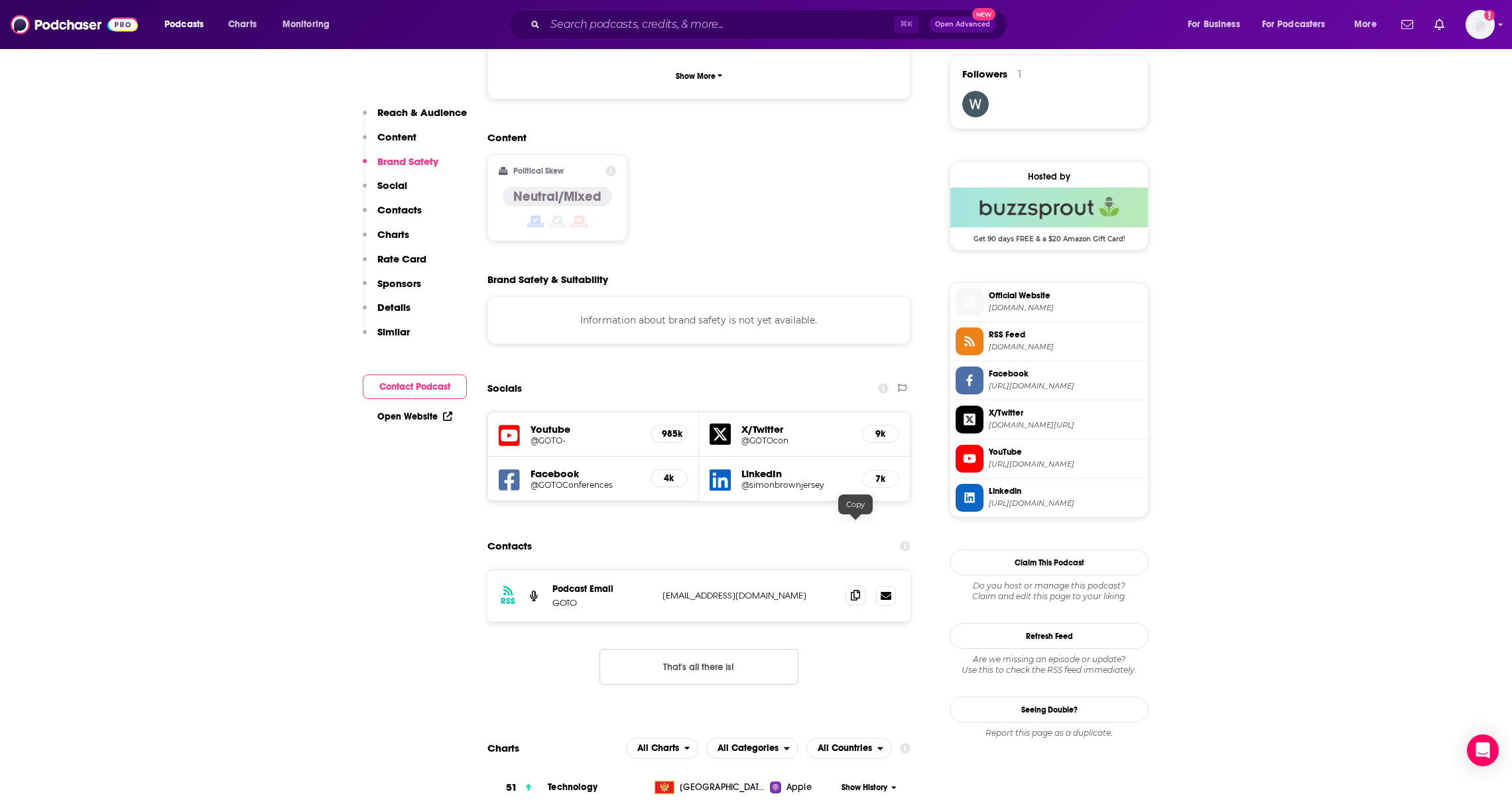
click at [849, 586] on span at bounding box center [855, 596] width 20 height 20
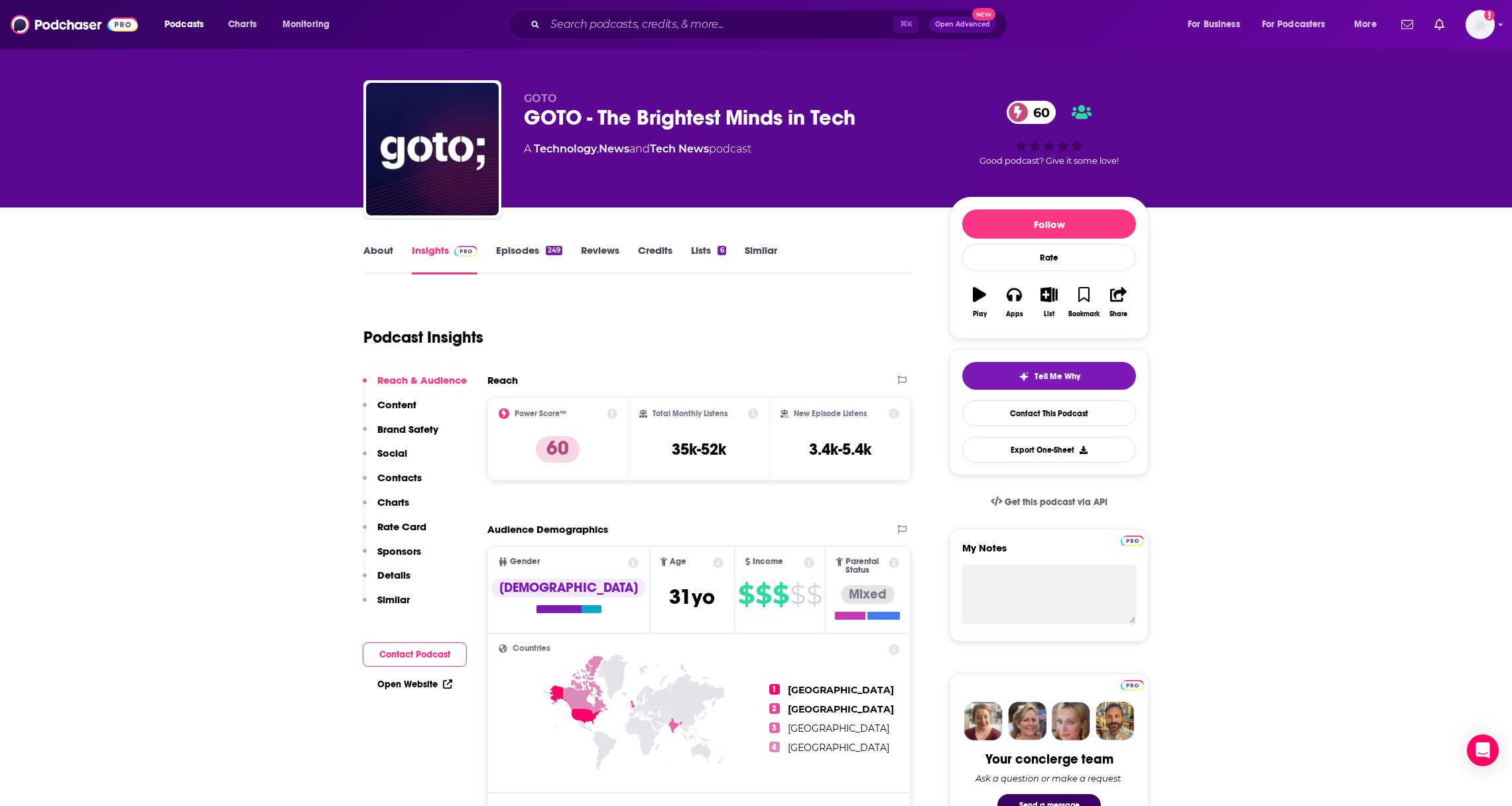
scroll to position [0, 0]
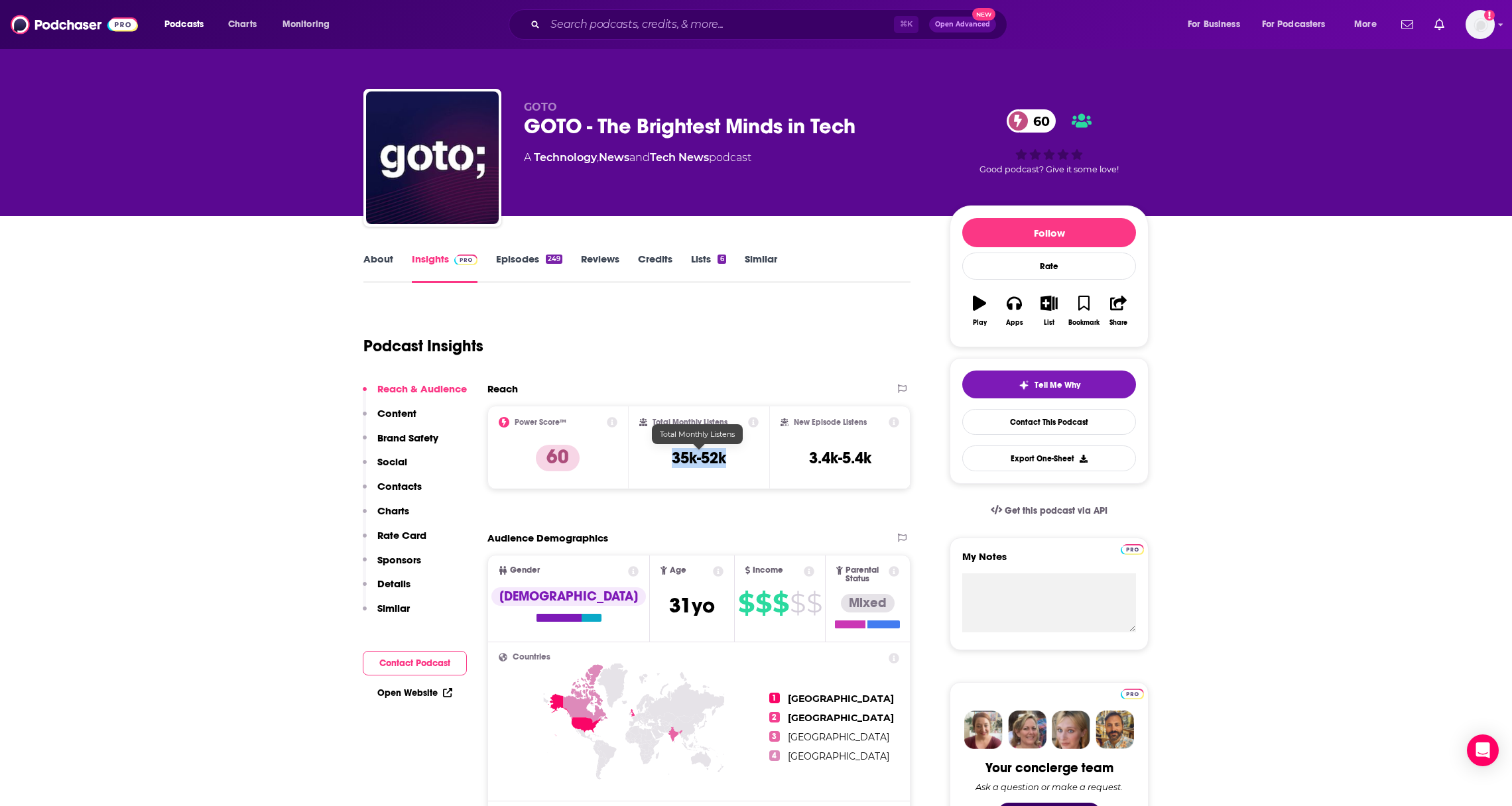
drag, startPoint x: 754, startPoint y: 462, endPoint x: 653, endPoint y: 456, distance: 101.2
click at [653, 456] on div "Total Monthly Listens 35k-52k" at bounding box center [699, 448] width 120 height 61
copy h3 "35k-52k"
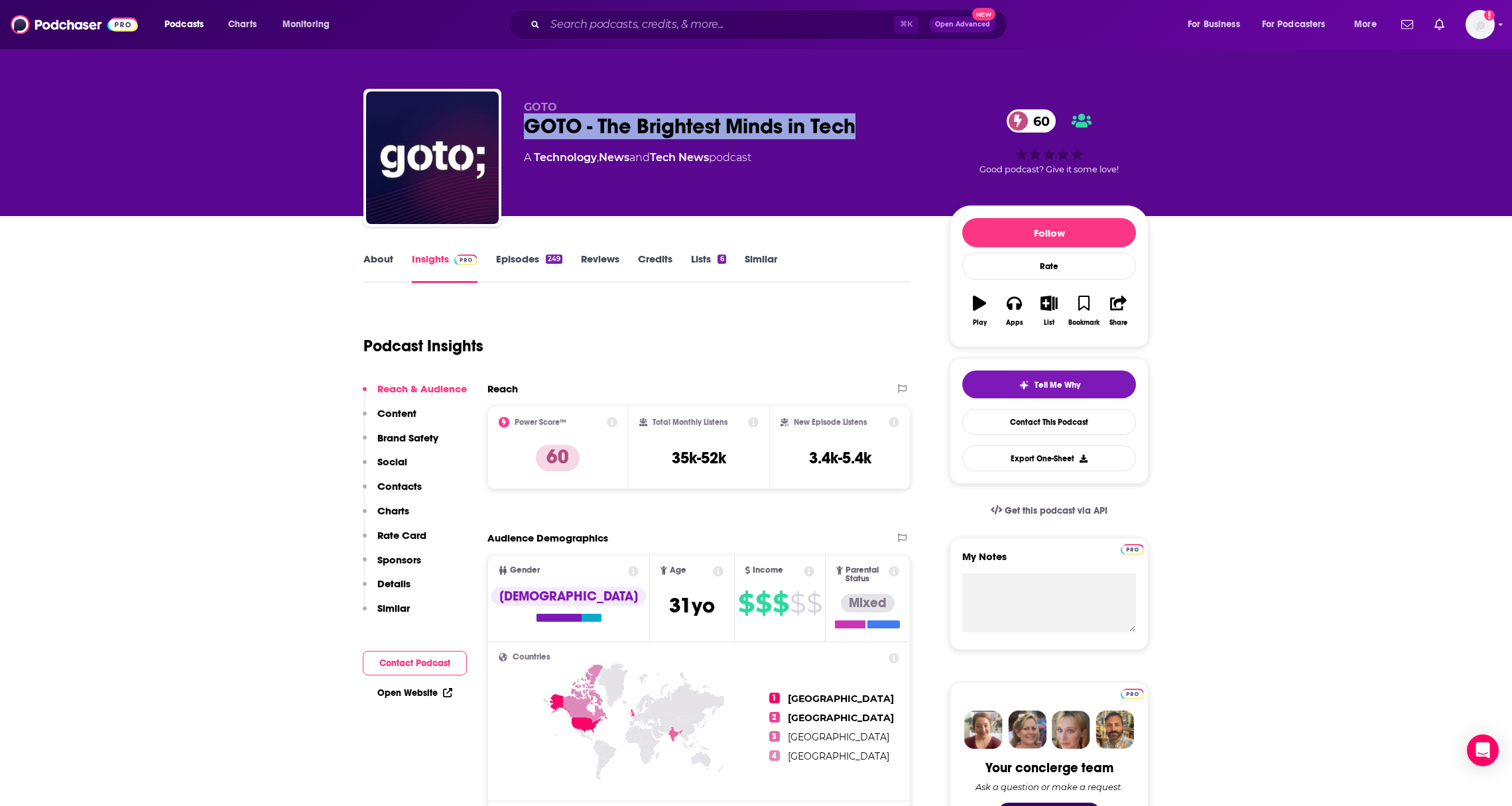
drag, startPoint x: 867, startPoint y: 123, endPoint x: 510, endPoint y: 113, distance: 357.1
click at [510, 127] on div "GOTO GOTO - The Brightest Minds in Tech 60 A Technology , News and Tech News po…" at bounding box center [756, 160] width 785 height 143
copy h2 "GOTO - The Brightest Minds in Tech"
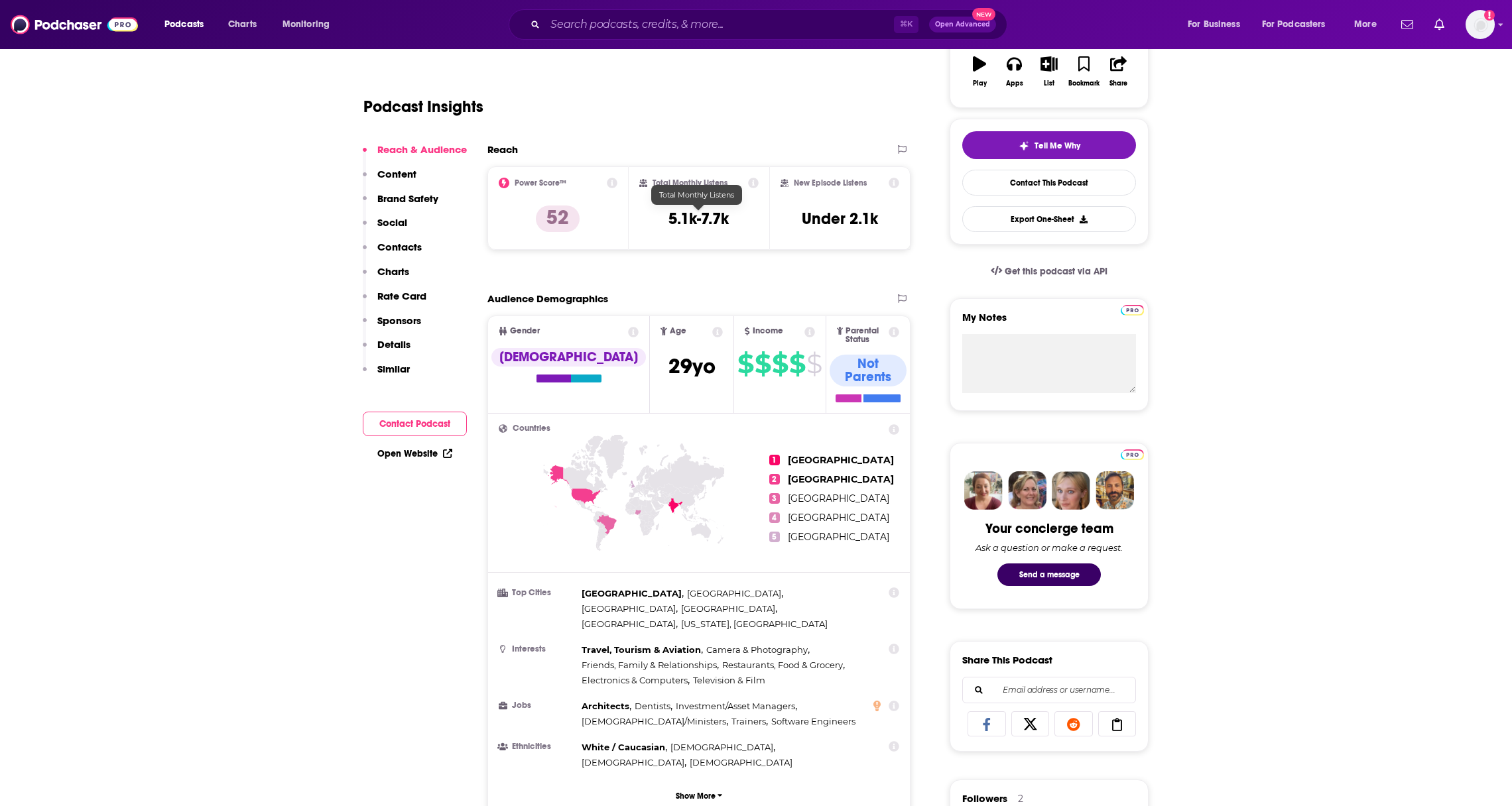
scroll to position [144, 0]
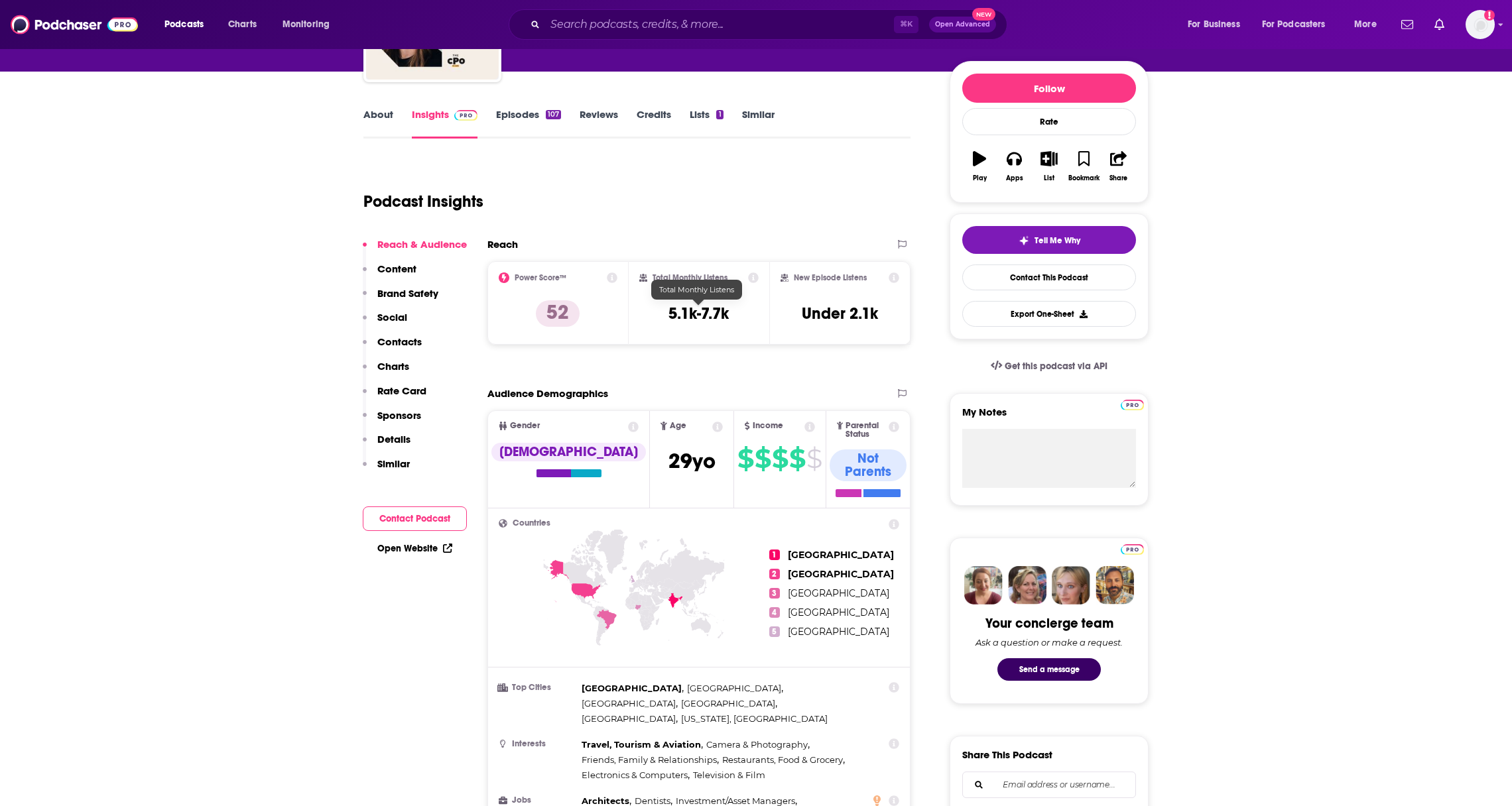
click at [702, 312] on h3 "5.1k-7.7k" at bounding box center [698, 313] width 60 height 20
copy div "5.1k-7.7k"
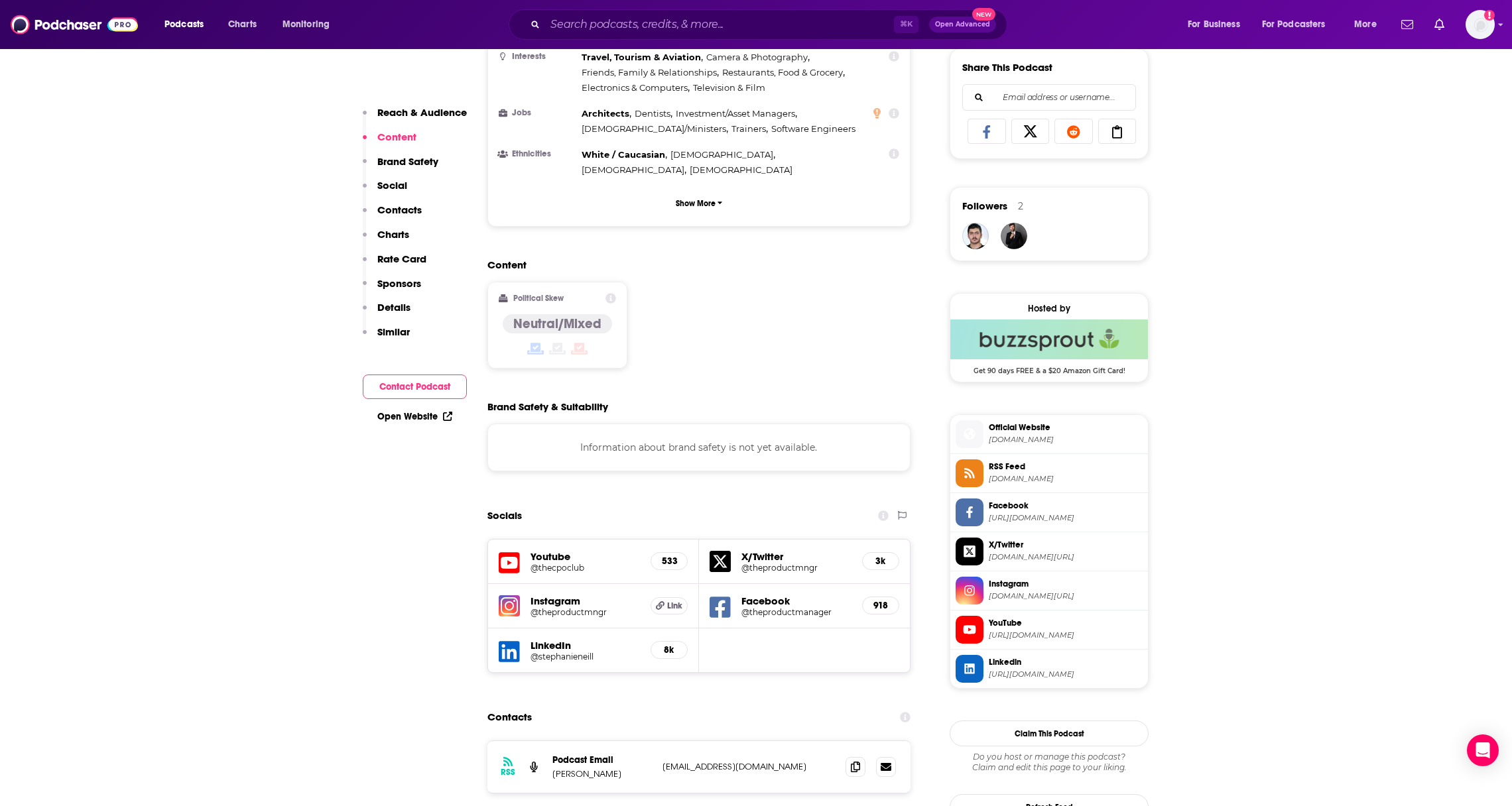
scroll to position [859, 0]
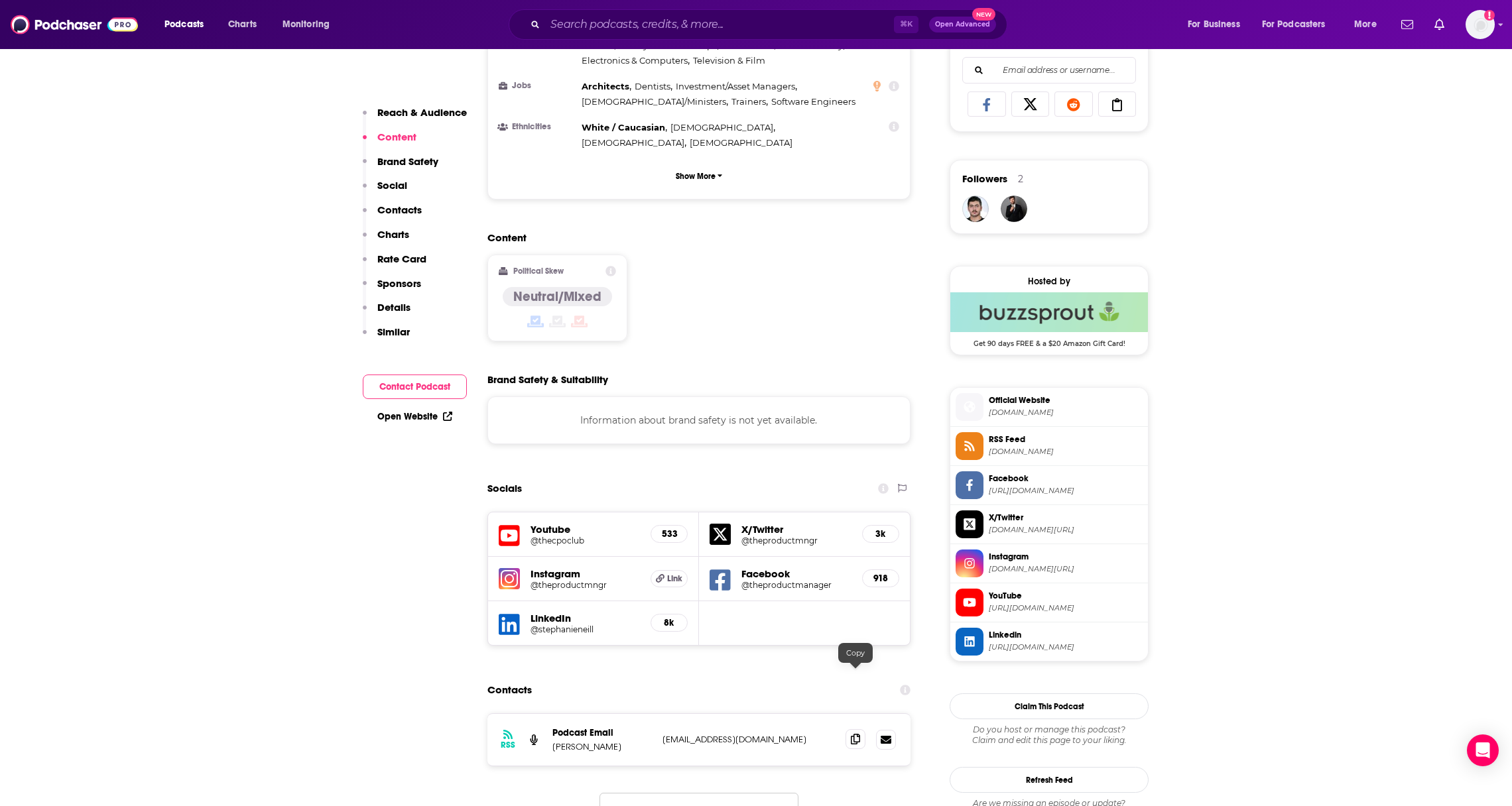
click at [854, 734] on icon at bounding box center [855, 739] width 9 height 11
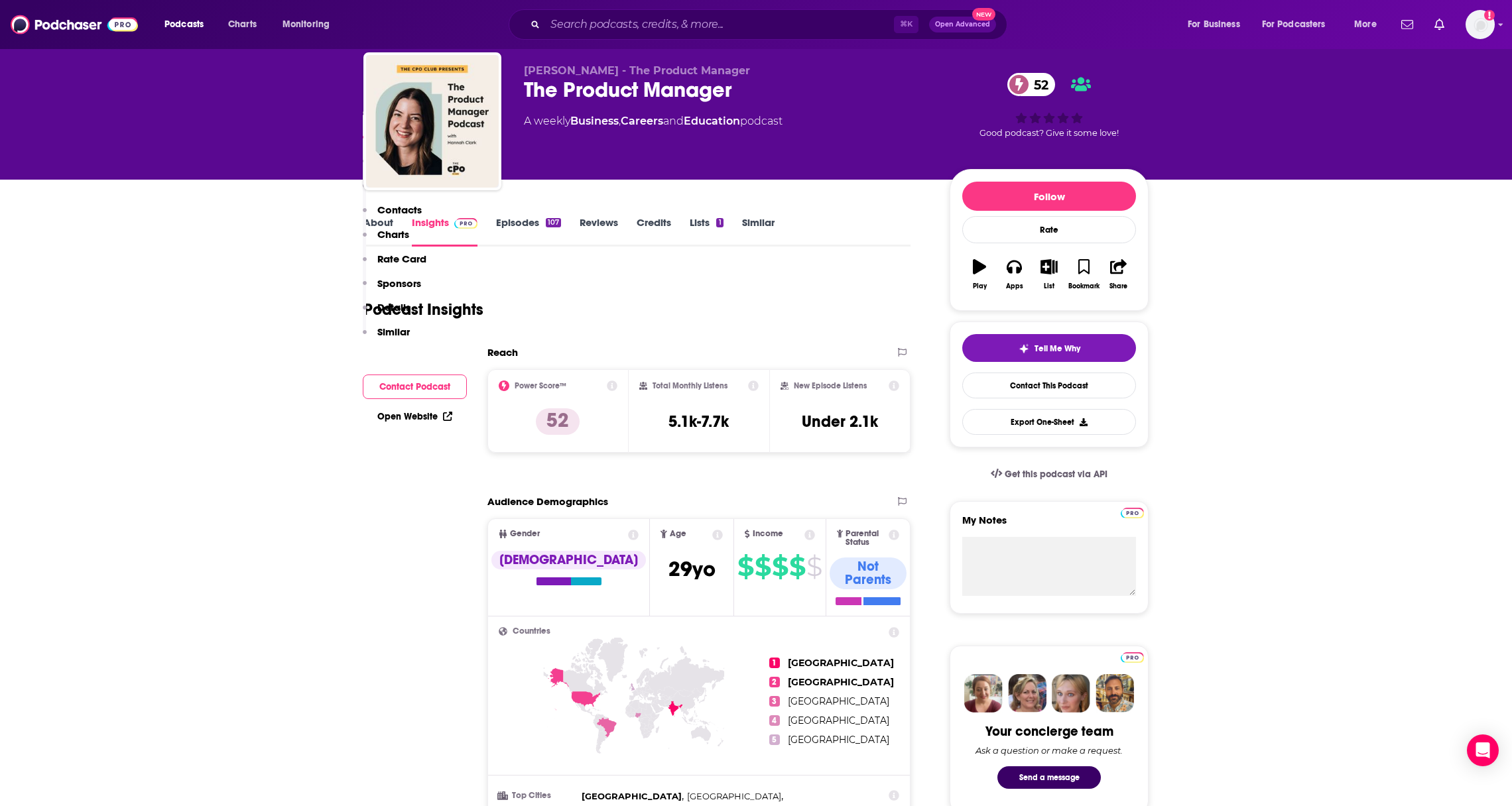
scroll to position [0, 0]
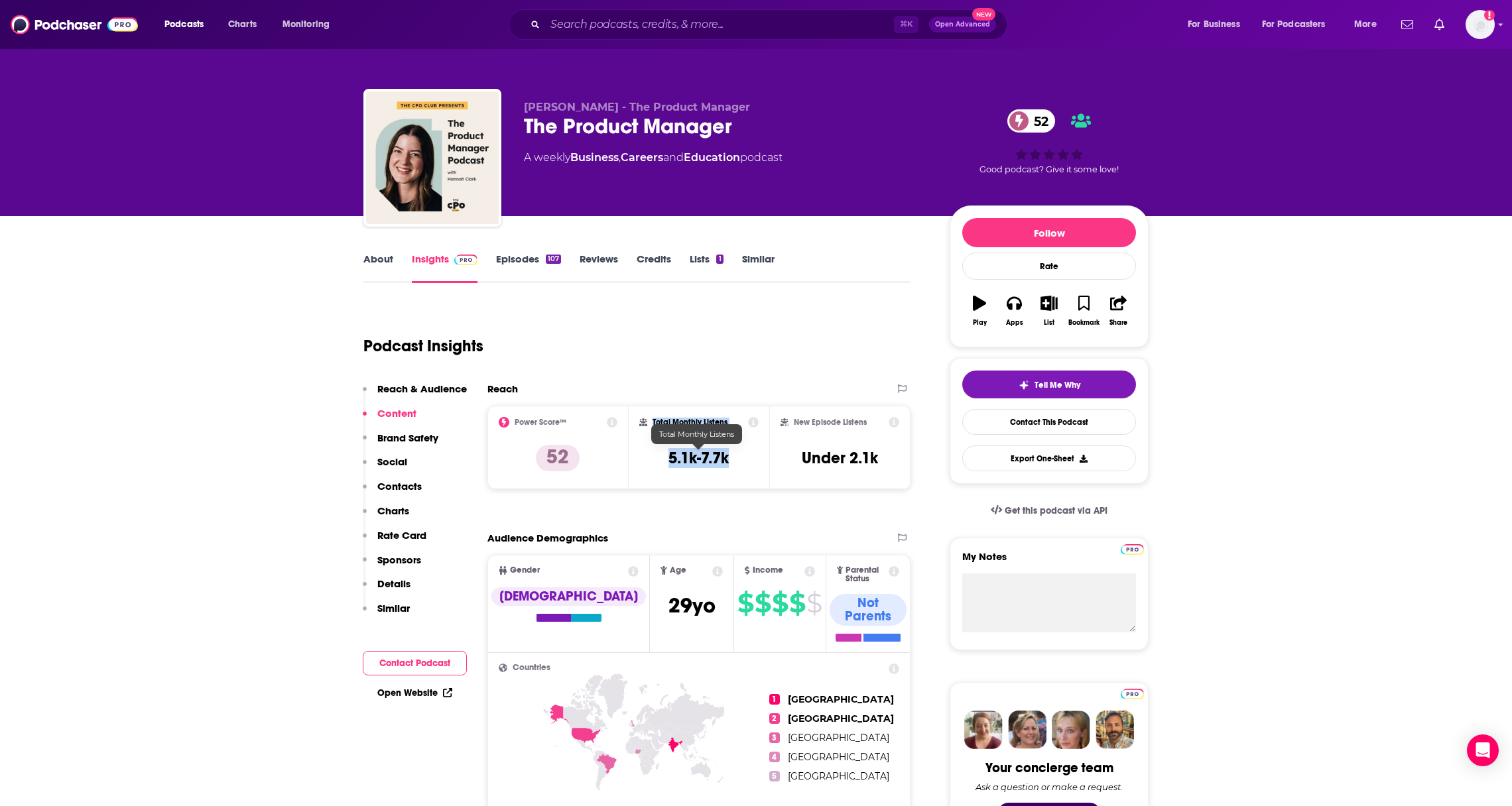
drag, startPoint x: 755, startPoint y: 458, endPoint x: 630, endPoint y: 450, distance: 125.3
click at [630, 450] on div "Total Monthly Listens 5.1k-7.7k" at bounding box center [699, 448] width 141 height 84
copy div "Total Monthly Listens 5.1k-7.7k"
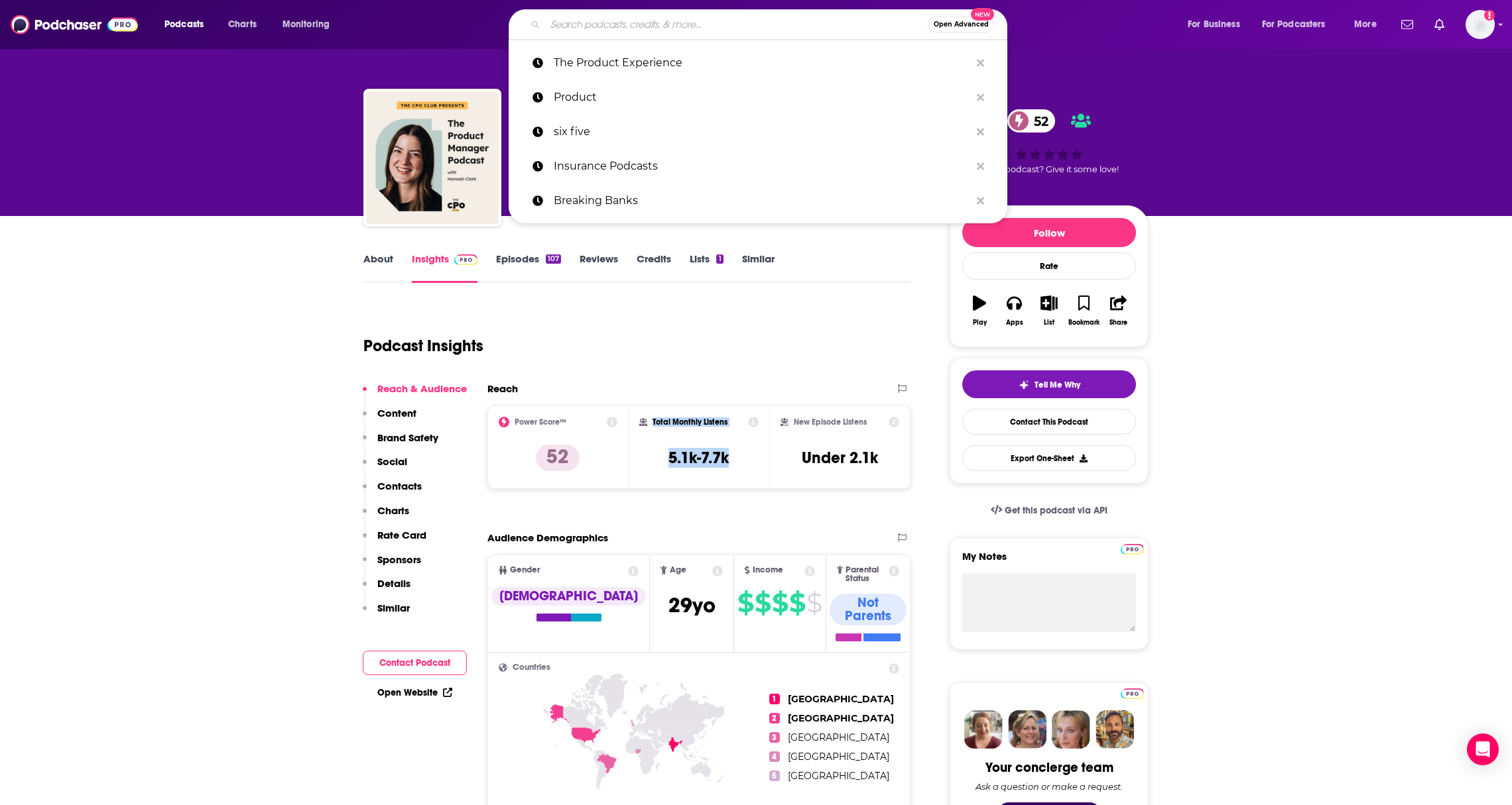
click at [748, 23] on input "Search podcasts, credits, & more..." at bounding box center [736, 25] width 382 height 21
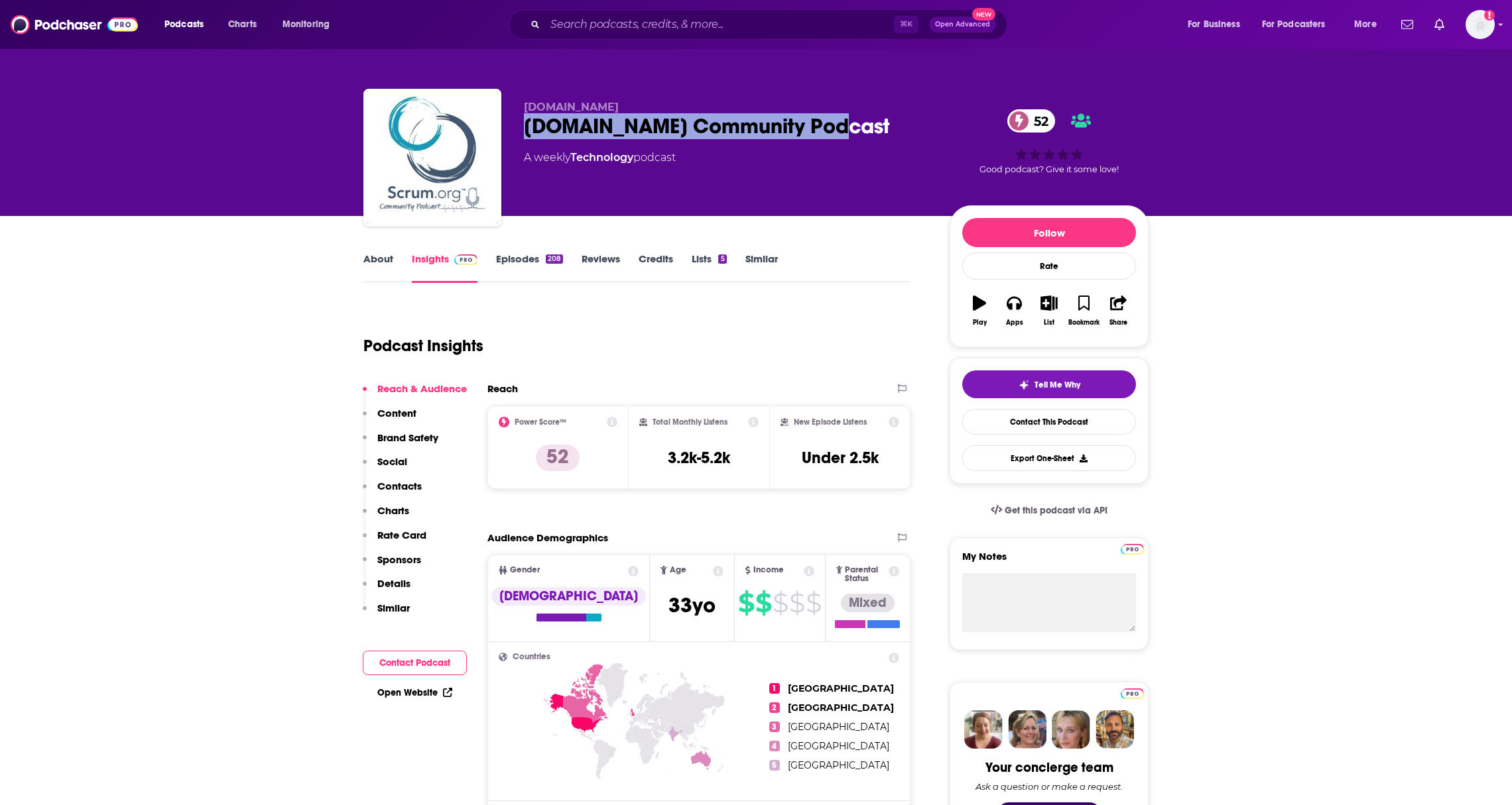
drag, startPoint x: 840, startPoint y: 123, endPoint x: 522, endPoint y: 130, distance: 318.1
click at [522, 130] on div "[DOMAIN_NAME] [DOMAIN_NAME] Community Podcast 52 A weekly Technology podcast 52…" at bounding box center [756, 160] width 785 height 143
copy h2 "[DOMAIN_NAME] Community Podcast"
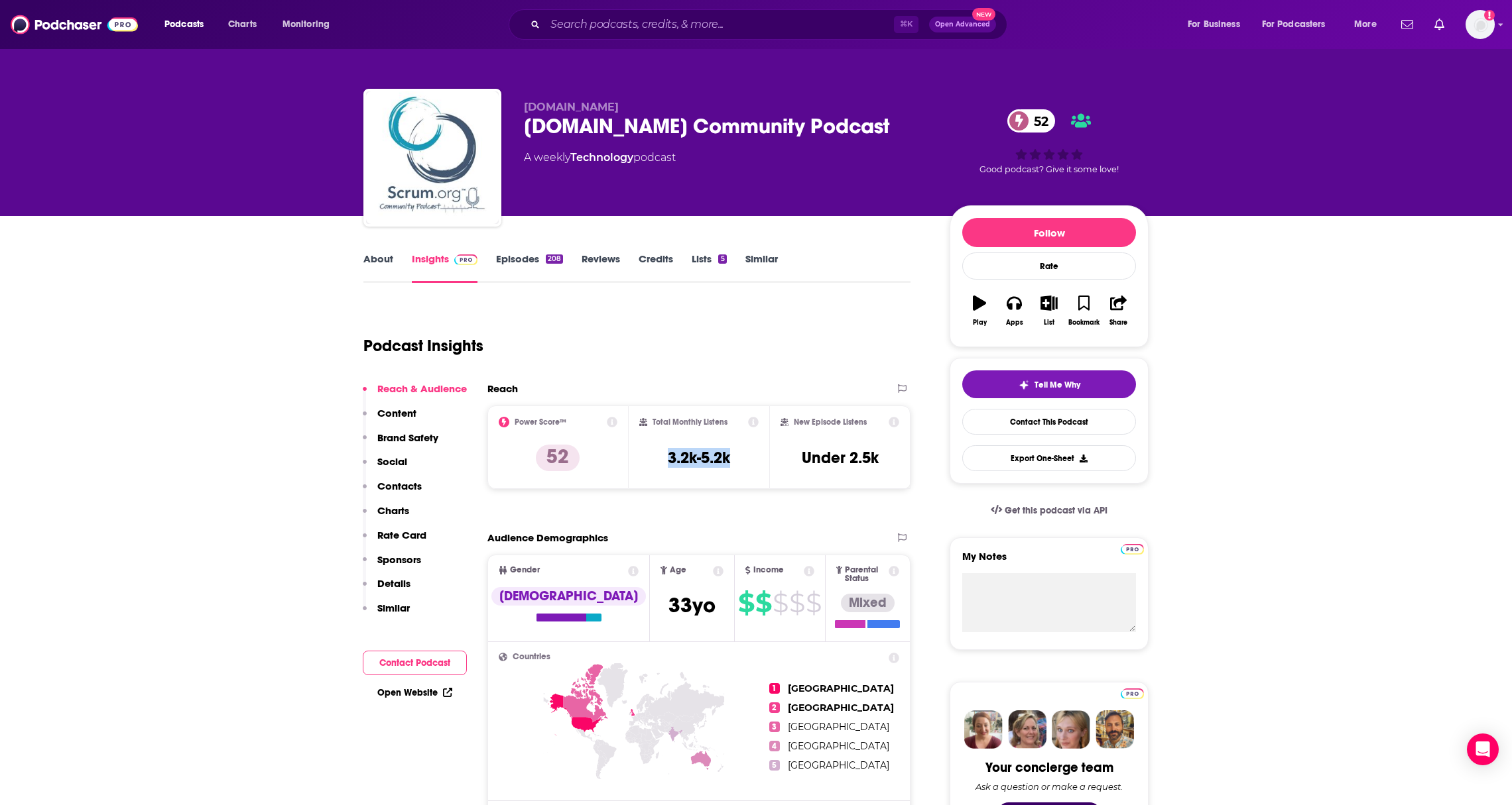
drag, startPoint x: 739, startPoint y: 453, endPoint x: 647, endPoint y: 452, distance: 92.0
click at [647, 452] on div "Total Monthly Listens 3.2k-5.2k" at bounding box center [699, 448] width 120 height 61
copy h3 "3.2k-5.2k"
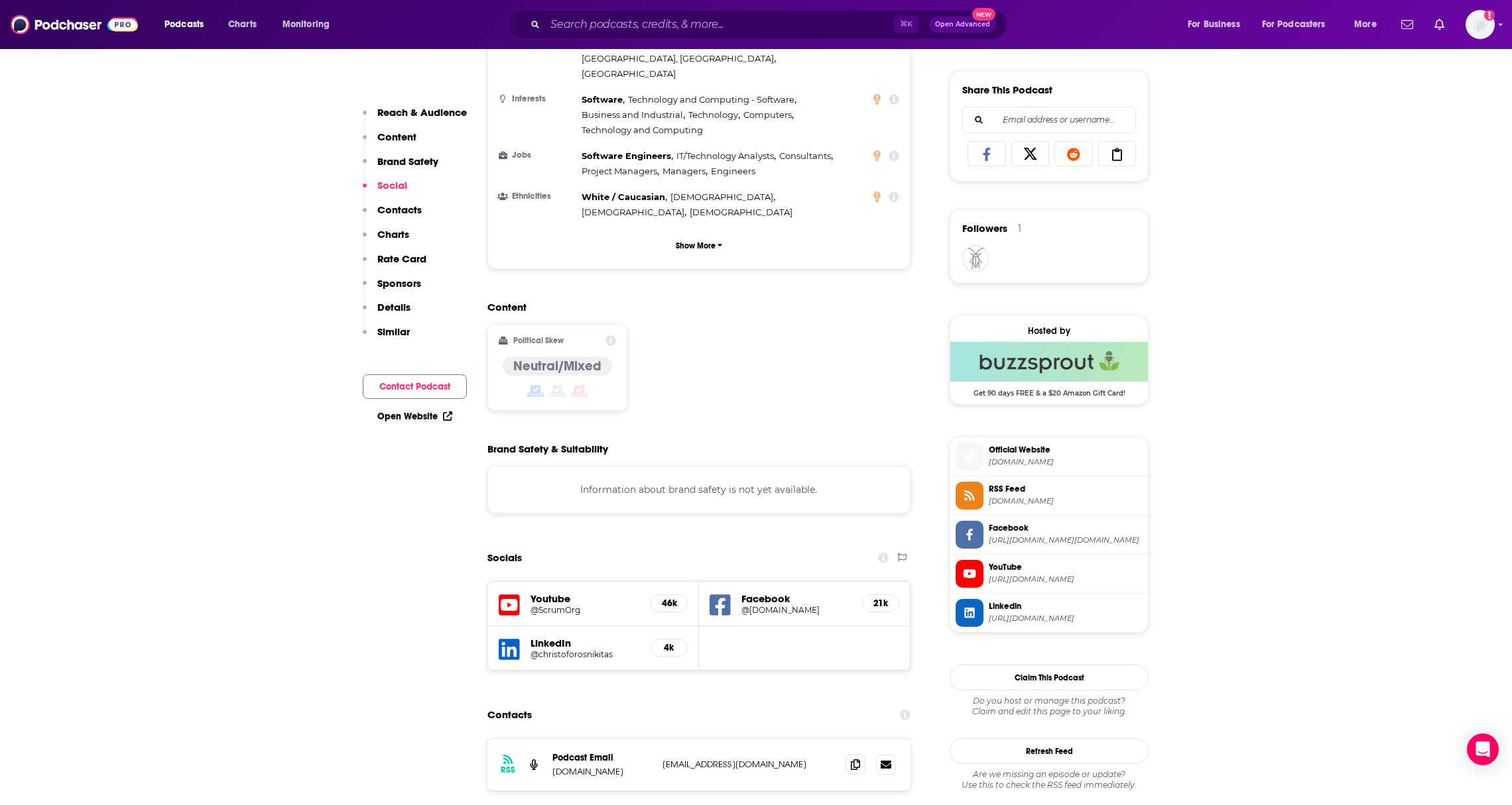
scroll to position [1059, 0]
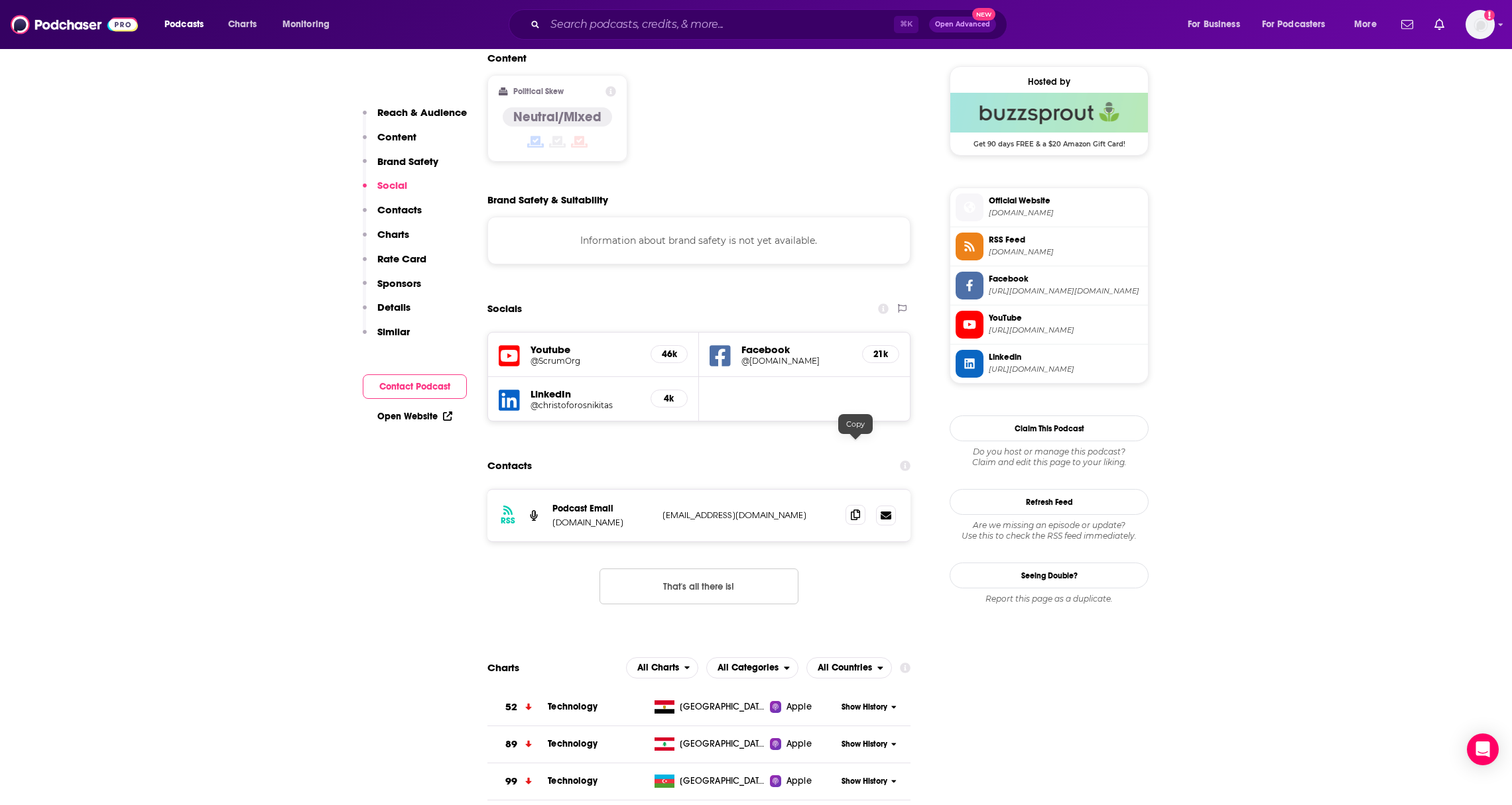
click at [859, 509] on icon at bounding box center [855, 514] width 9 height 11
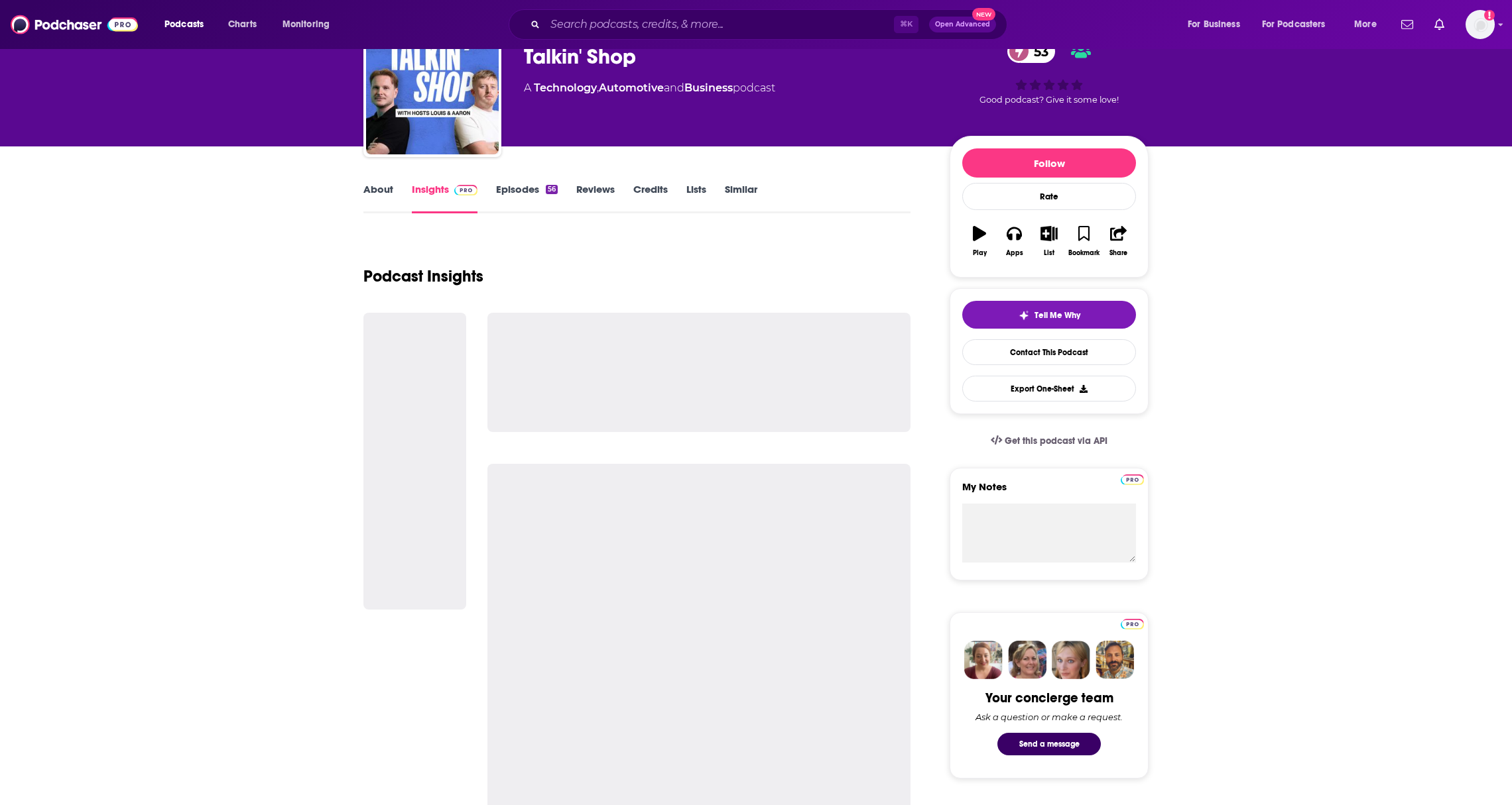
scroll to position [114, 0]
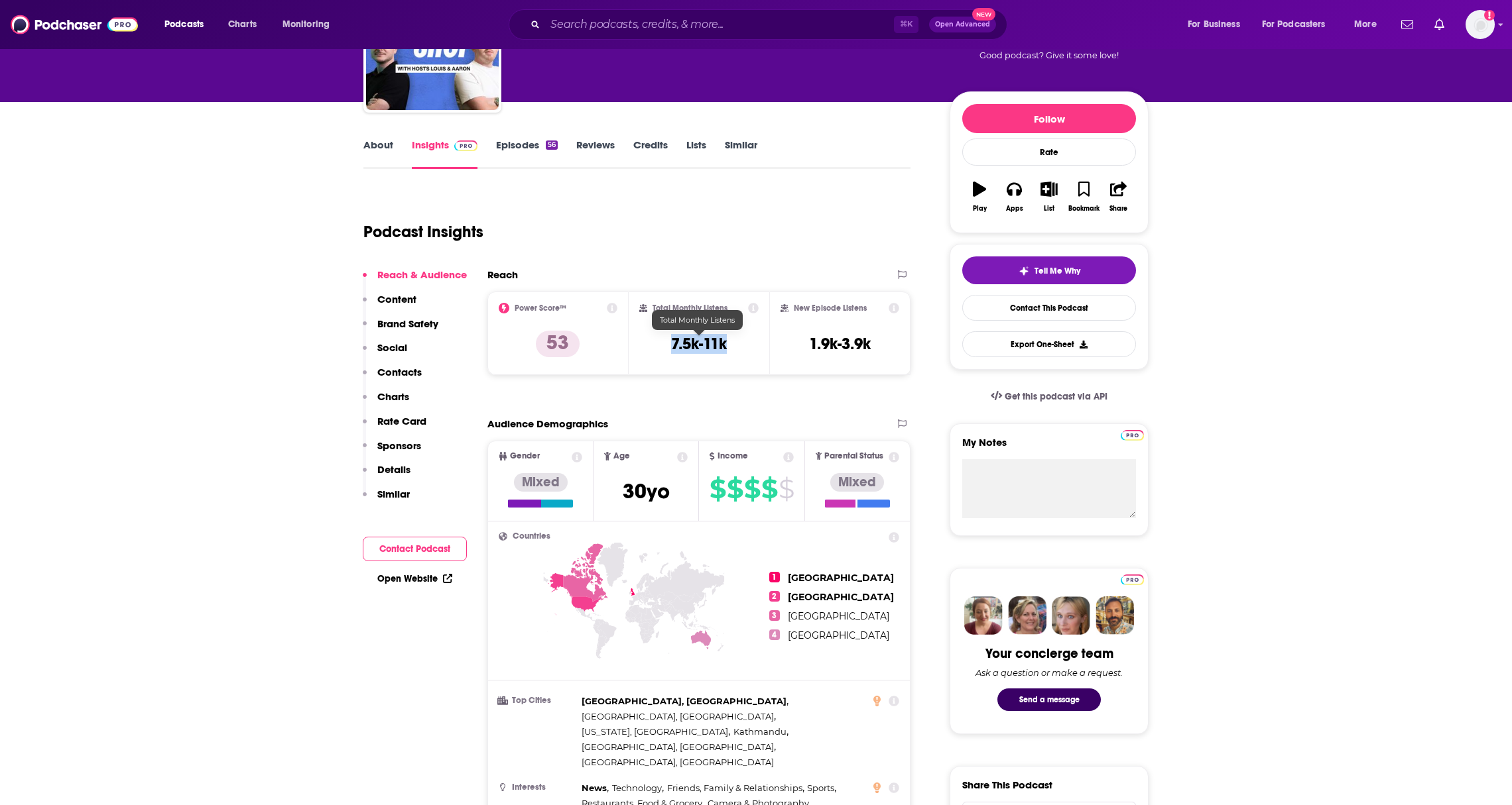
drag, startPoint x: 734, startPoint y: 347, endPoint x: 667, endPoint y: 344, distance: 67.1
click at [667, 344] on div "Total Monthly Listens 7.5k-11k" at bounding box center [699, 333] width 120 height 61
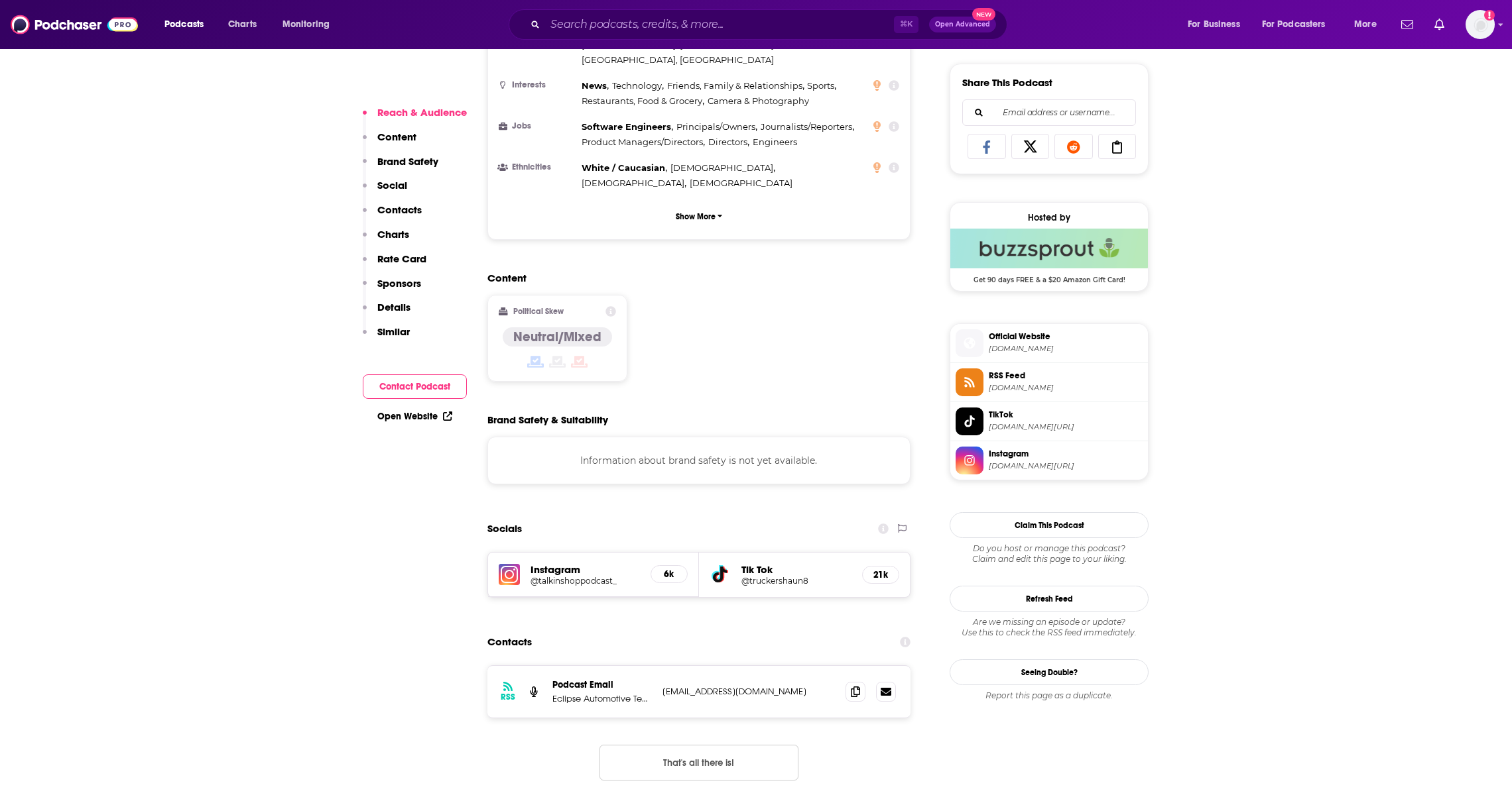
scroll to position [913, 0]
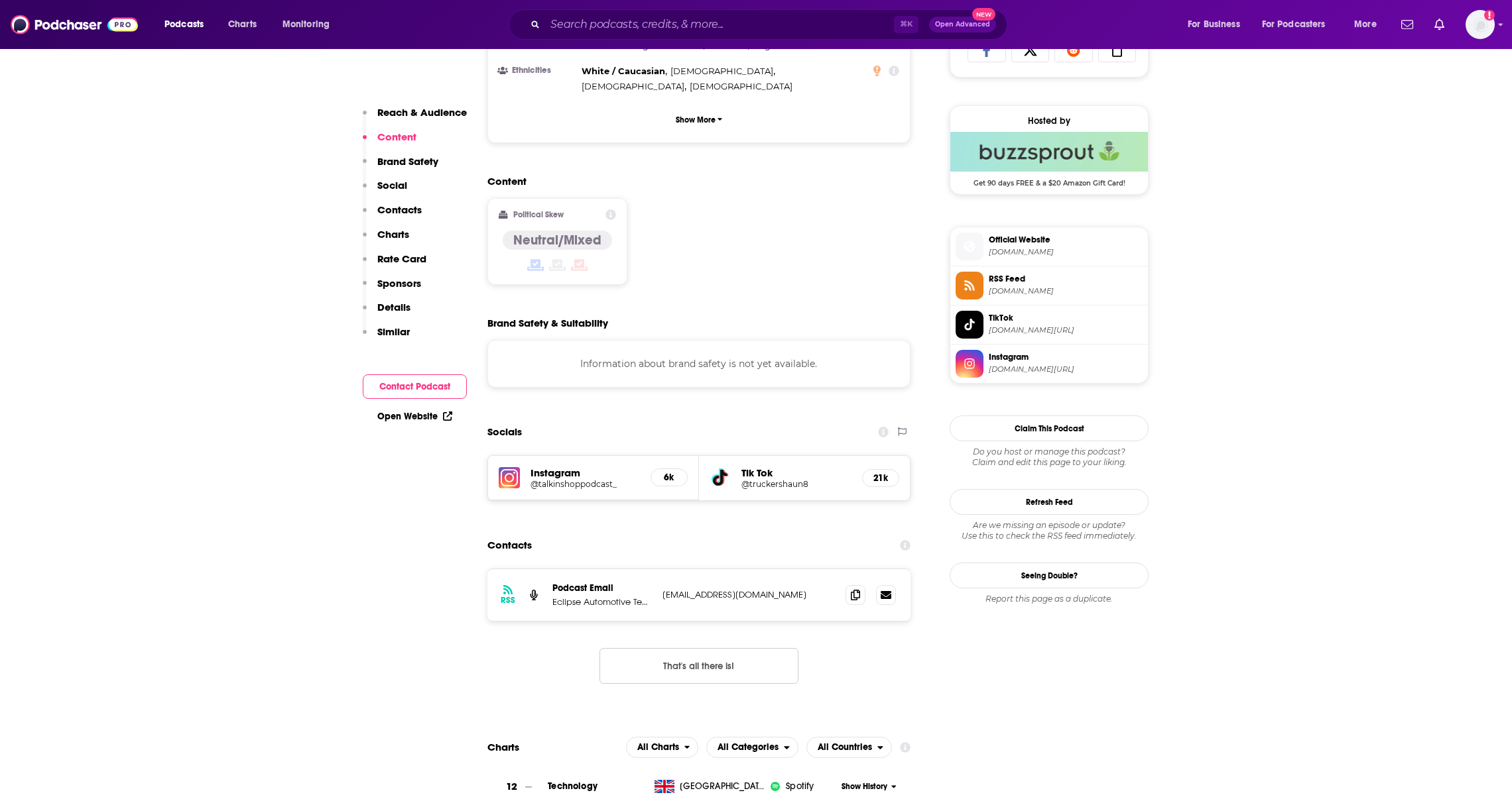
copy h3 "7.5k-11k"
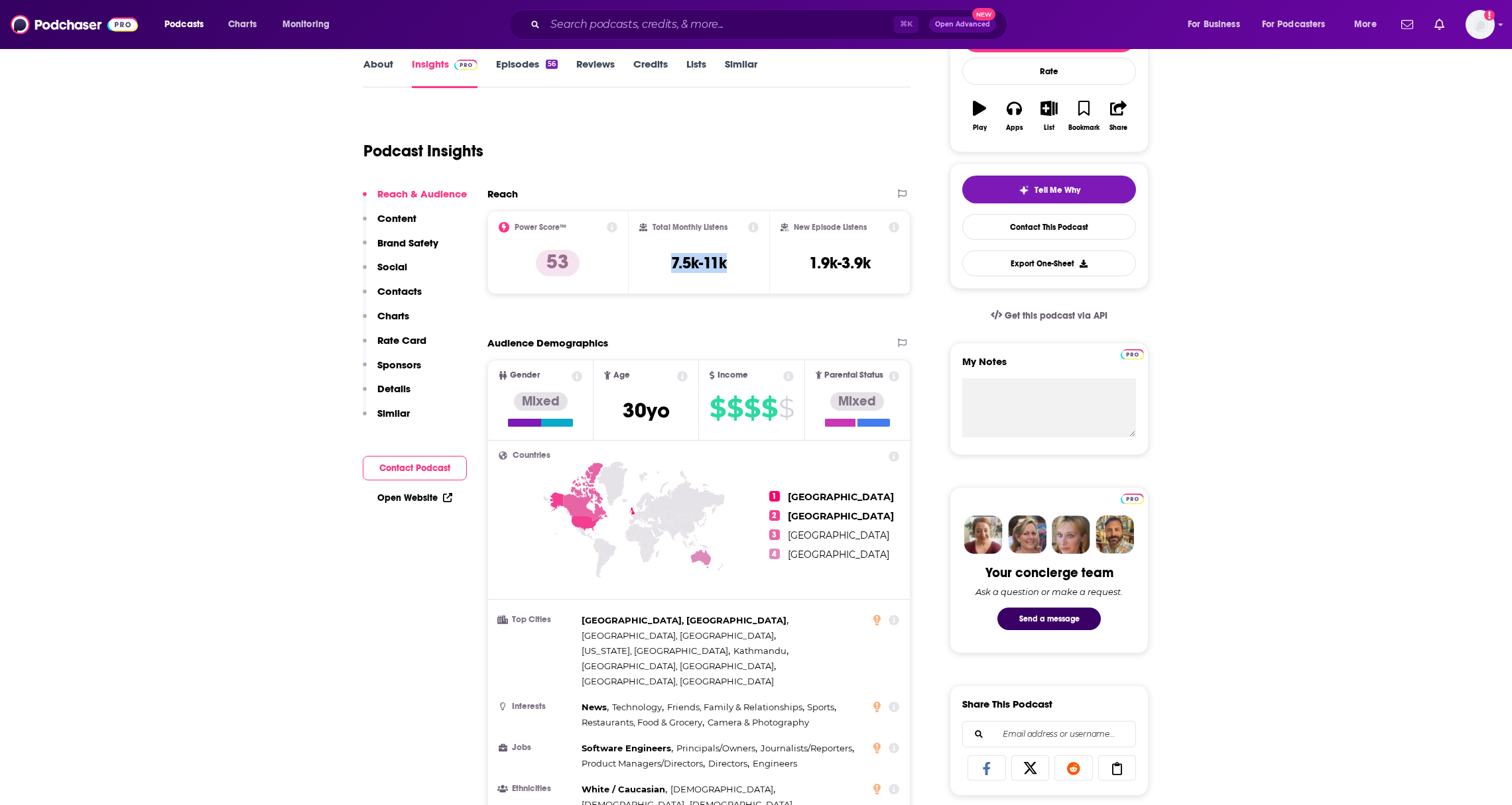
scroll to position [0, 0]
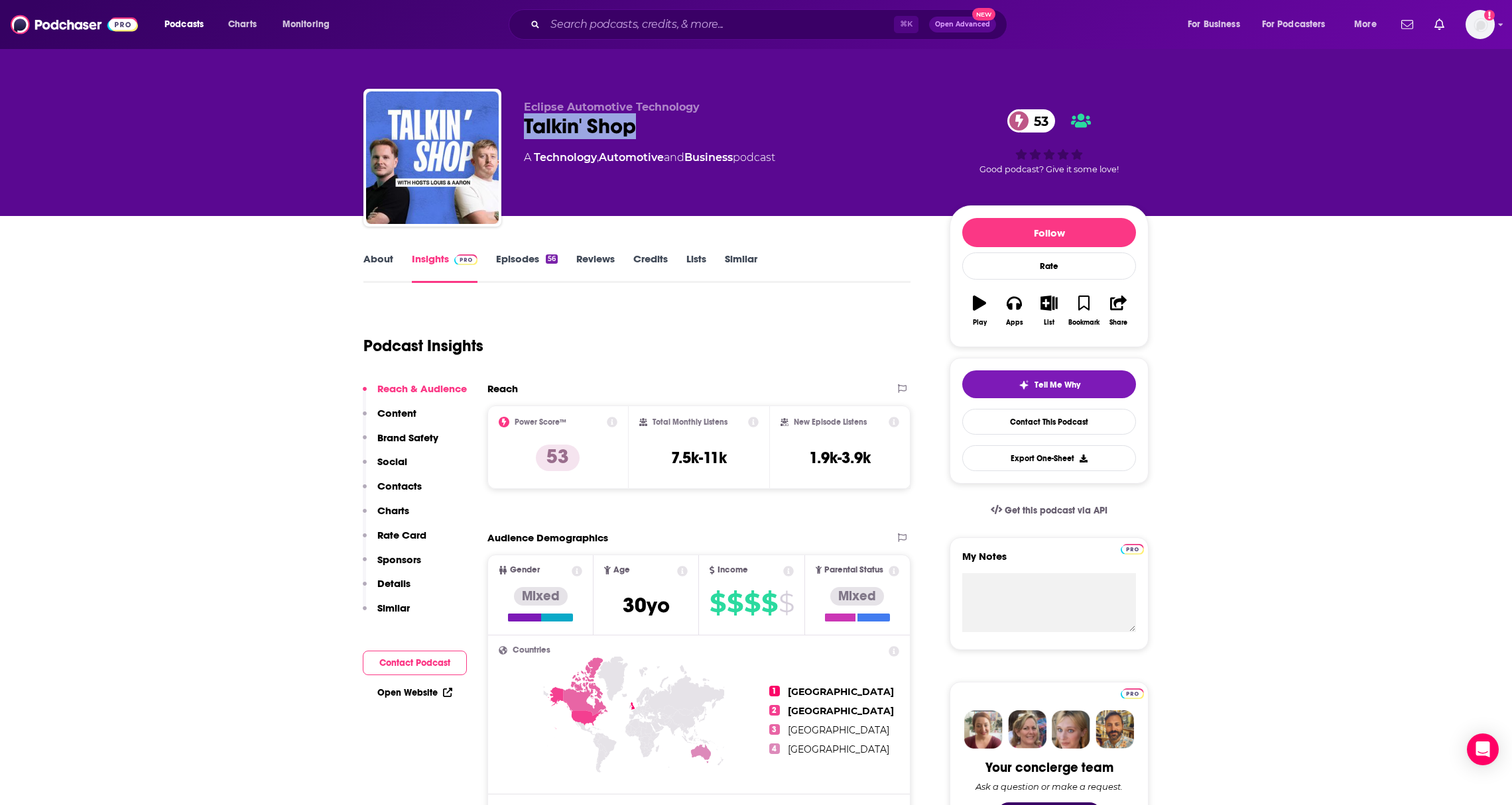
drag, startPoint x: 700, startPoint y: 121, endPoint x: 526, endPoint y: 126, distance: 174.1
click at [526, 126] on div "Talkin' Shop 53" at bounding box center [726, 126] width 404 height 26
copy h2 "Talkin' Shop"
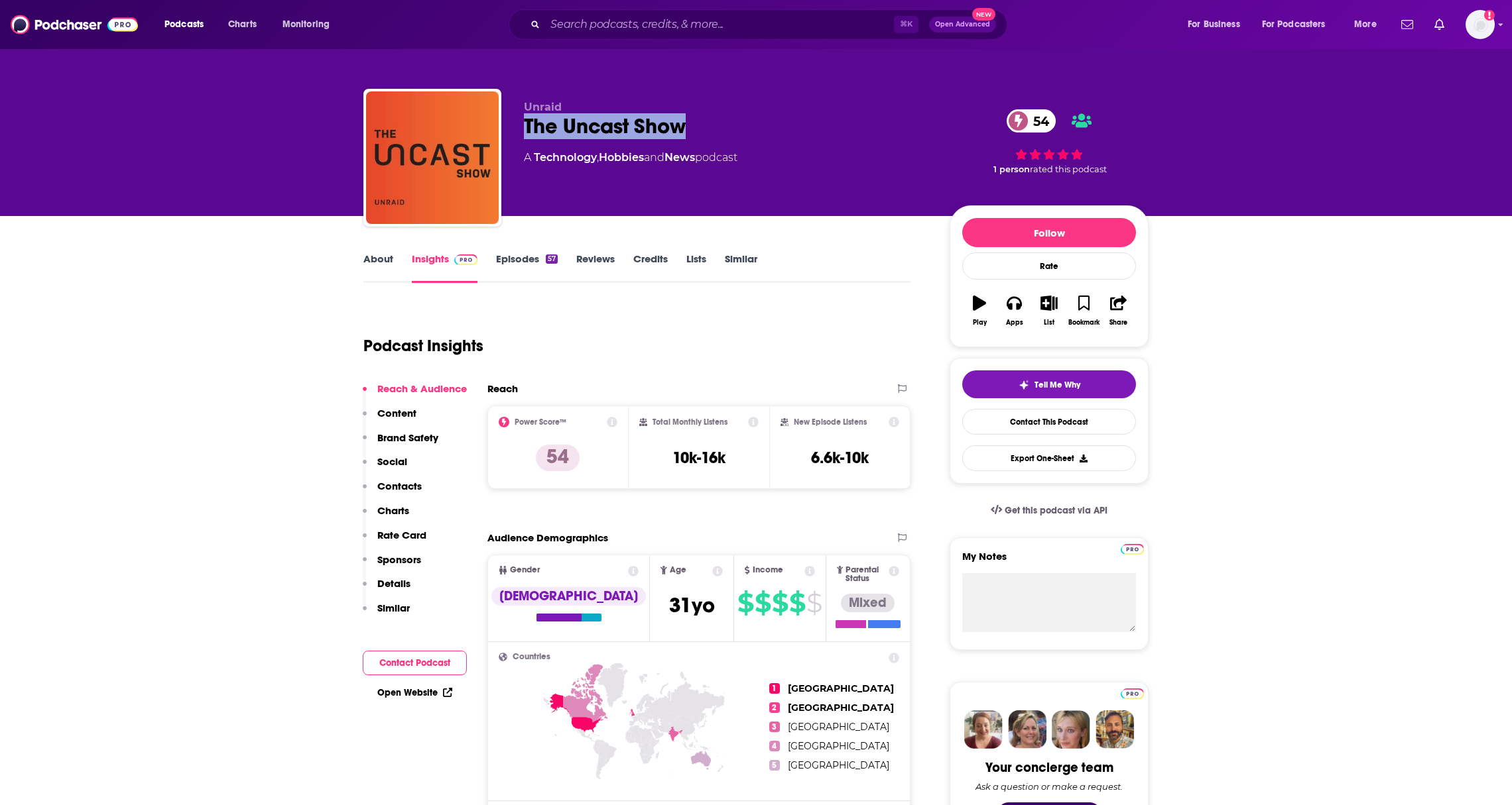
drag, startPoint x: 730, startPoint y: 126, endPoint x: 515, endPoint y: 131, distance: 215.1
click at [515, 131] on div "Unraid The Uncast Show 54 A Technology , Hobbies and News podcast 54 1 person r…" at bounding box center [756, 160] width 785 height 143
copy h2 "The Uncast Show"
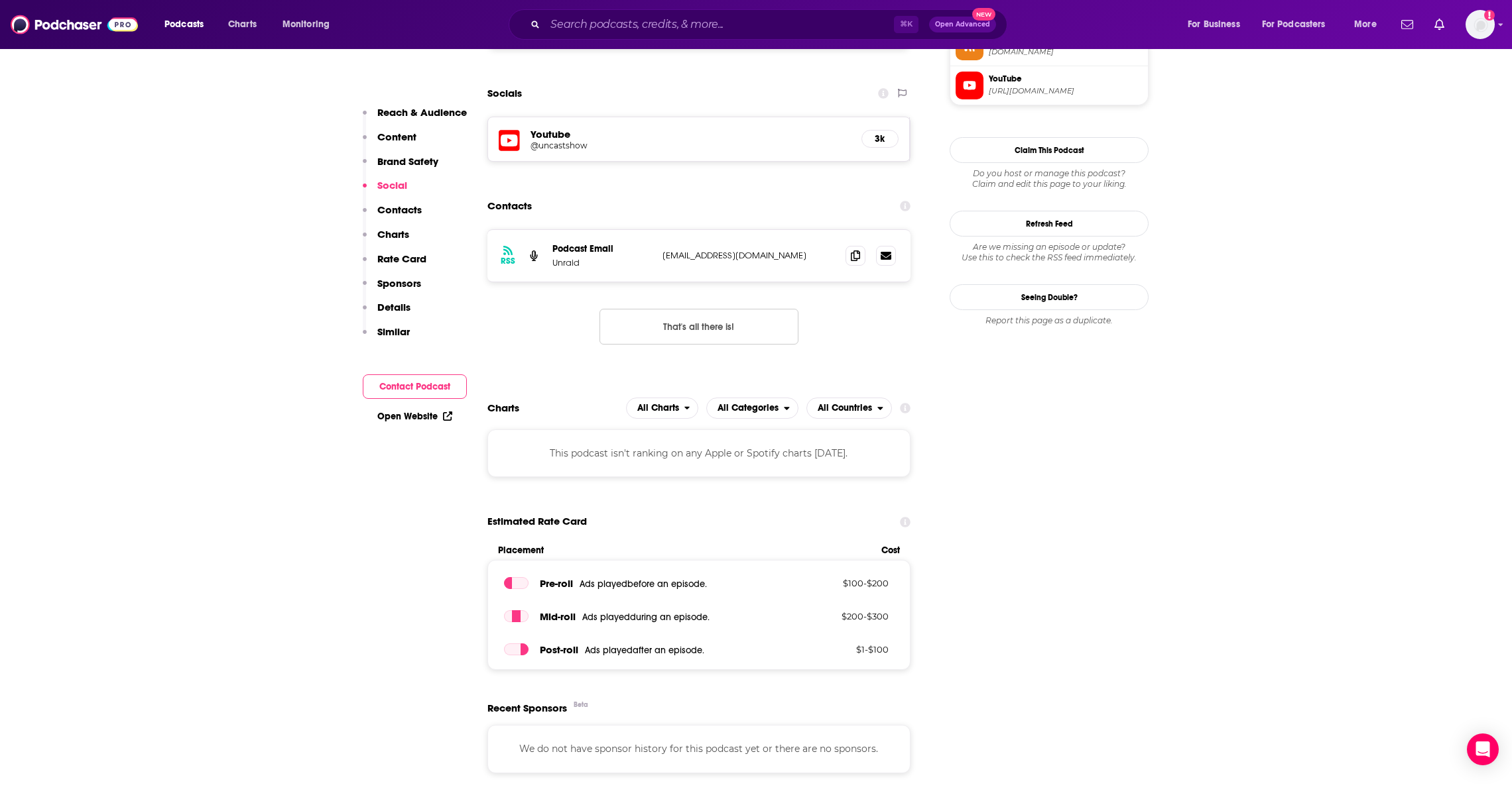
scroll to position [885, 0]
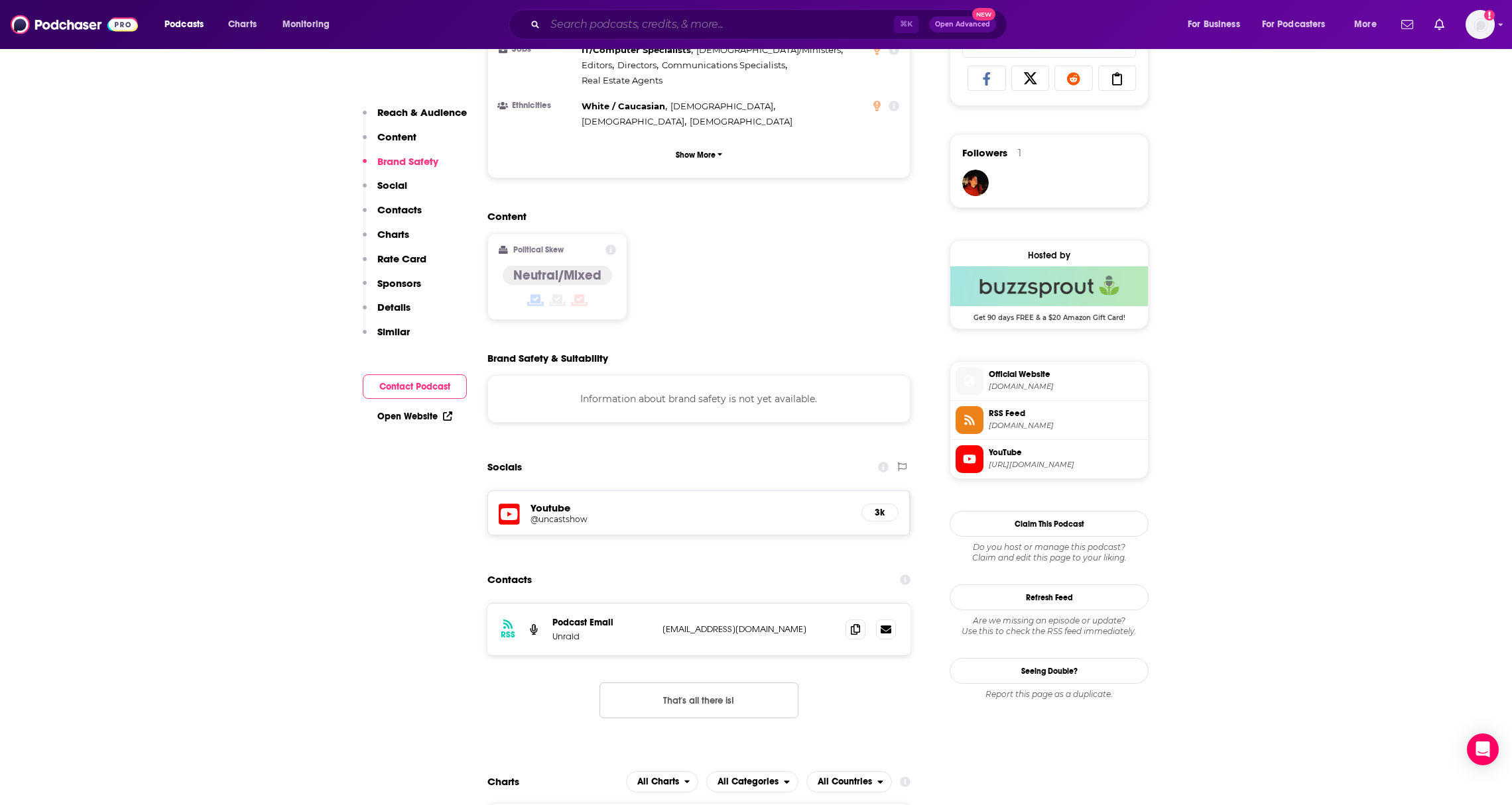
click at [600, 30] on input "Search podcasts, credits, & more..." at bounding box center [719, 25] width 349 height 21
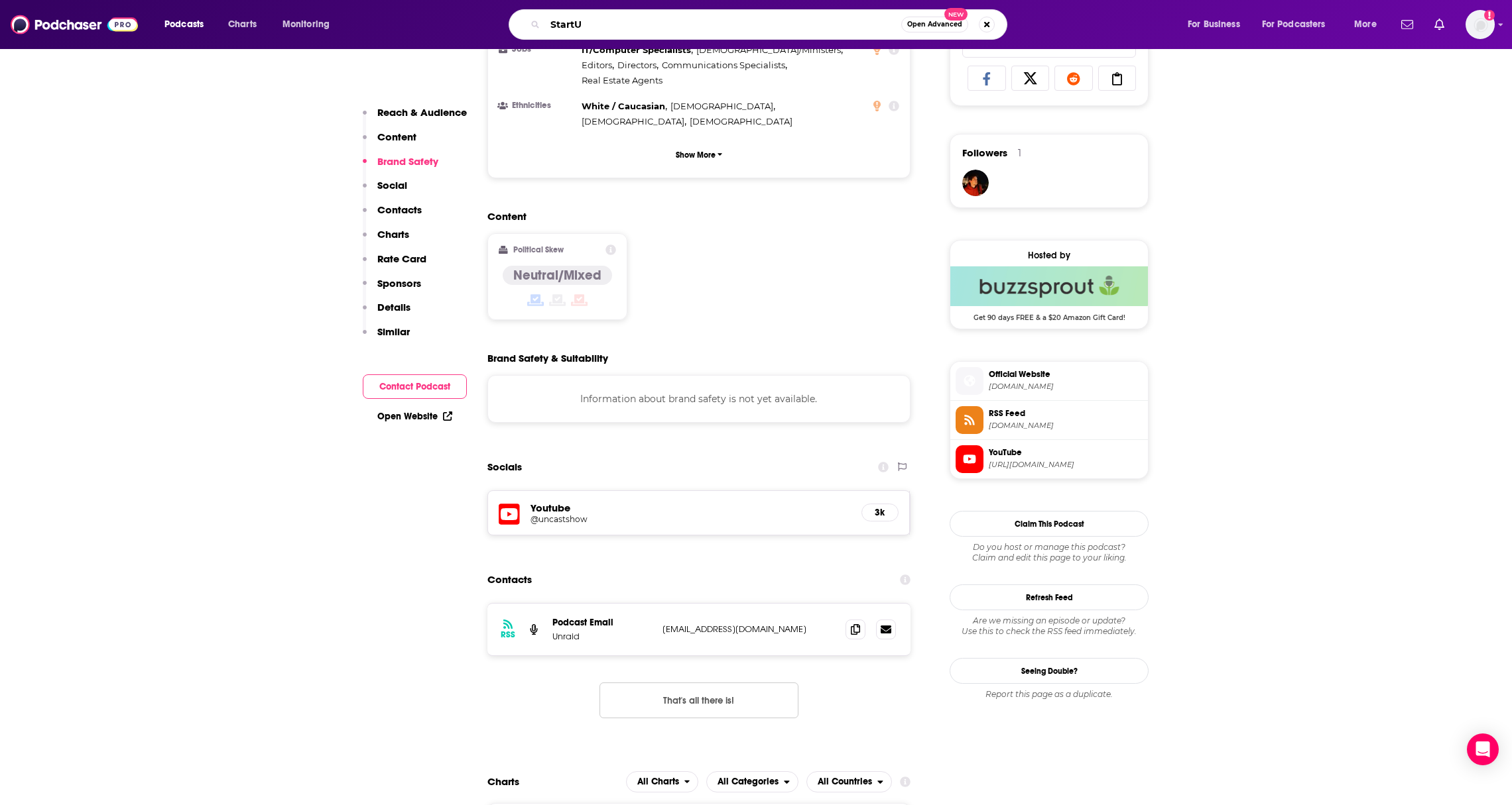
type input "StartUp"
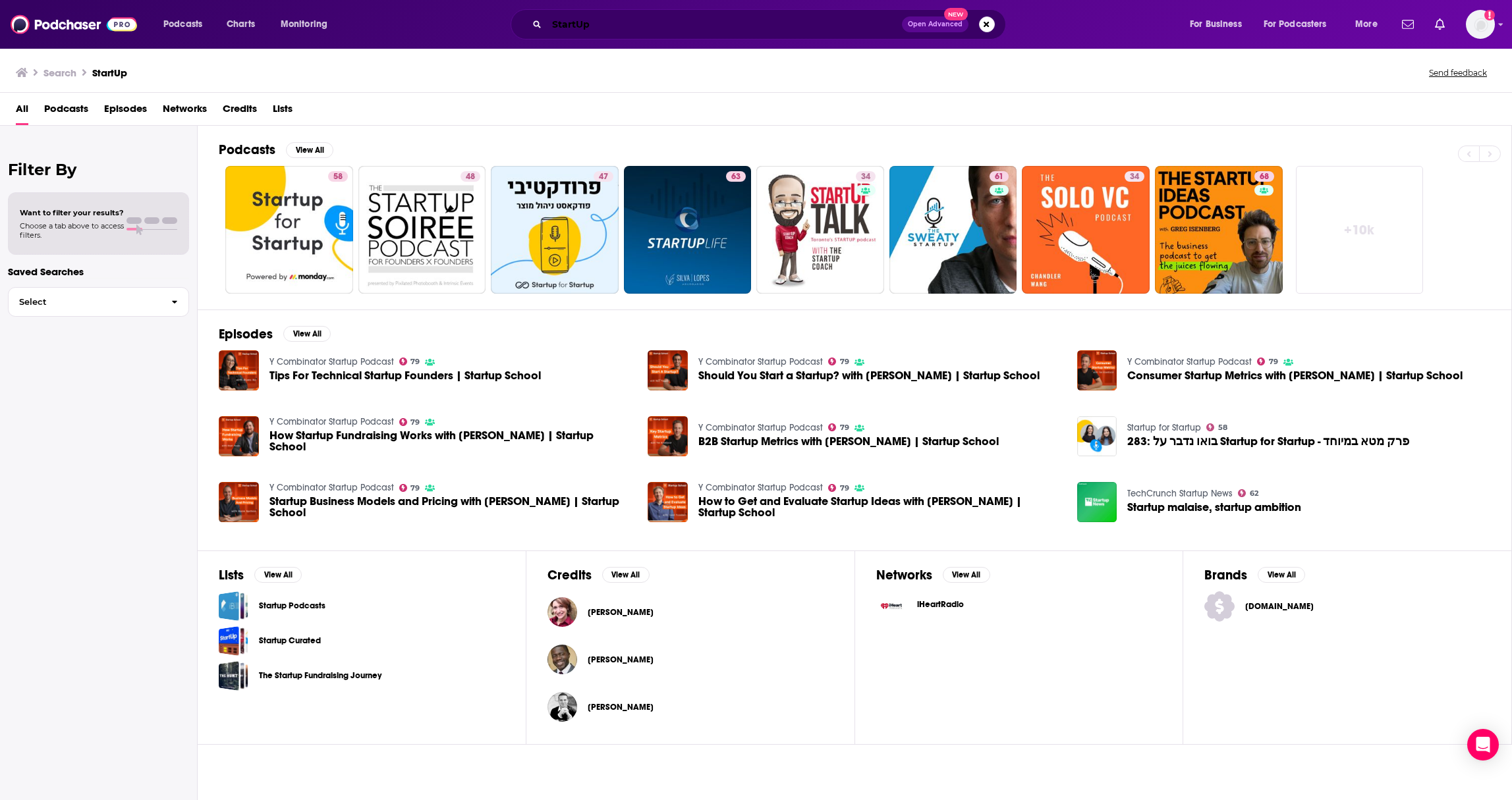
click at [637, 25] on input "StartUp" at bounding box center [724, 25] width 355 height 21
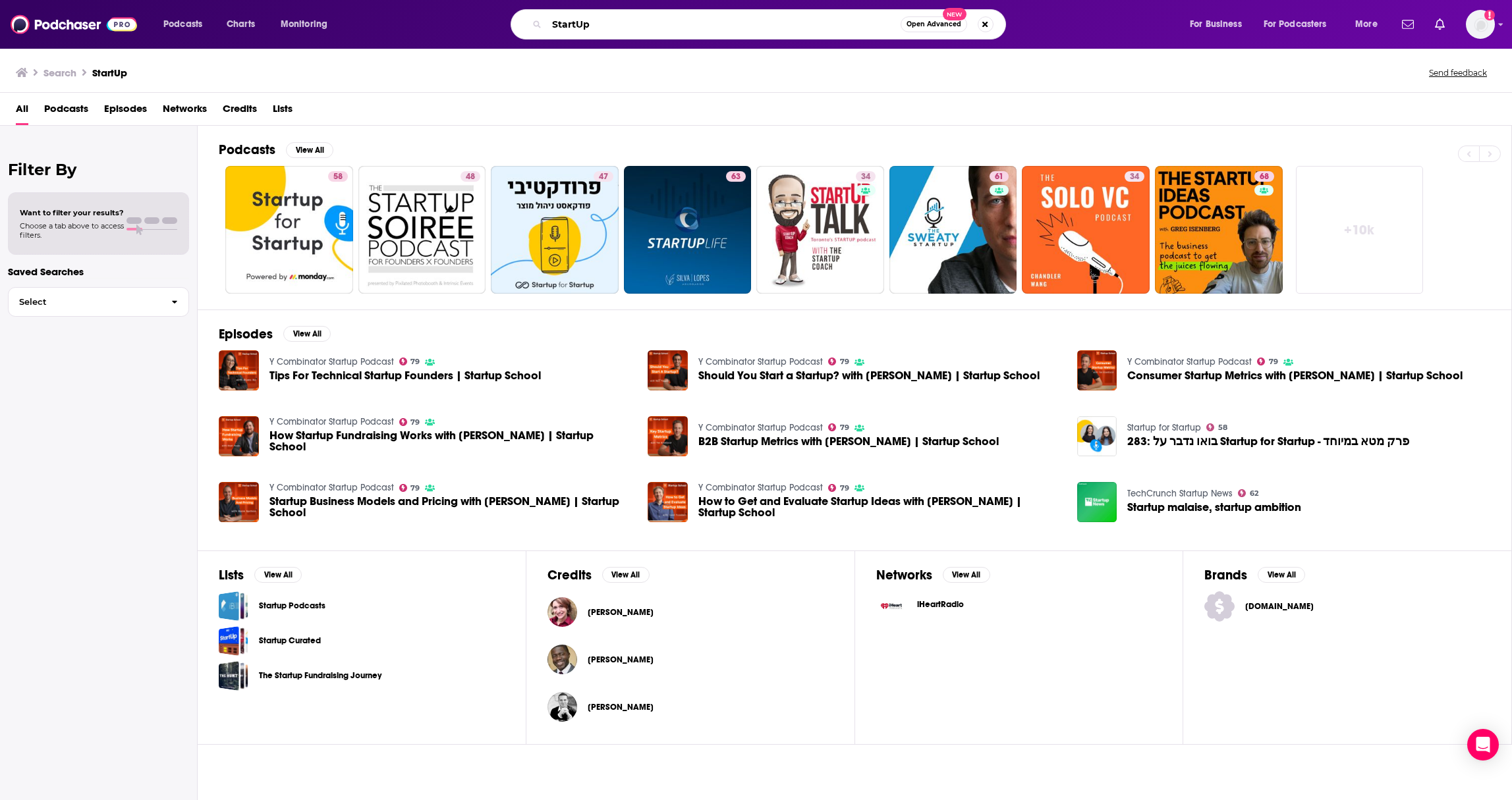
click at [637, 25] on input "StartUp" at bounding box center [723, 25] width 354 height 21
paste input "Founders Startup Stories - Mixergy Startup Stories - Mixergy"
type input "Founders Startup Stories - Mixergy Startup Stories - Mixergy"
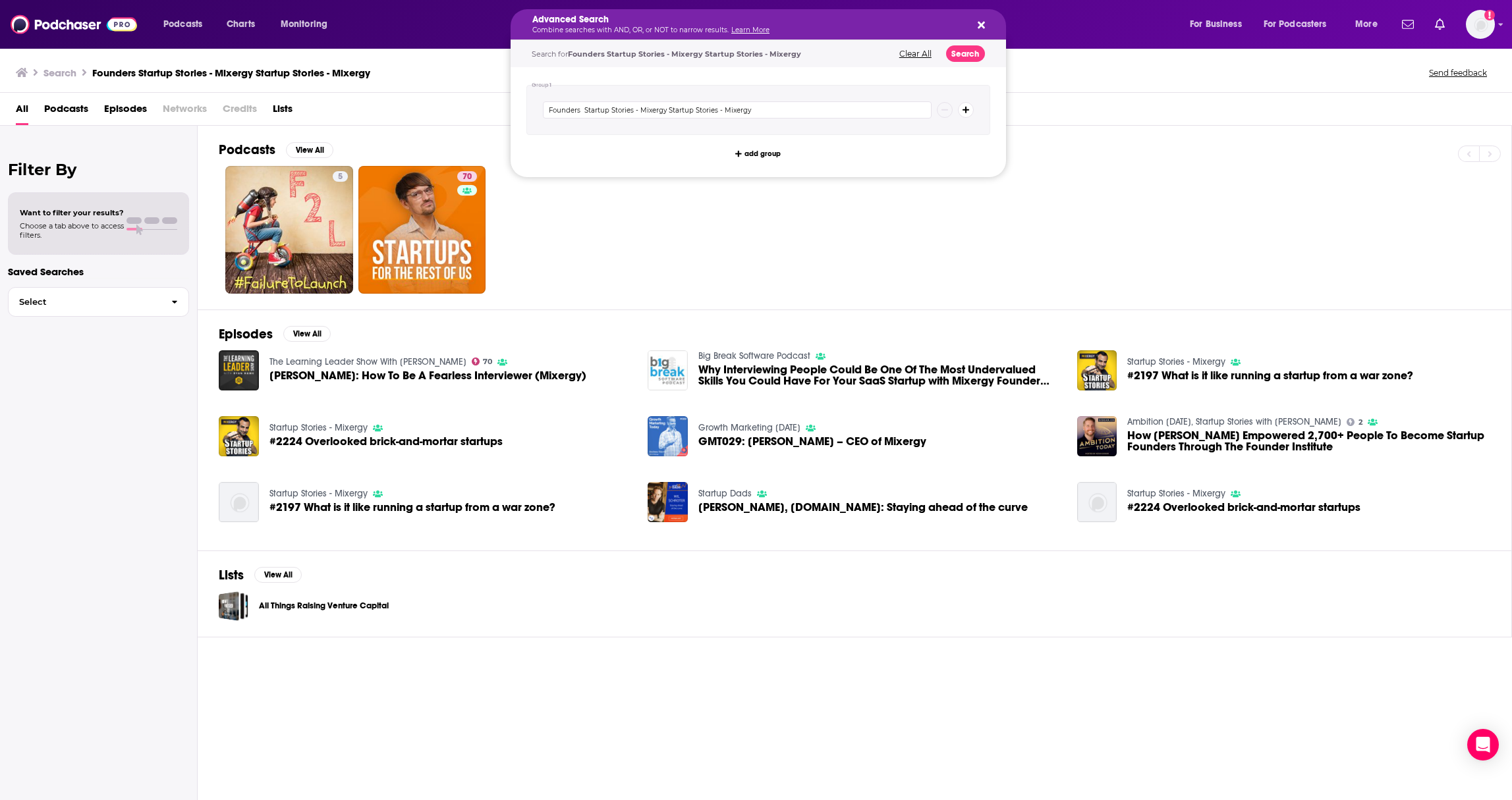
click at [980, 32] on div "Advanced Search Combine searches with AND, OR, or NOT to narrow results. Learn …" at bounding box center [758, 24] width 495 height 30
click at [984, 23] on icon "Search podcasts, credits, & more..." at bounding box center [981, 25] width 7 height 11
drag, startPoint x: 871, startPoint y: 28, endPoint x: 766, endPoint y: 31, distance: 105.0
click at [927, 58] on div "Search for Founders Startup Stories - Mixergy Startup Stories - Mixergy Clear A…" at bounding box center [758, 54] width 495 height 27
click at [916, 52] on button "Clear All" at bounding box center [915, 54] width 40 height 9
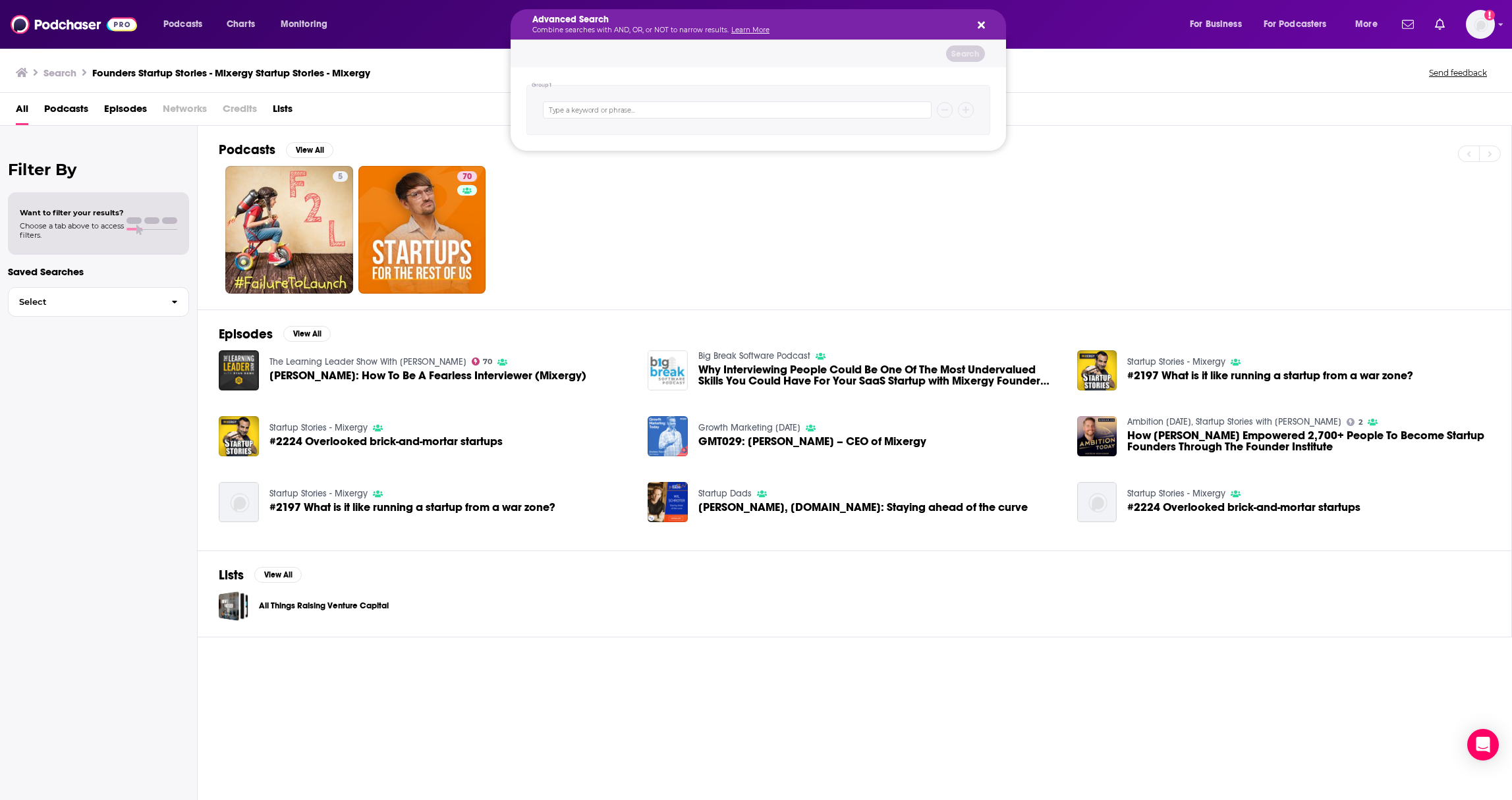
click at [980, 25] on icon "Search podcasts, credits, & more..." at bounding box center [981, 25] width 7 height 7
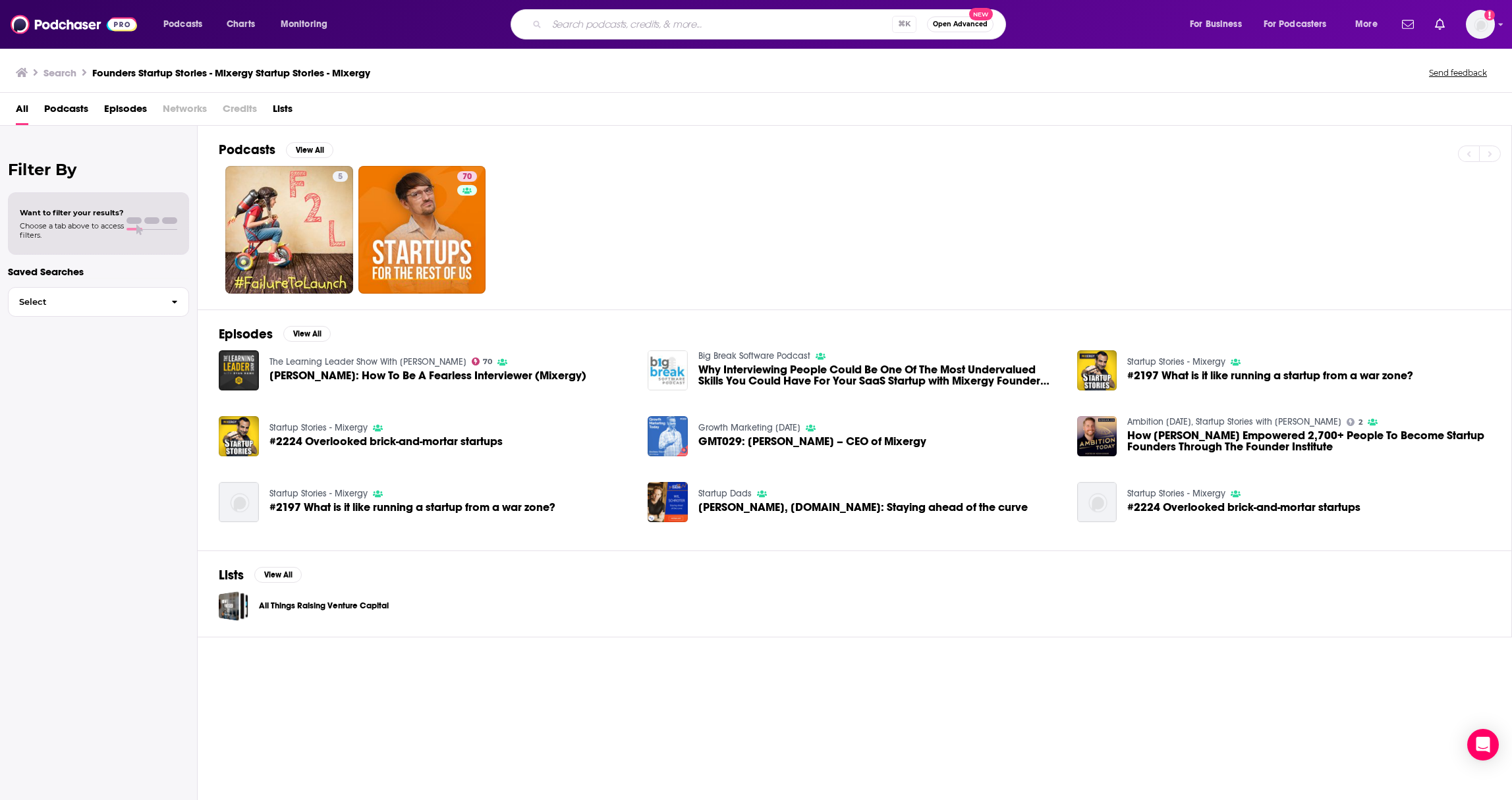
click at [607, 26] on input "Search podcasts, credits, & more..." at bounding box center [719, 25] width 345 height 21
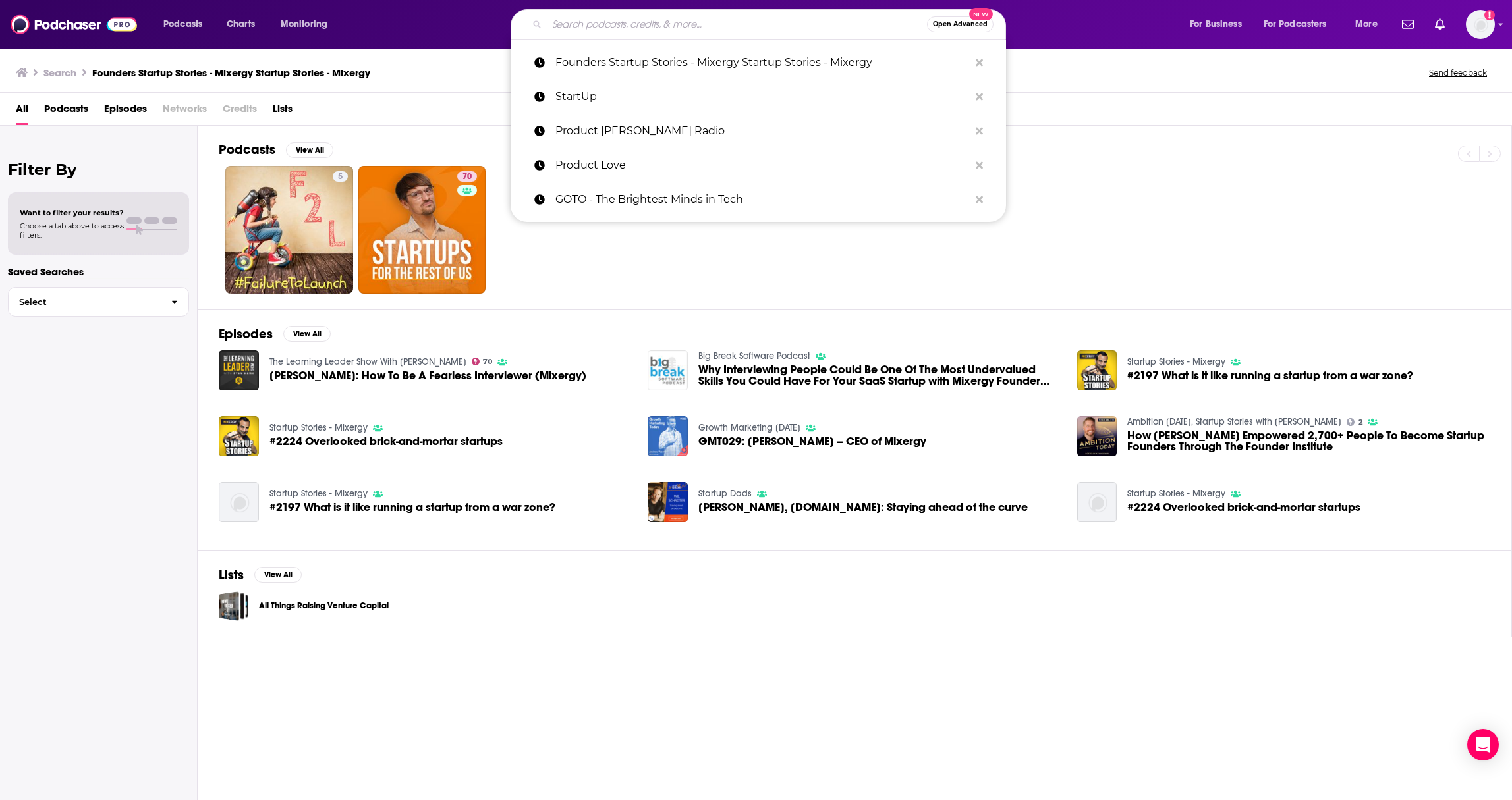
paste input "Founders Startup Stories - Mixergy Startup Stories - Mixergy"
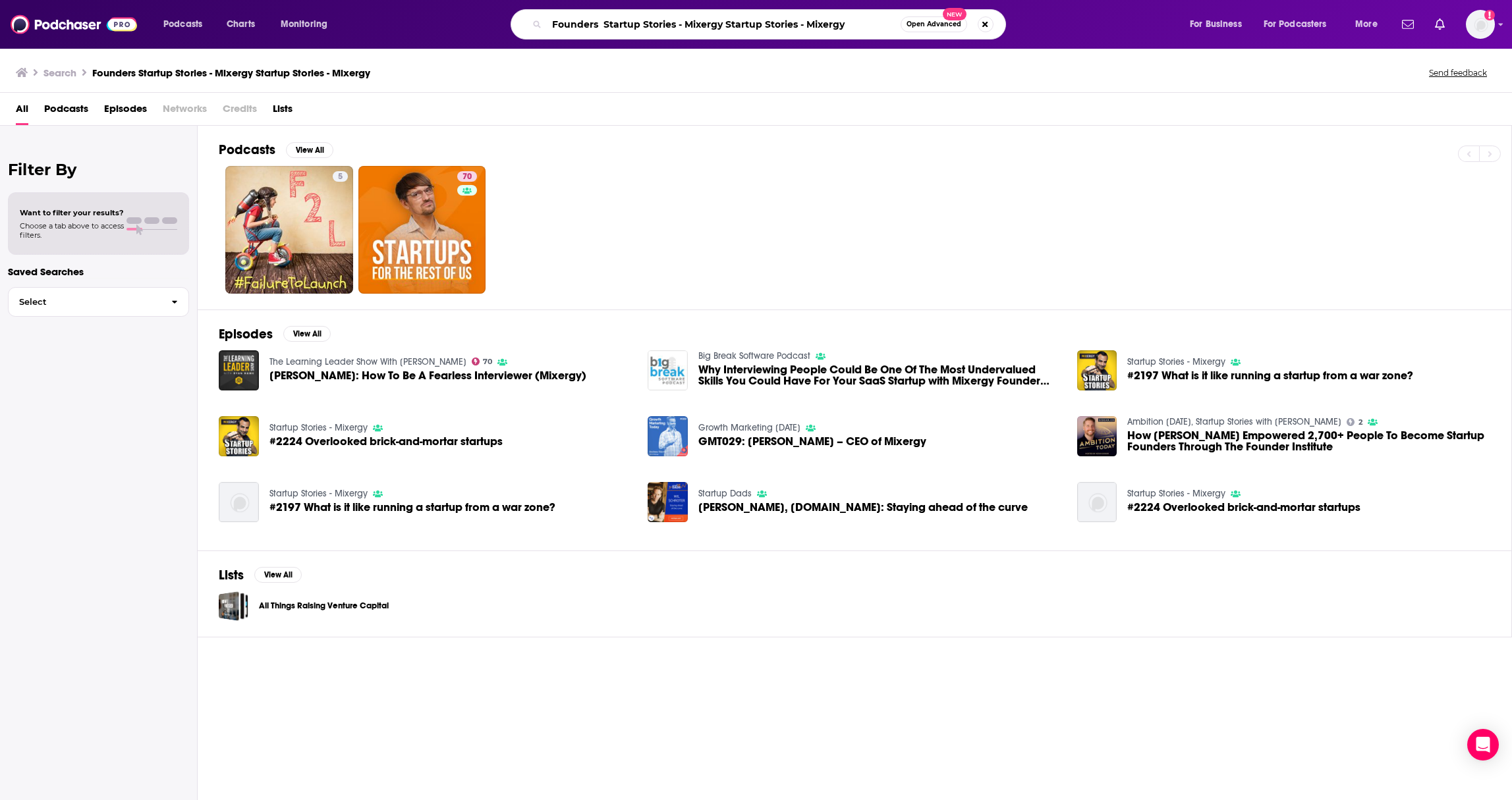
drag, startPoint x: 685, startPoint y: 24, endPoint x: 532, endPoint y: 25, distance: 153.0
click at [532, 25] on div "Founders Startup Stories - Mixergy Startup Stories - Mixergy Open Advanced New" at bounding box center [758, 24] width 495 height 30
type input "Mixergy Startup Stories - Mixergy"
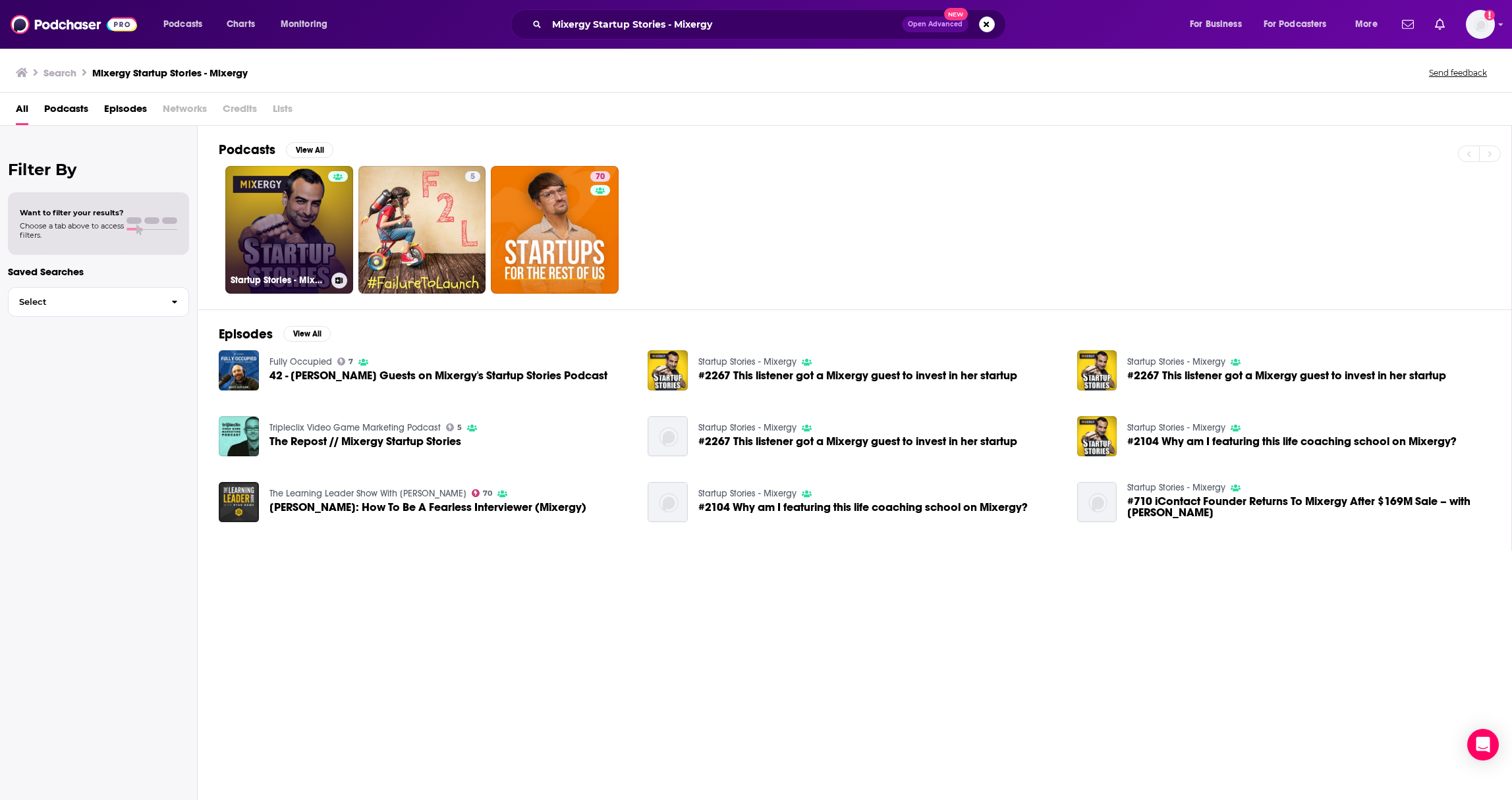
click at [259, 235] on link "Startup Stories - Mixergy" at bounding box center [289, 229] width 128 height 128
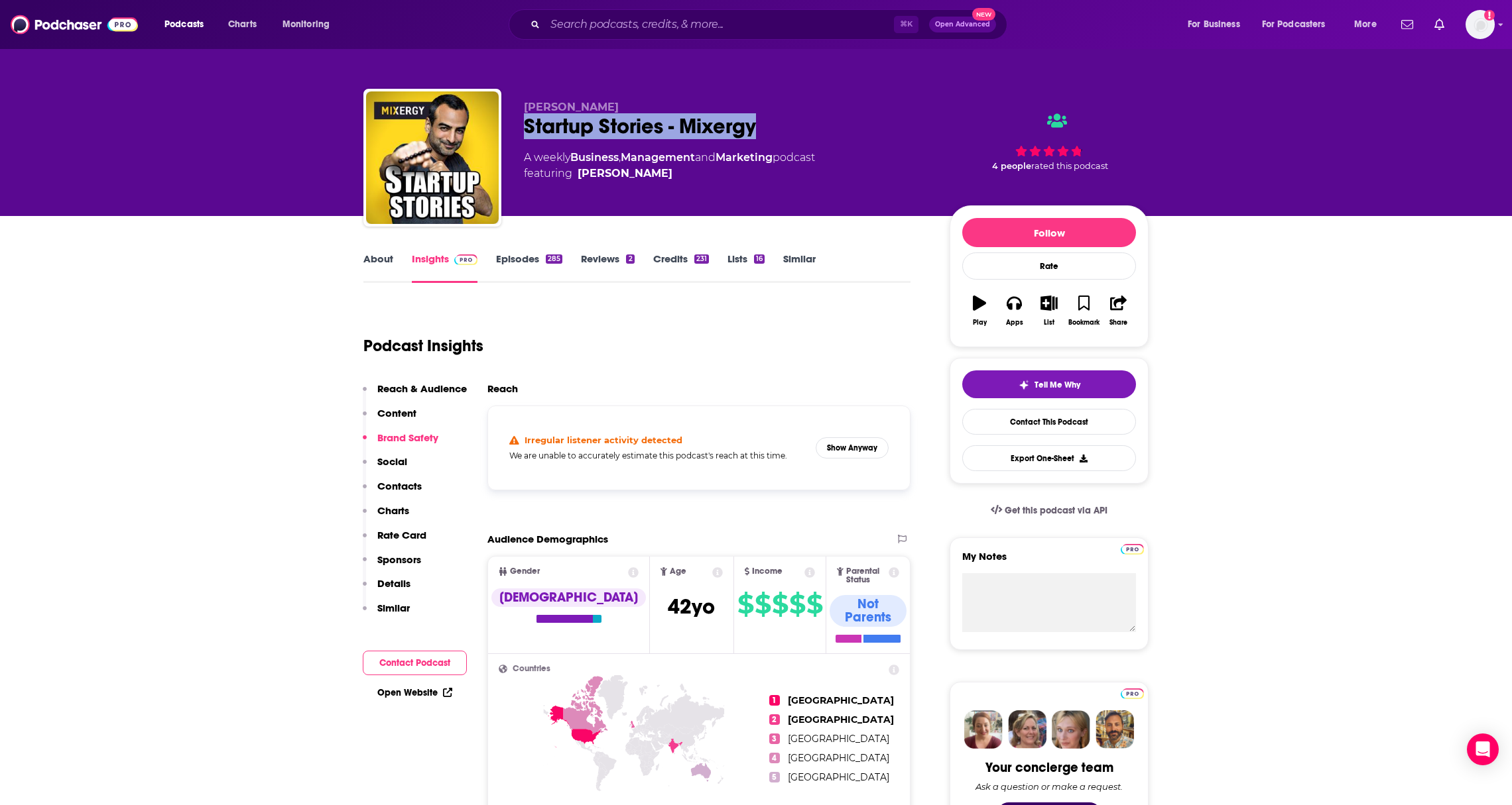
drag, startPoint x: 803, startPoint y: 126, endPoint x: 520, endPoint y: 133, distance: 283.1
click at [520, 133] on div "[PERSON_NAME] Startup Stories - Mixergy A weekly Business , Management and Mark…" at bounding box center [756, 160] width 785 height 143
copy h2 "Startup Stories - Mixergy"
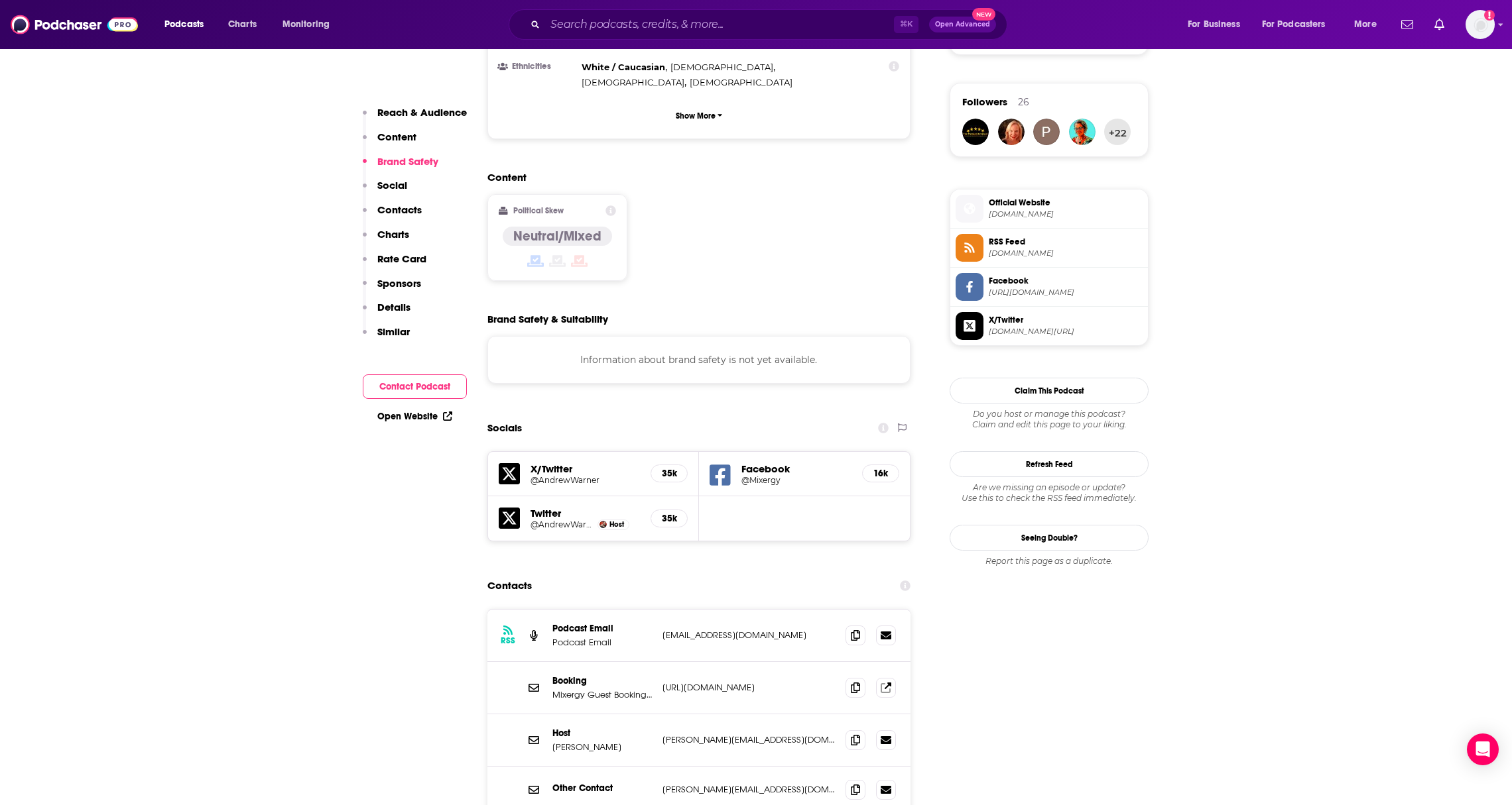
scroll to position [991, 0]
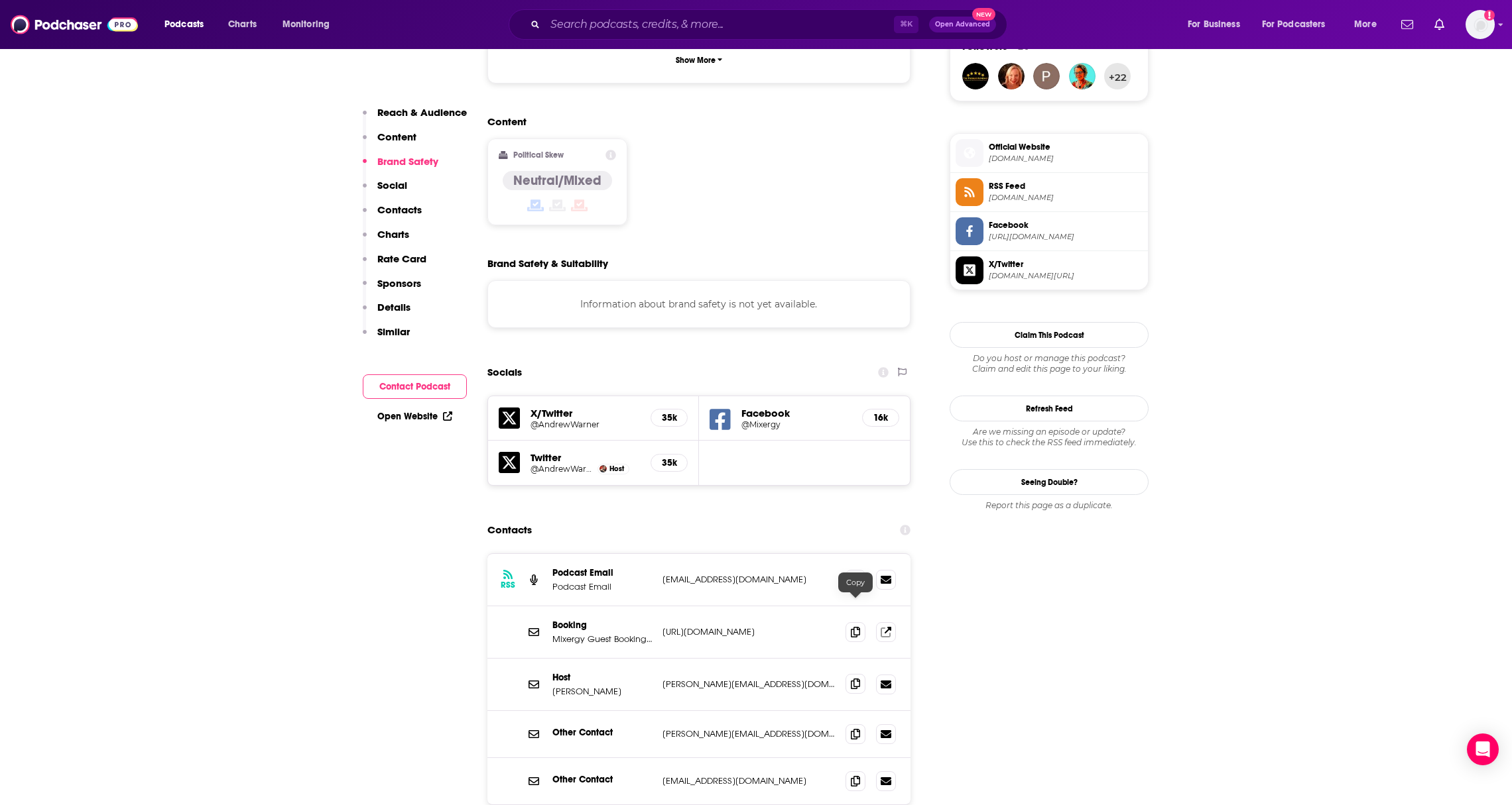
click at [851, 679] on icon at bounding box center [855, 684] width 9 height 11
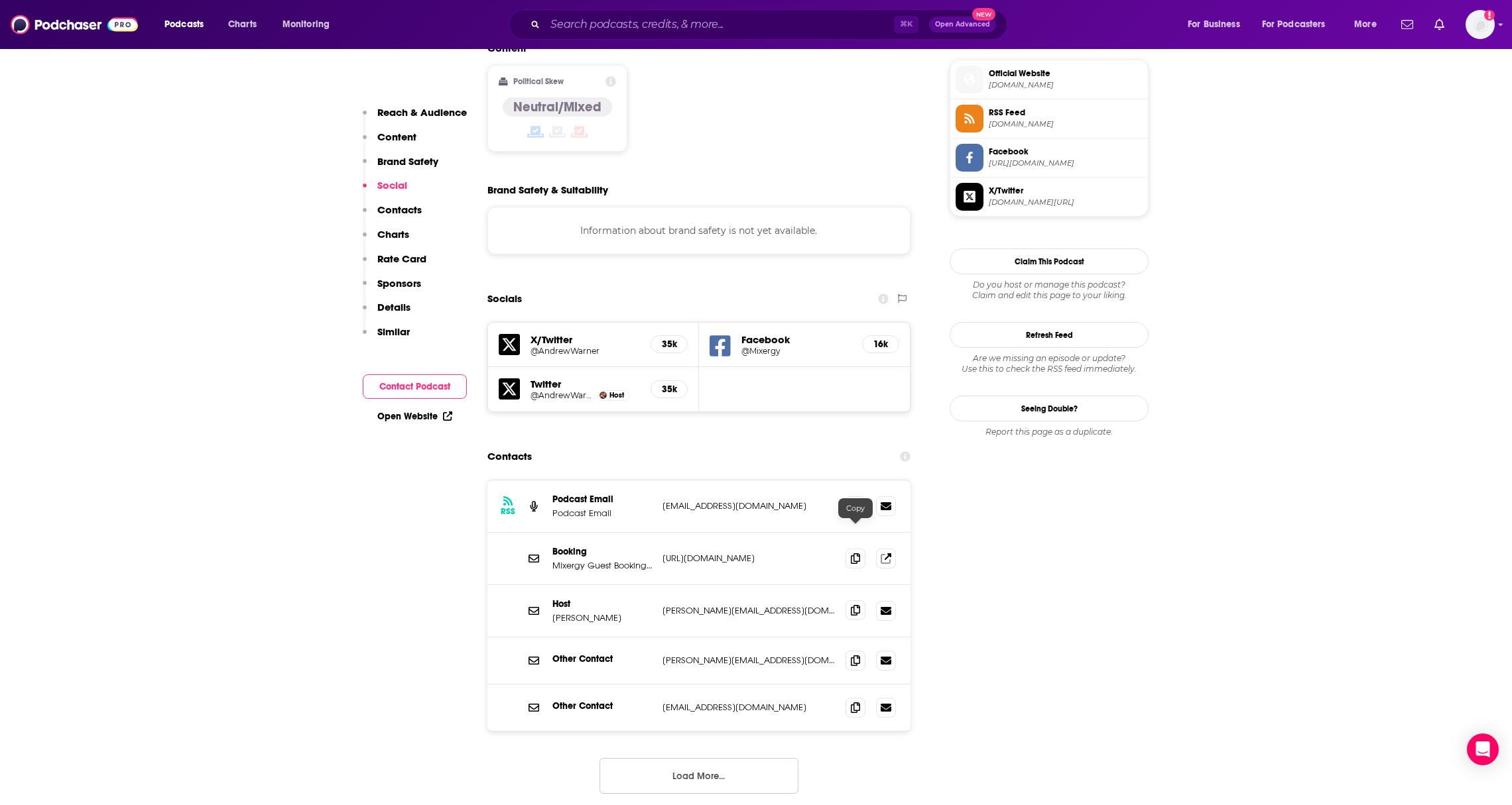
scroll to position [1345, 0]
